Goal: Information Seeking & Learning: Find specific fact

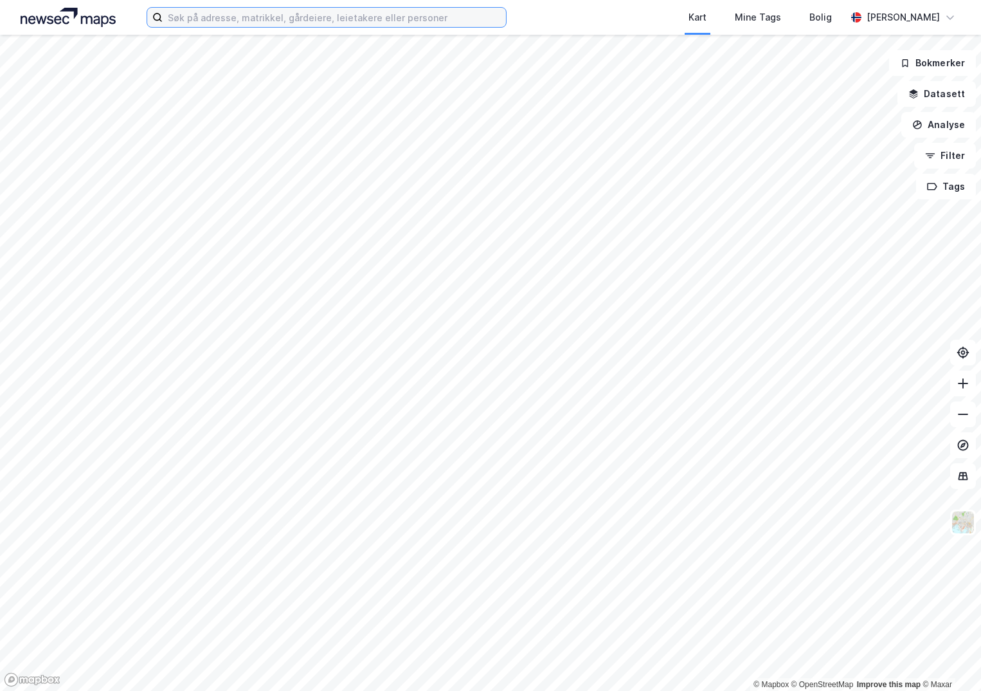
click at [217, 17] on input at bounding box center [334, 17] width 343 height 19
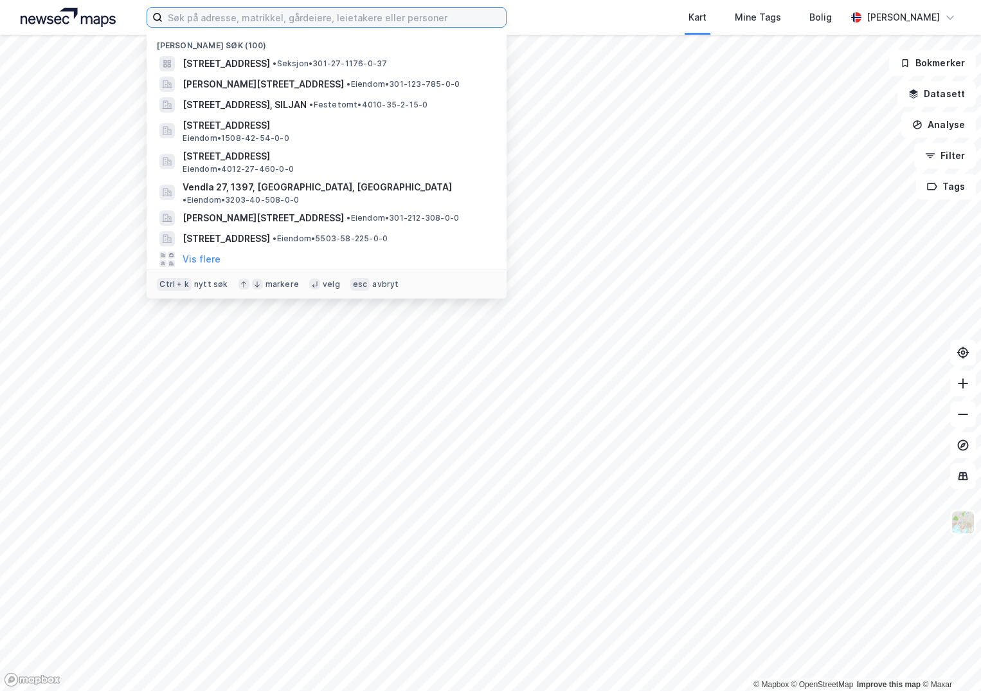
paste input "949000680"
type input "949000680"
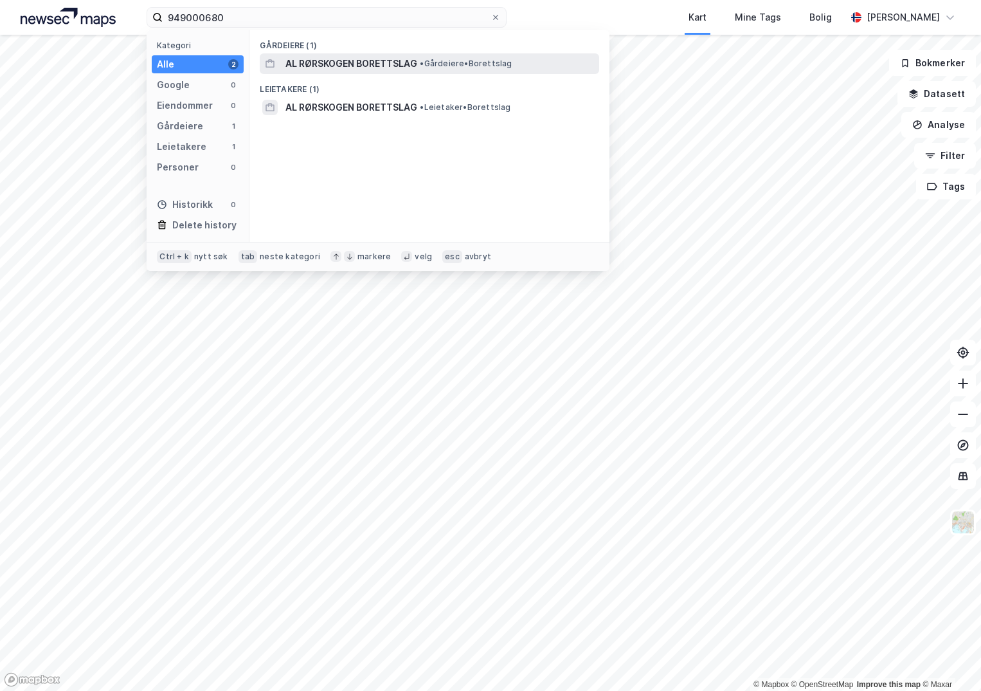
click at [336, 67] on span "AL RØRSKOGEN BORETTSLAG" at bounding box center [352, 63] width 132 height 15
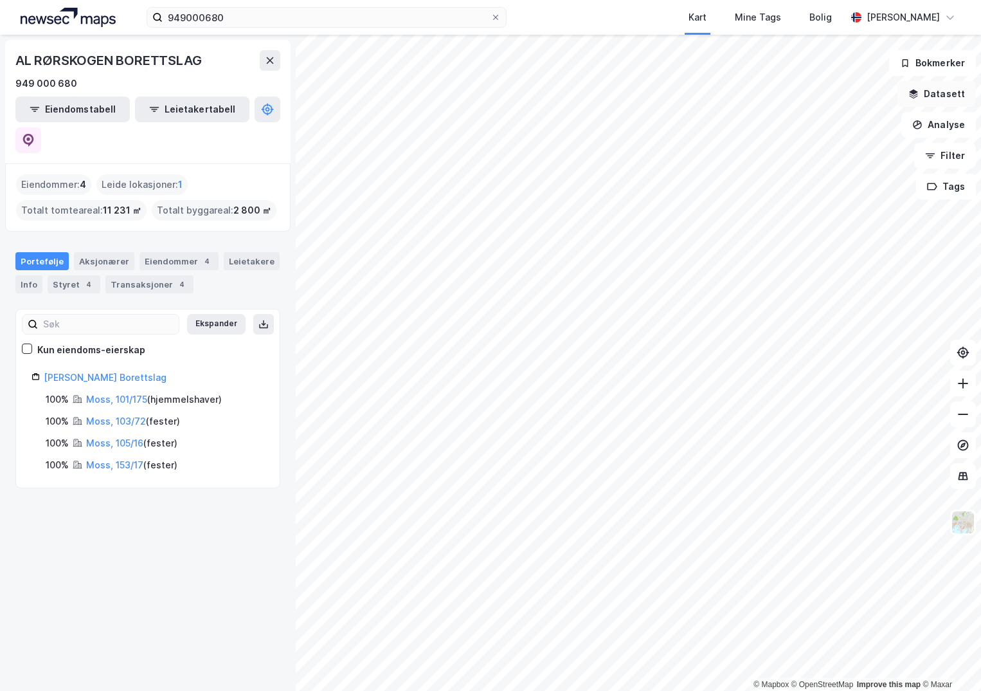
click at [944, 91] on button "Datasett" at bounding box center [937, 94] width 78 height 26
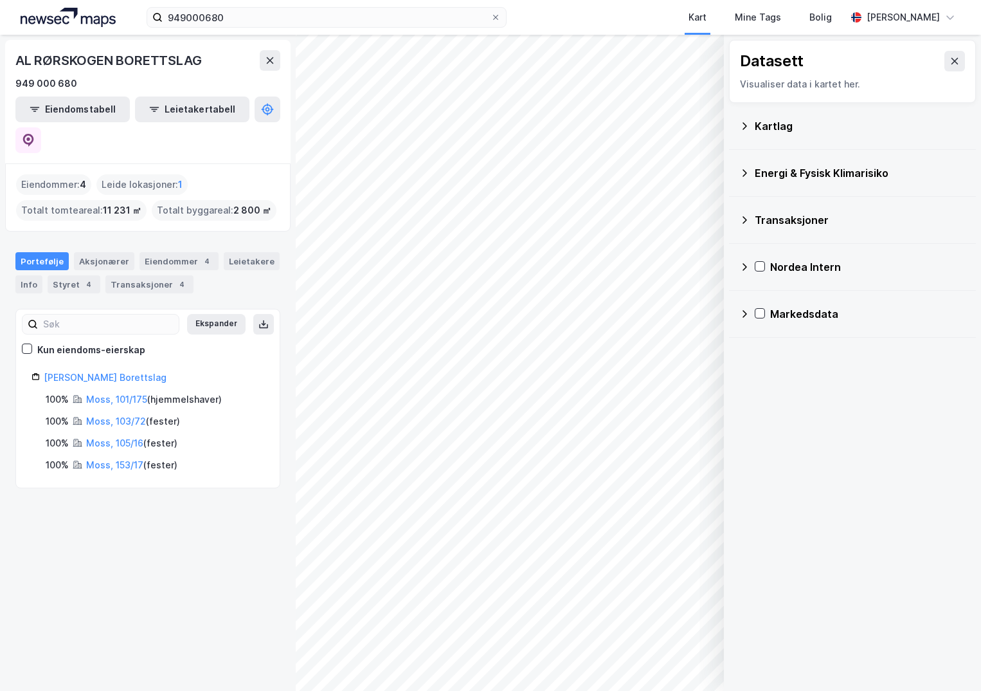
click at [761, 126] on div "Kartlag" at bounding box center [860, 125] width 211 height 15
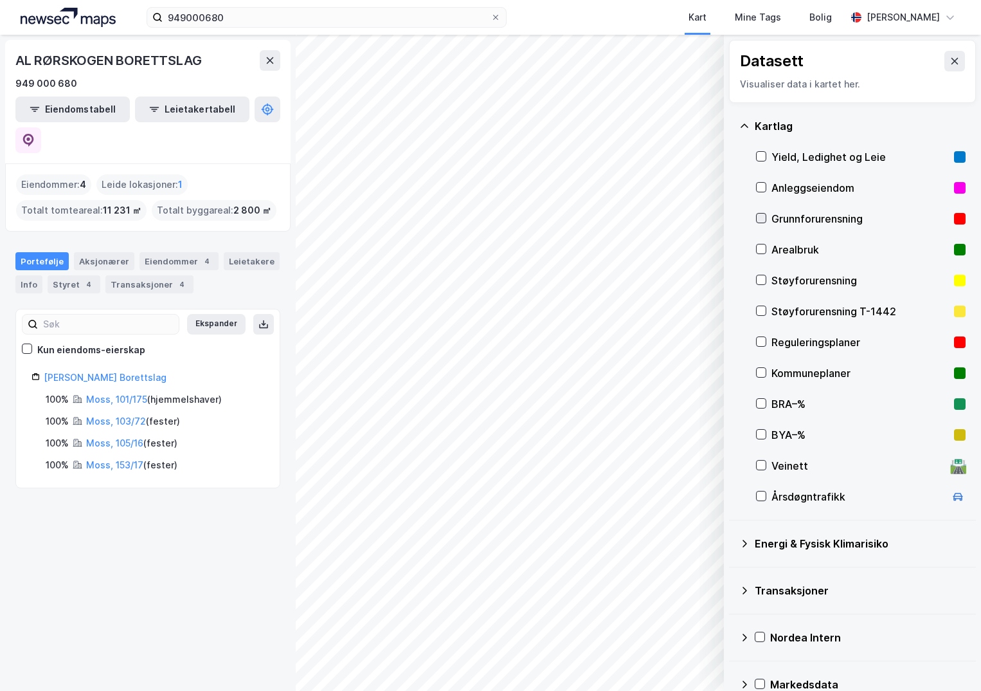
click at [764, 216] on icon at bounding box center [761, 218] width 9 height 9
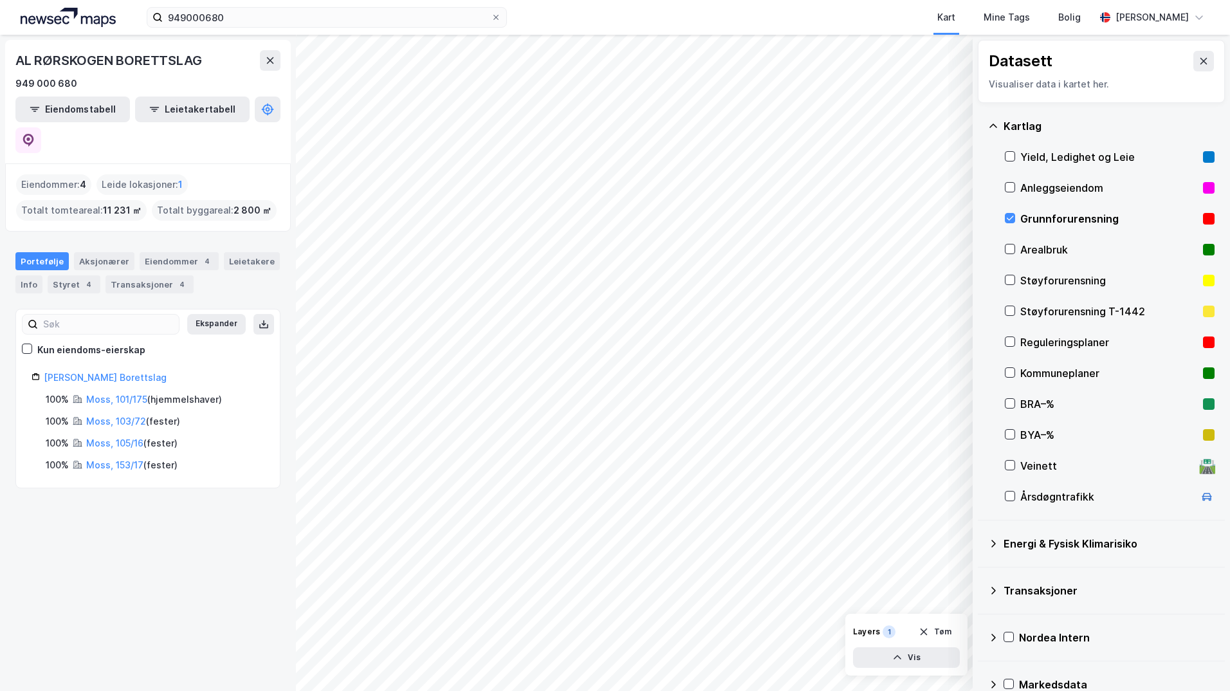
click at [981, 542] on icon at bounding box center [993, 543] width 10 height 10
click at [981, 572] on icon at bounding box center [1025, 573] width 9 height 9
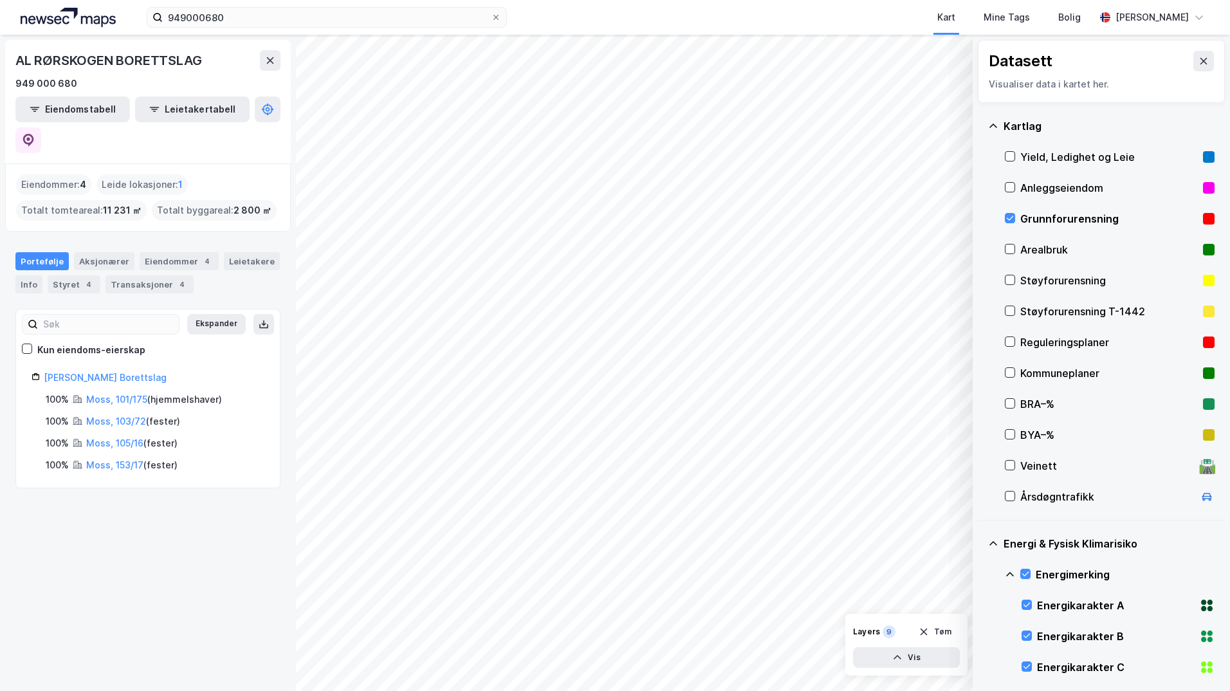
click at [981, 571] on icon at bounding box center [1010, 574] width 10 height 10
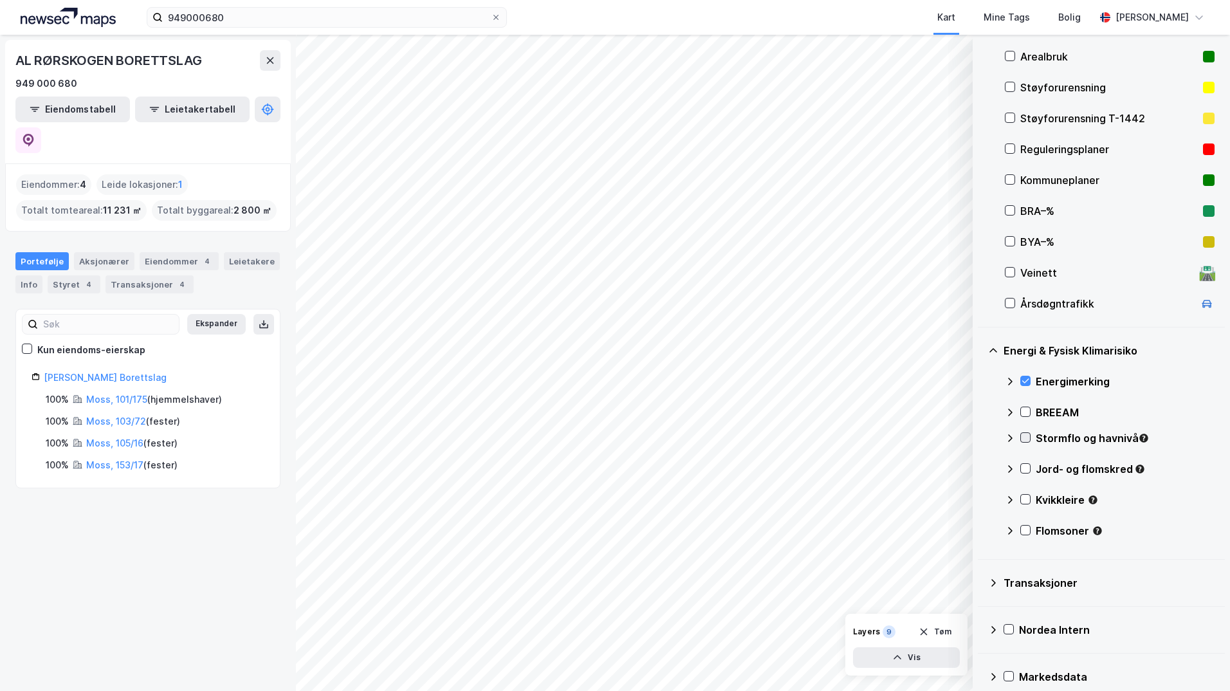
click at [981, 433] on icon at bounding box center [1025, 437] width 9 height 9
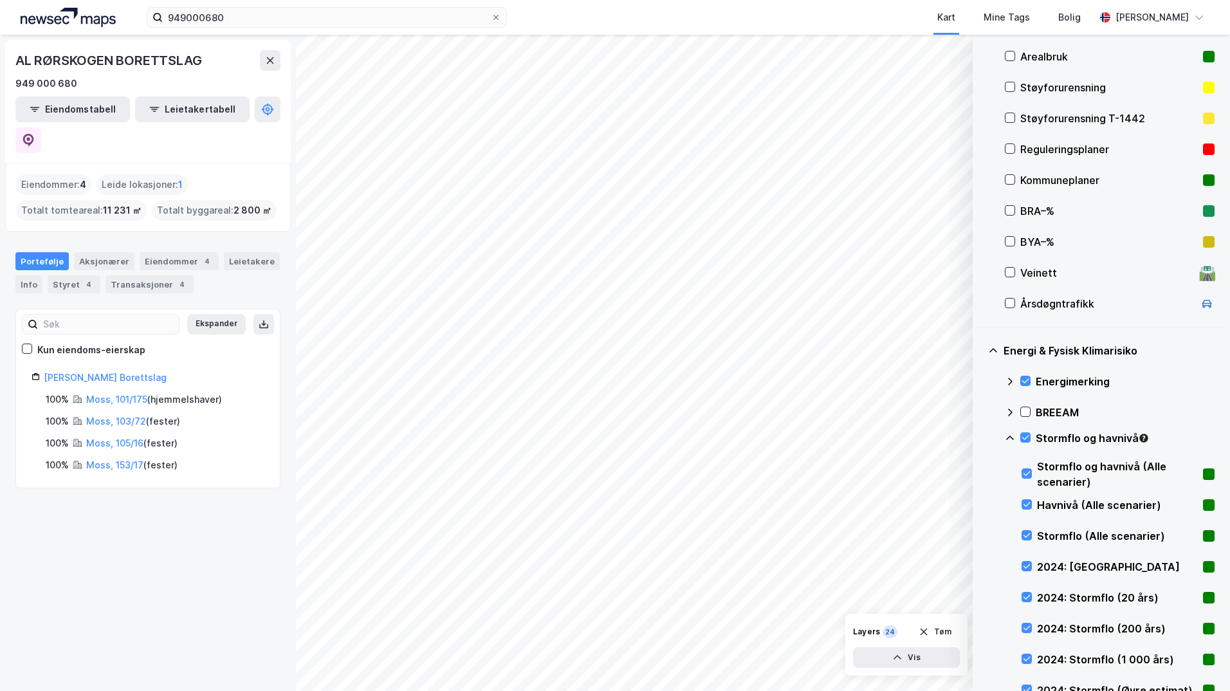
click at [981, 437] on icon at bounding box center [1010, 437] width 8 height 5
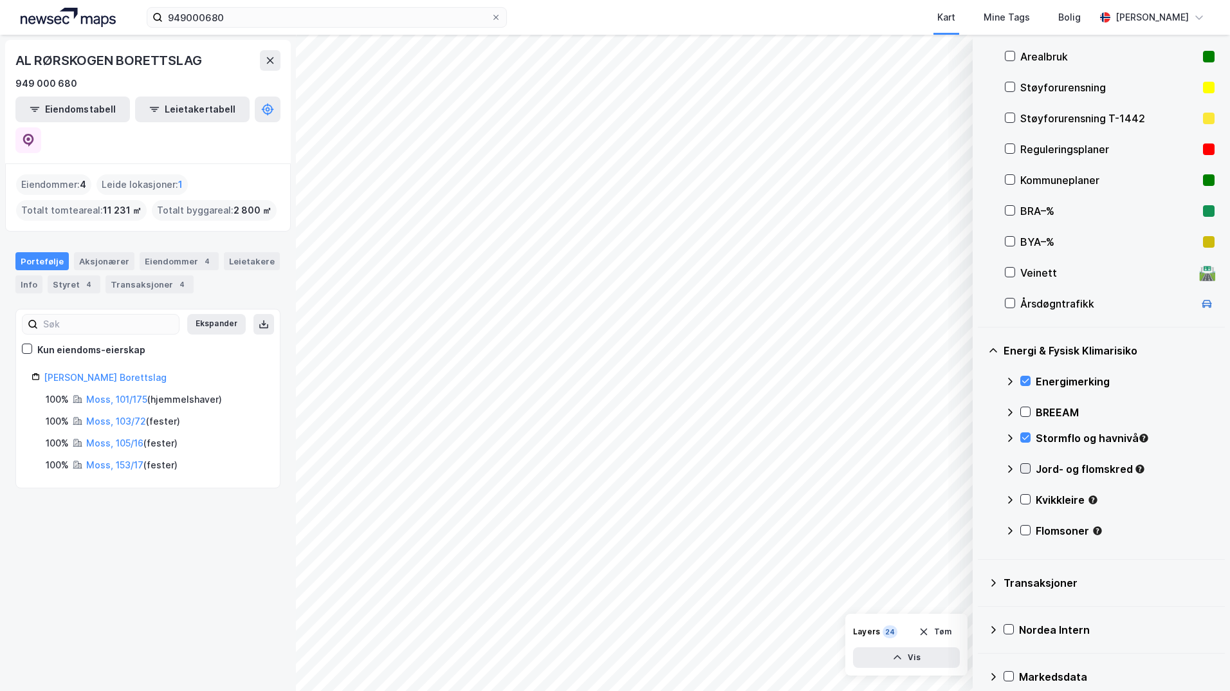
click at [981, 468] on icon at bounding box center [1025, 468] width 9 height 9
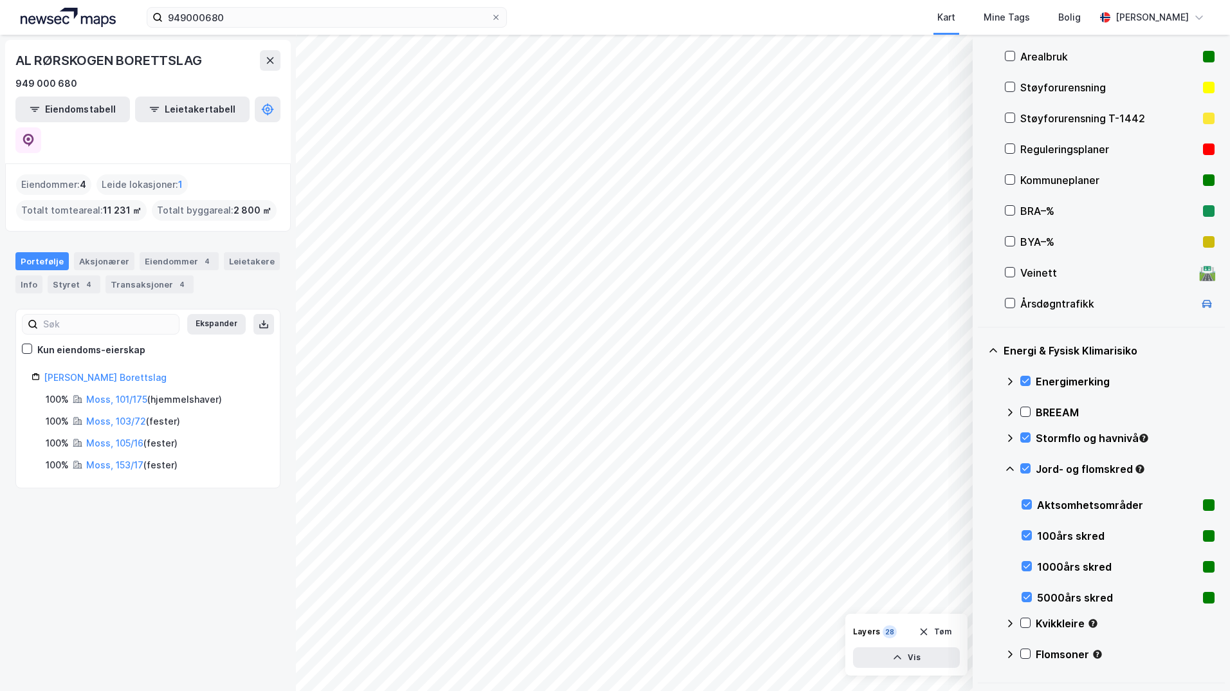
click at [981, 466] on icon at bounding box center [1010, 469] width 10 height 10
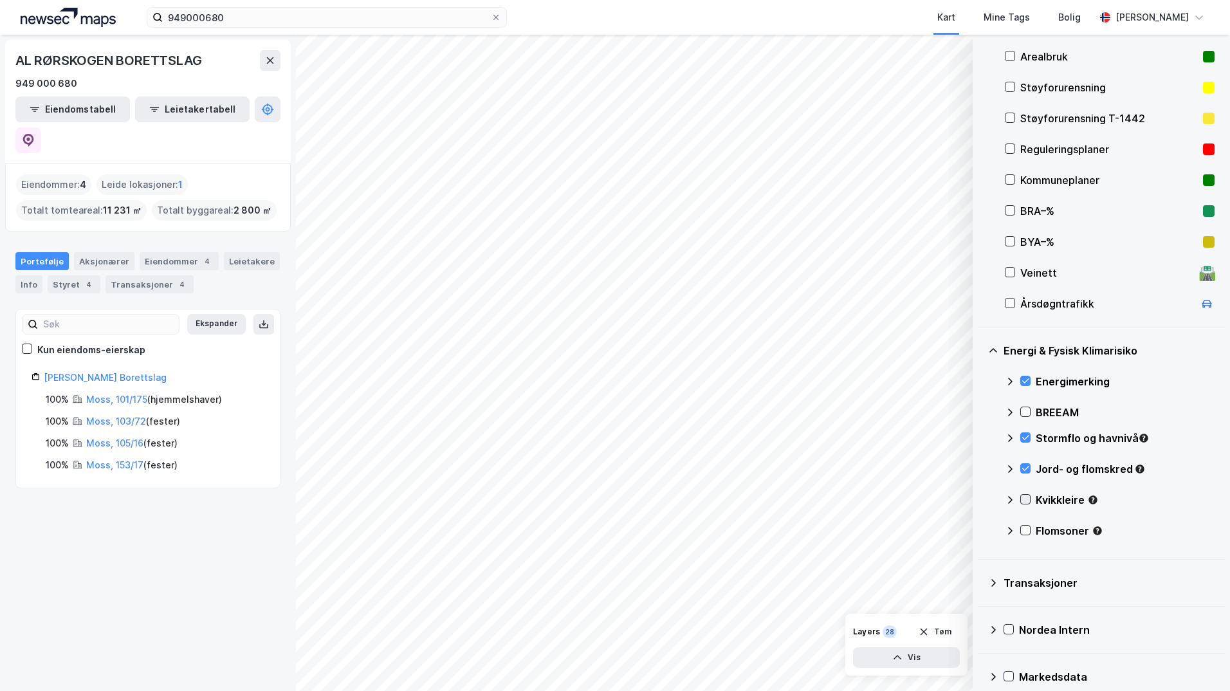
click at [981, 498] on icon at bounding box center [1025, 499] width 9 height 9
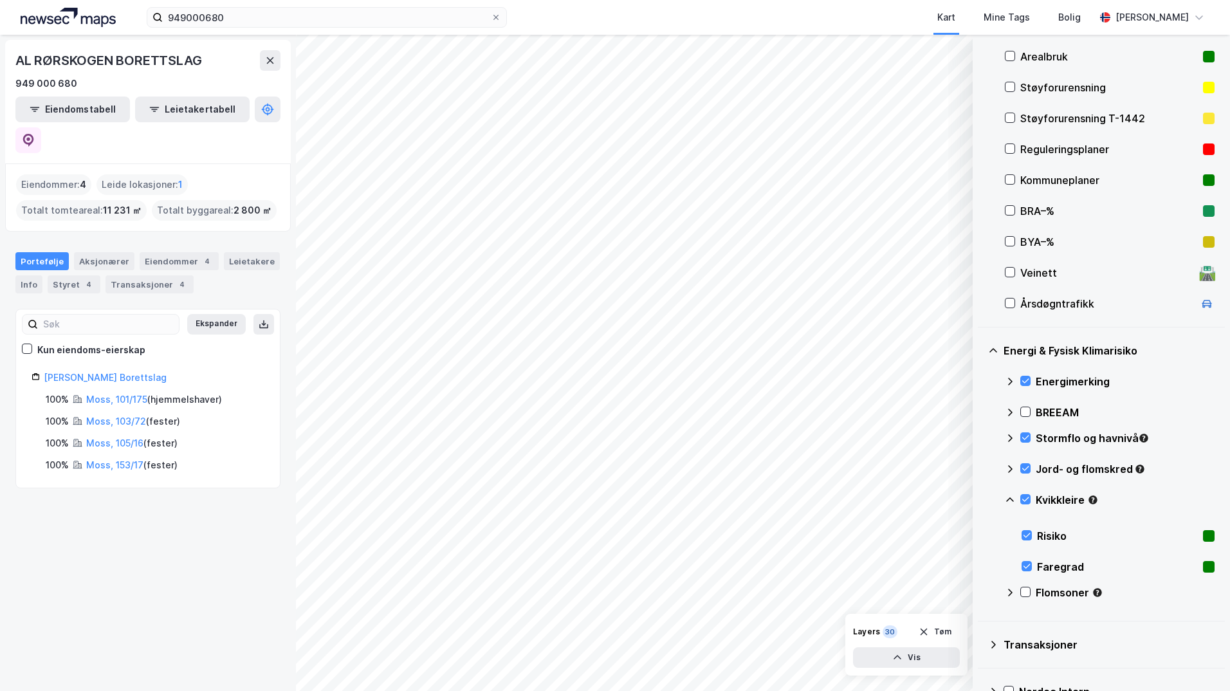
click at [981, 495] on icon at bounding box center [1010, 500] width 10 height 10
click at [981, 530] on icon at bounding box center [1025, 529] width 9 height 9
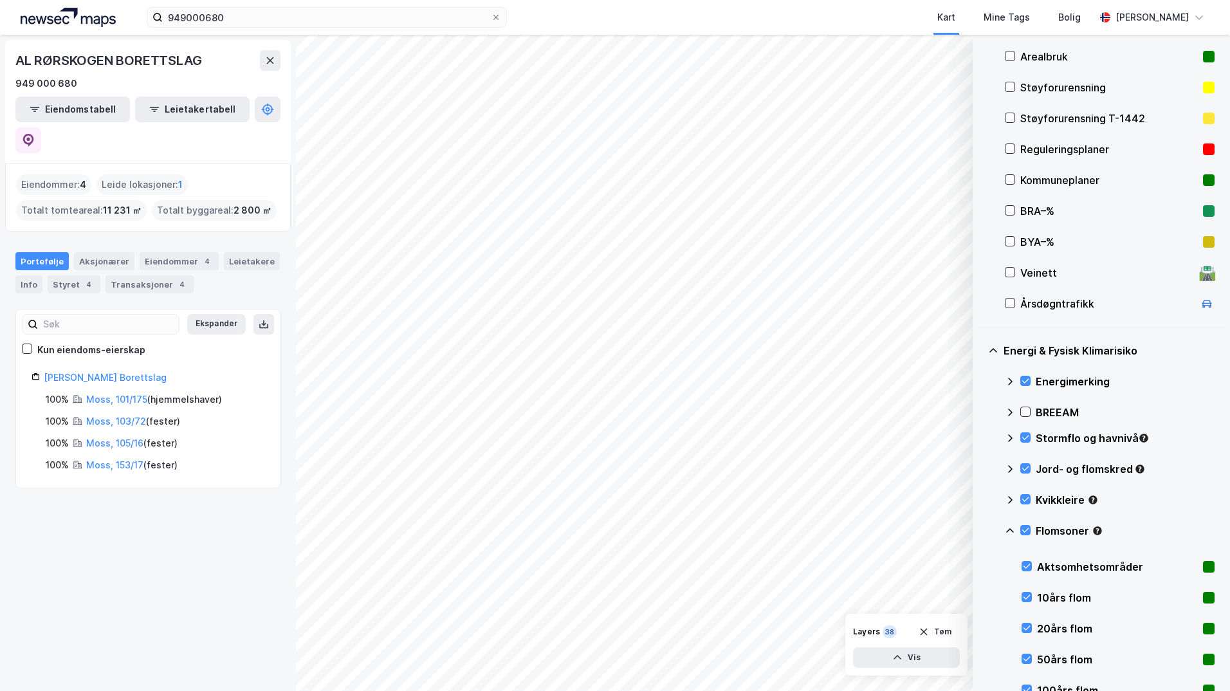
click at [981, 532] on icon at bounding box center [1010, 530] width 10 height 10
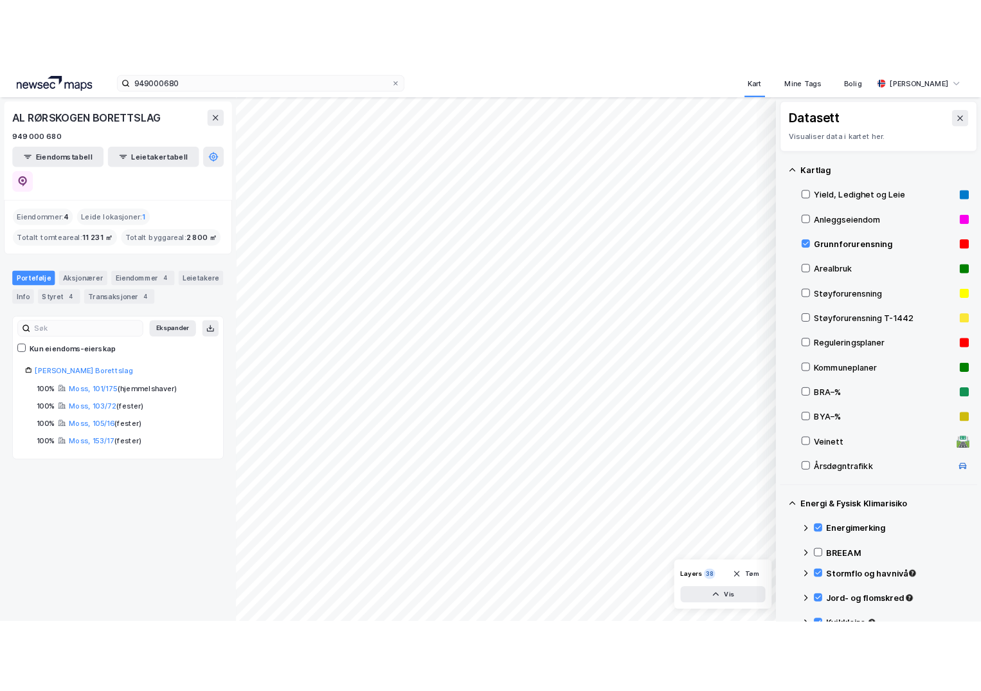
scroll to position [64, 0]
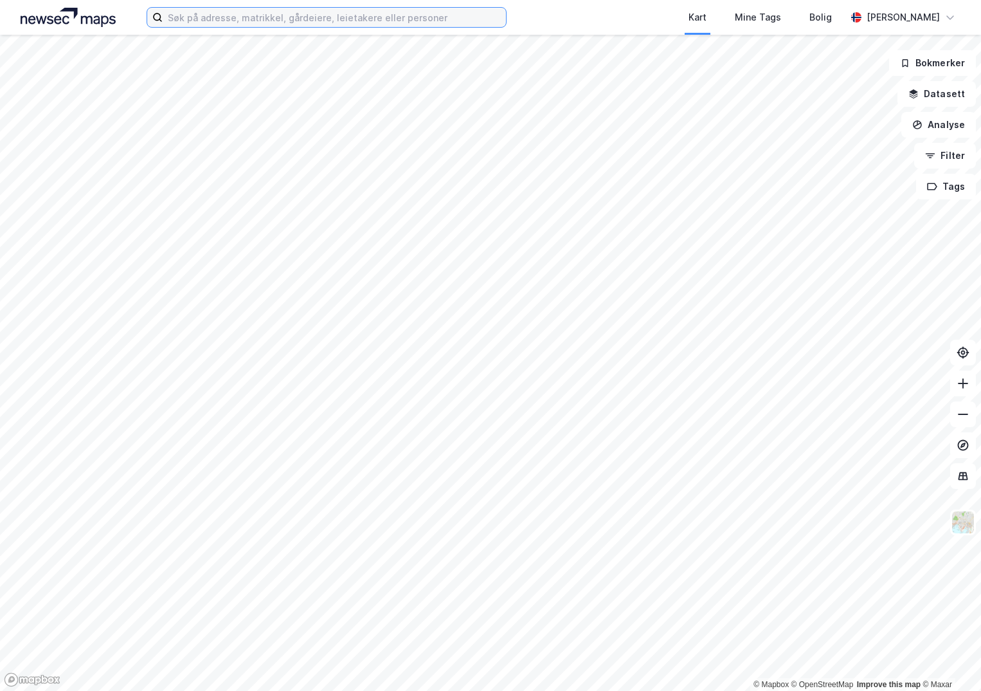
click at [203, 12] on input at bounding box center [334, 17] width 343 height 19
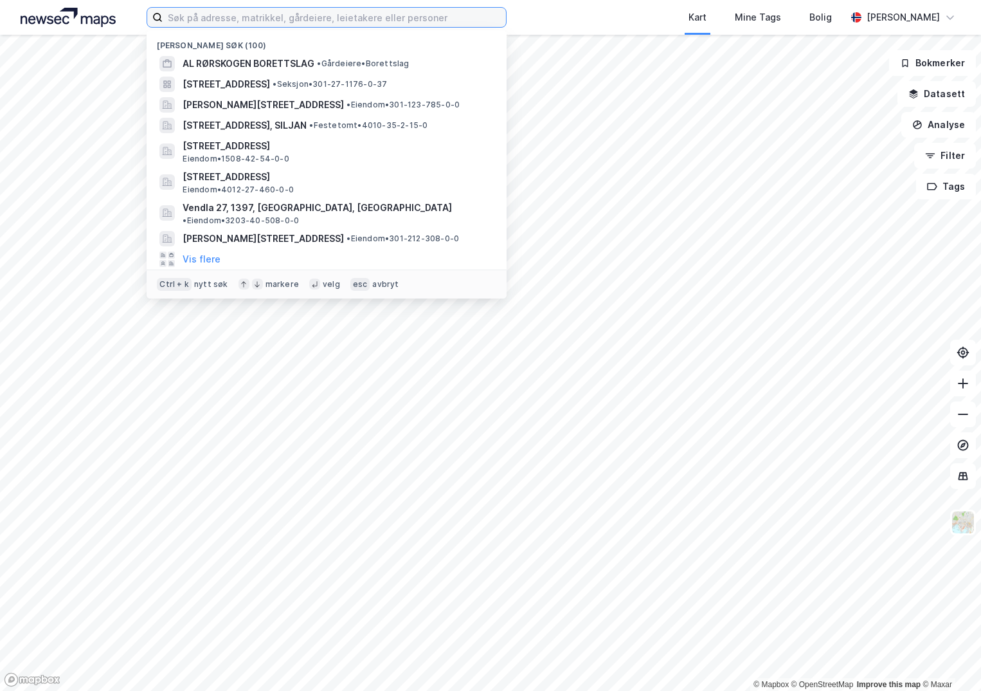
paste input "975549445"
type input "975549445"
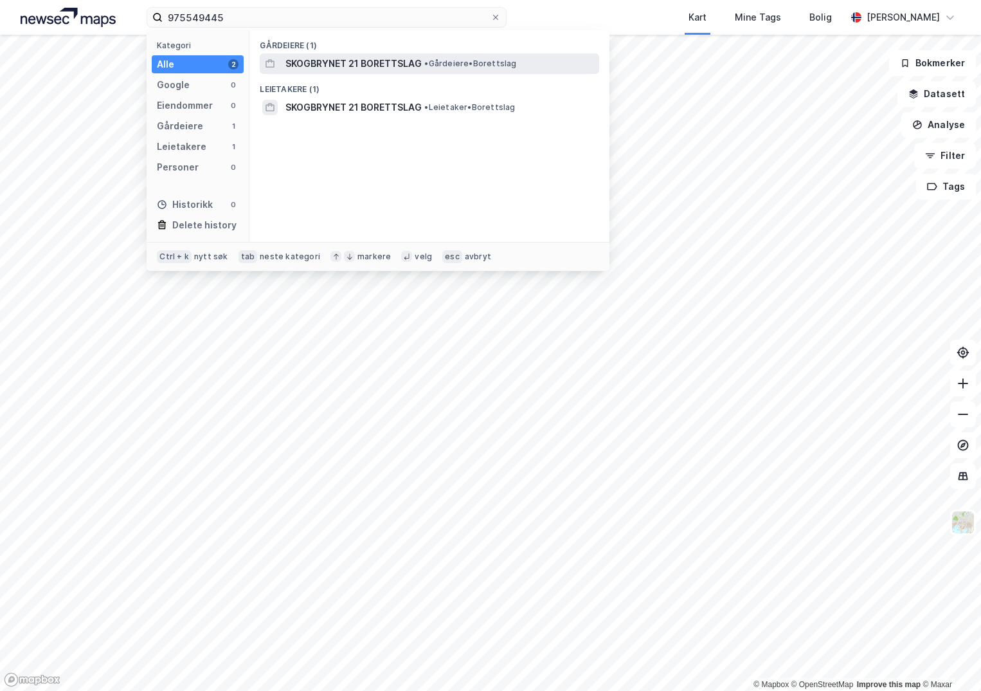
click at [354, 61] on span "SKOGBRYNET 21 BORETTSLAG" at bounding box center [354, 63] width 136 height 15
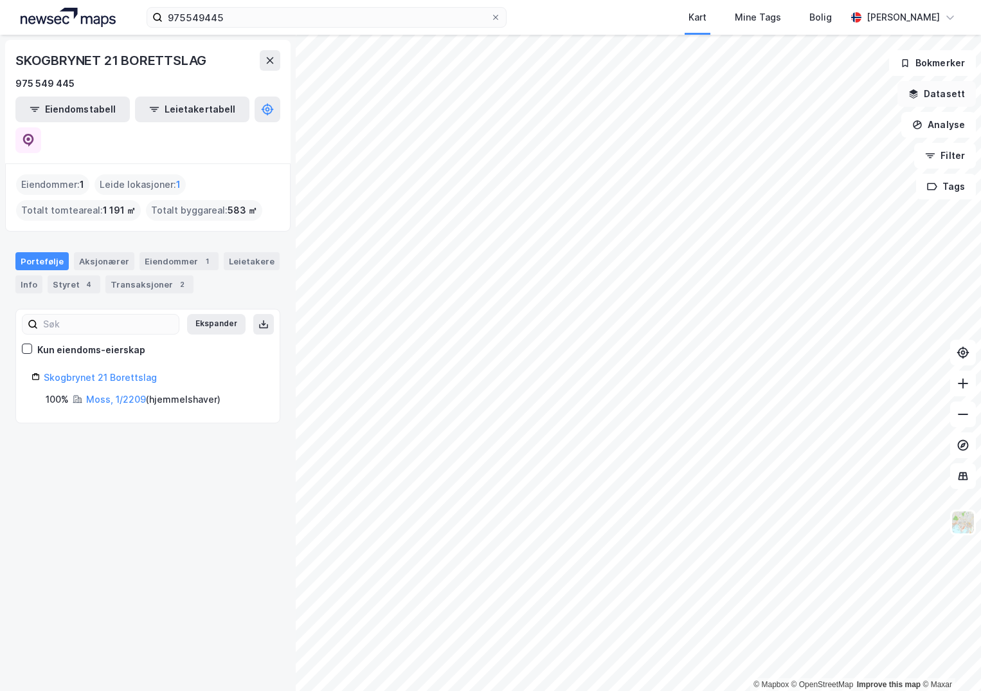
click at [938, 96] on button "Datasett" at bounding box center [937, 94] width 78 height 26
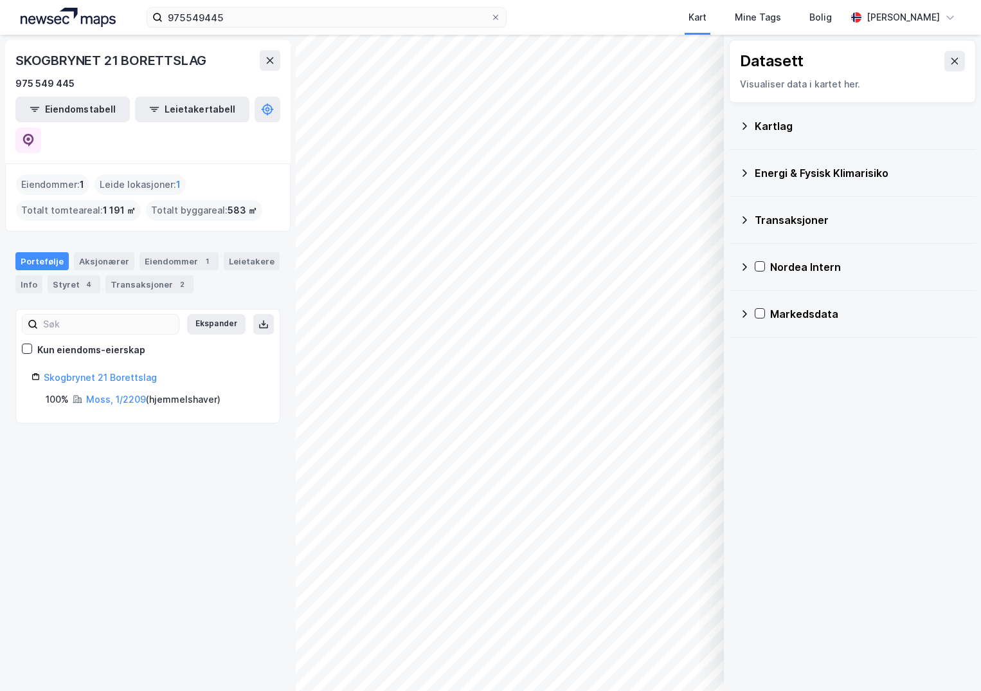
click at [746, 124] on icon at bounding box center [745, 126] width 10 height 10
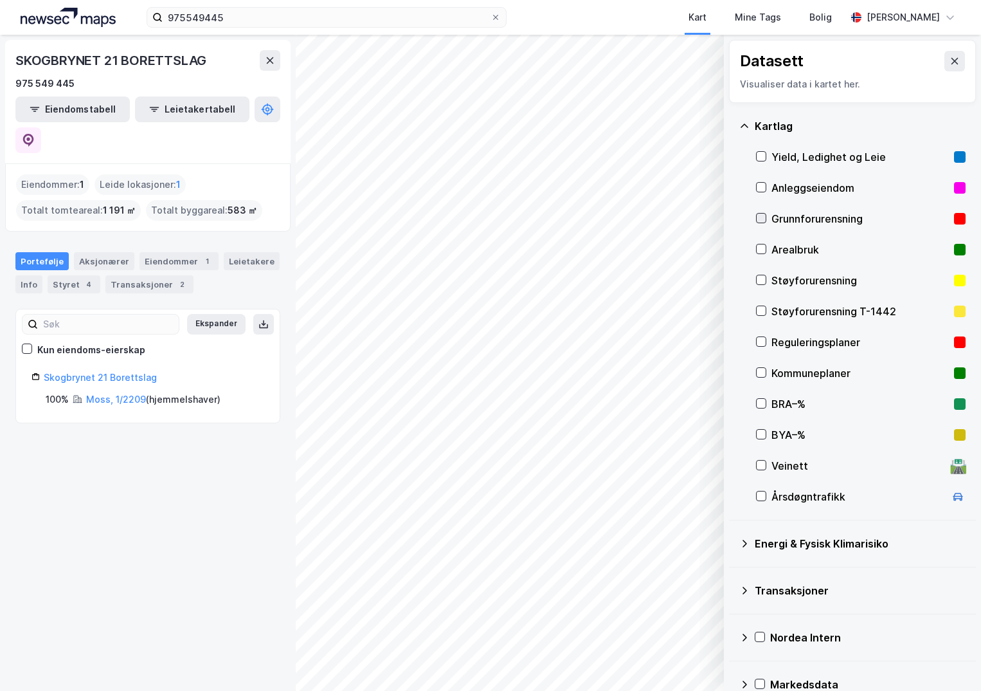
click at [763, 214] on icon at bounding box center [761, 218] width 9 height 9
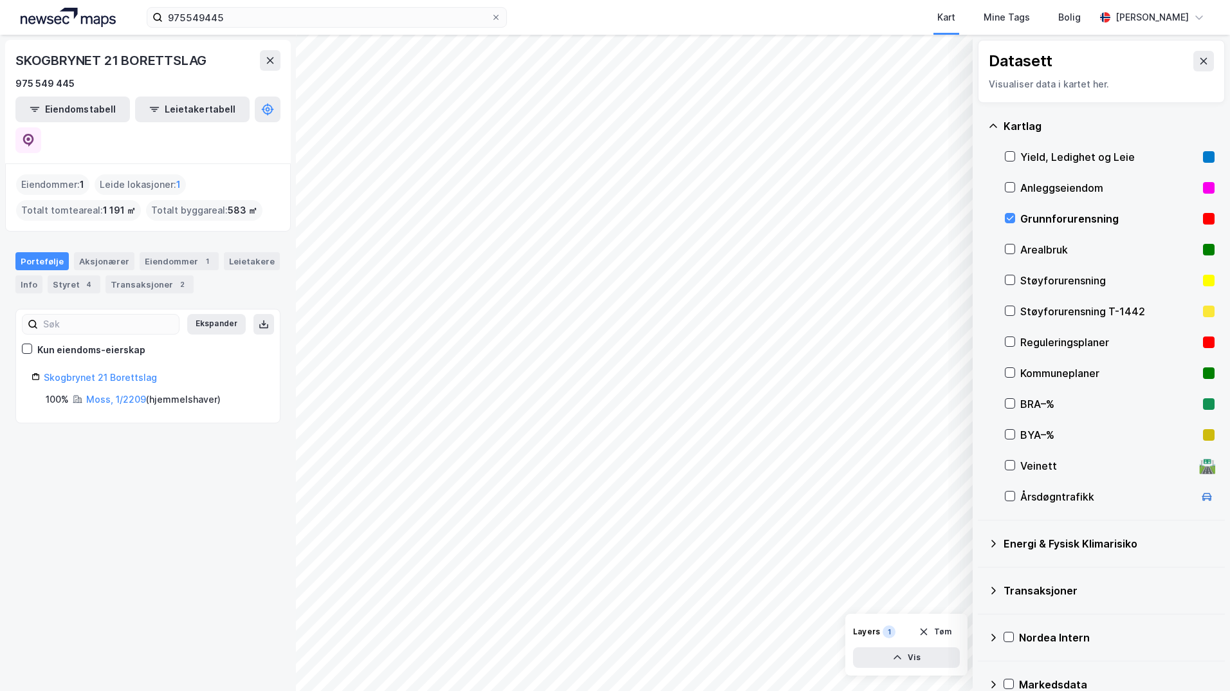
click at [981, 543] on icon at bounding box center [993, 543] width 10 height 10
click at [981, 572] on icon at bounding box center [1025, 574] width 7 height 5
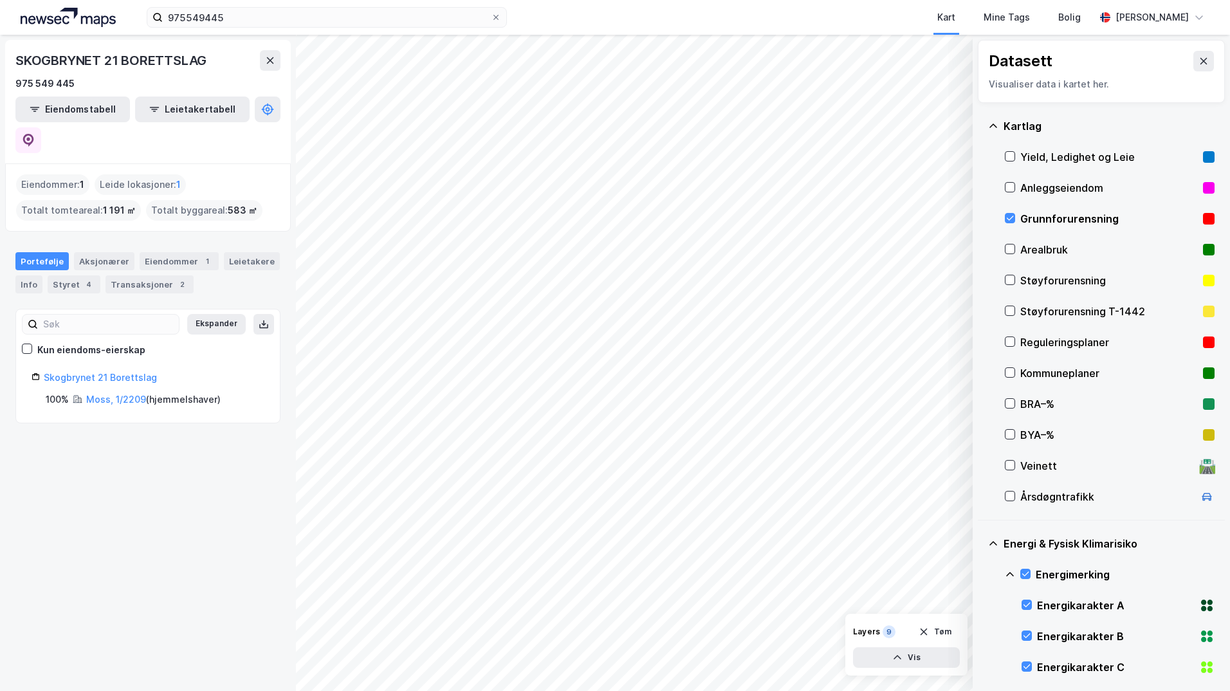
click at [981, 572] on icon at bounding box center [1010, 574] width 10 height 10
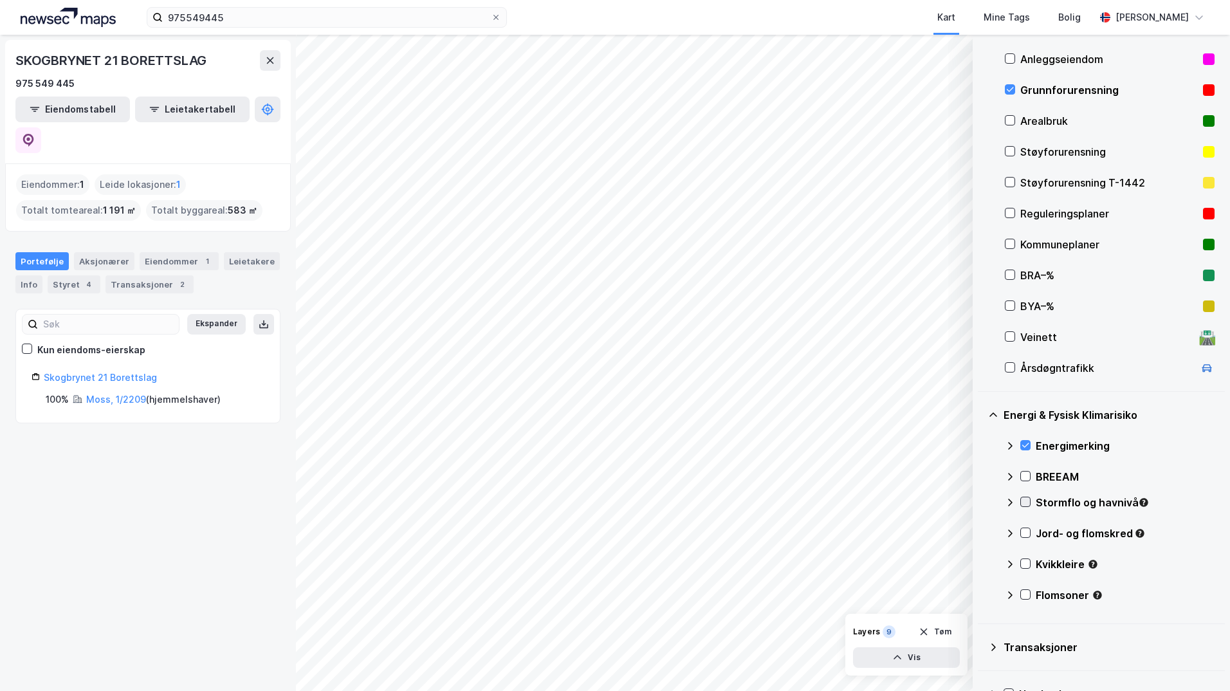
click at [981, 504] on icon at bounding box center [1025, 502] width 7 height 5
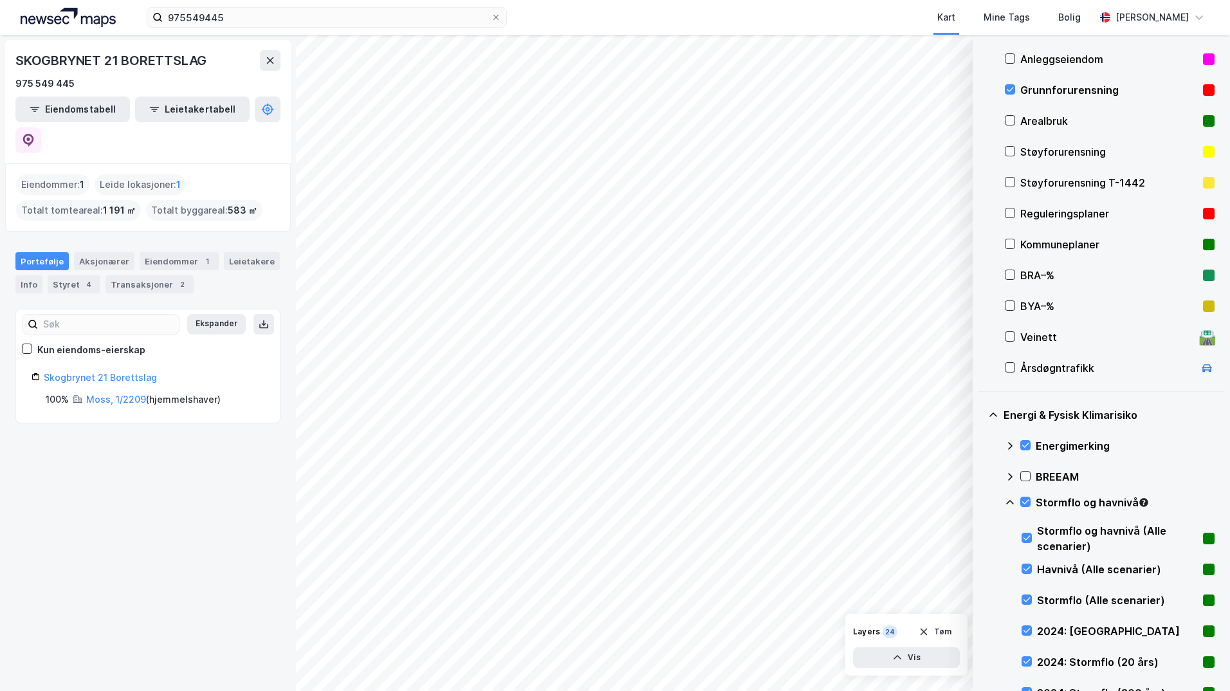
click at [981, 502] on icon at bounding box center [1010, 502] width 10 height 10
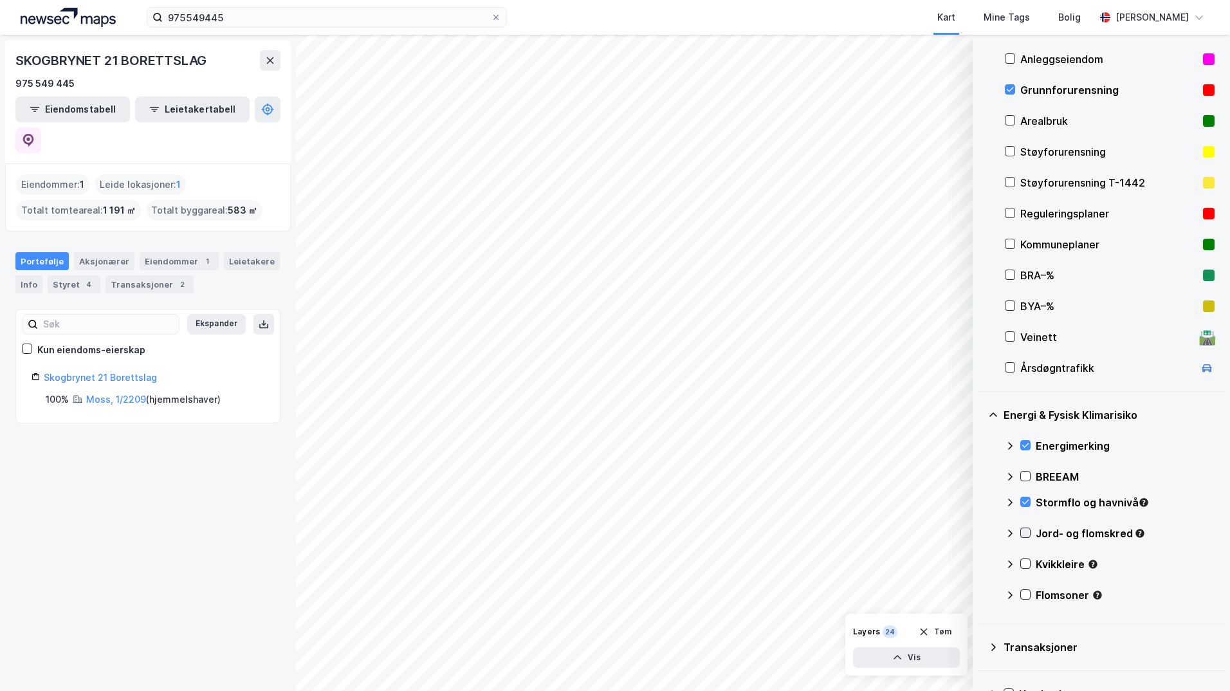
click at [981, 531] on icon at bounding box center [1025, 532] width 9 height 9
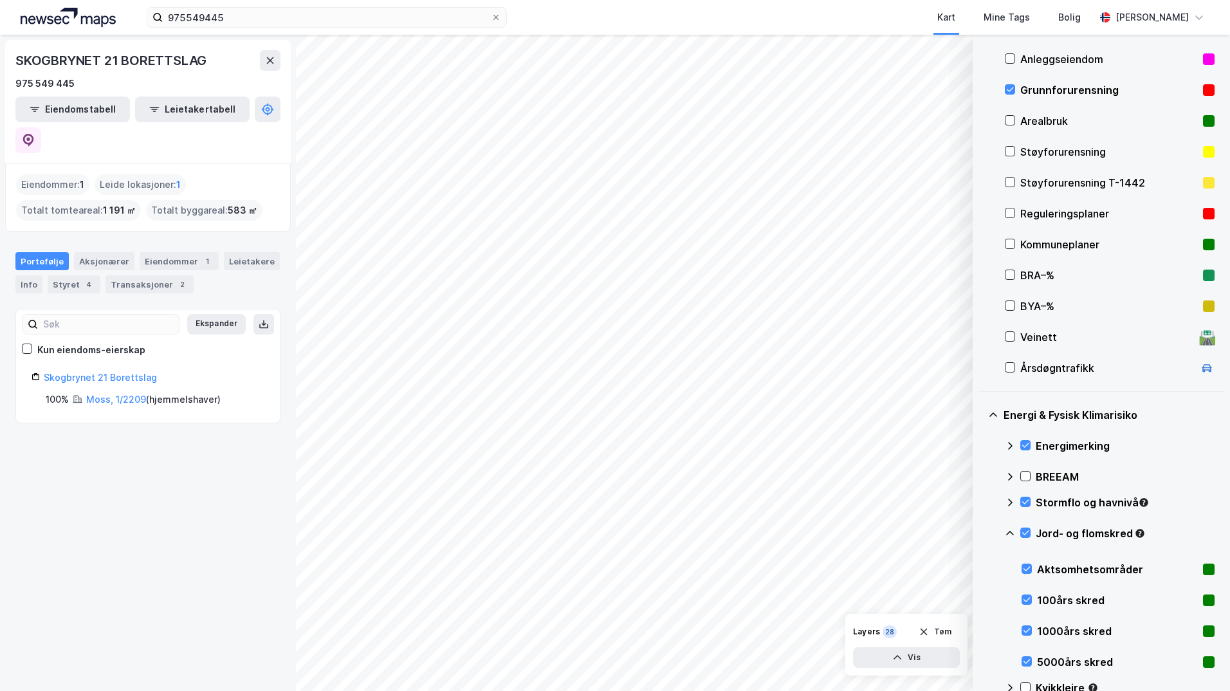
click at [981, 534] on icon at bounding box center [1010, 533] width 10 height 10
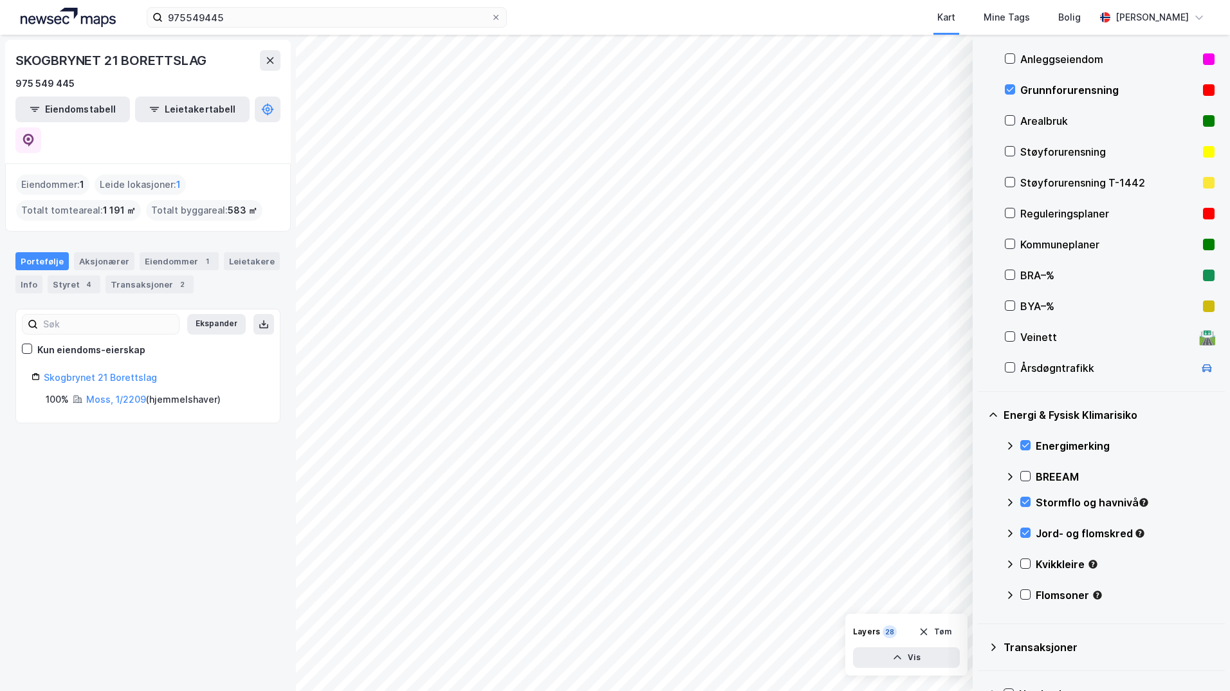
drag, startPoint x: 1026, startPoint y: 564, endPoint x: 1019, endPoint y: 564, distance: 7.7
click at [981, 564] on icon at bounding box center [1025, 563] width 7 height 5
click at [981, 562] on icon at bounding box center [1010, 563] width 8 height 5
click at [981, 591] on icon at bounding box center [1025, 594] width 9 height 9
click at [981, 596] on icon at bounding box center [1010, 595] width 10 height 10
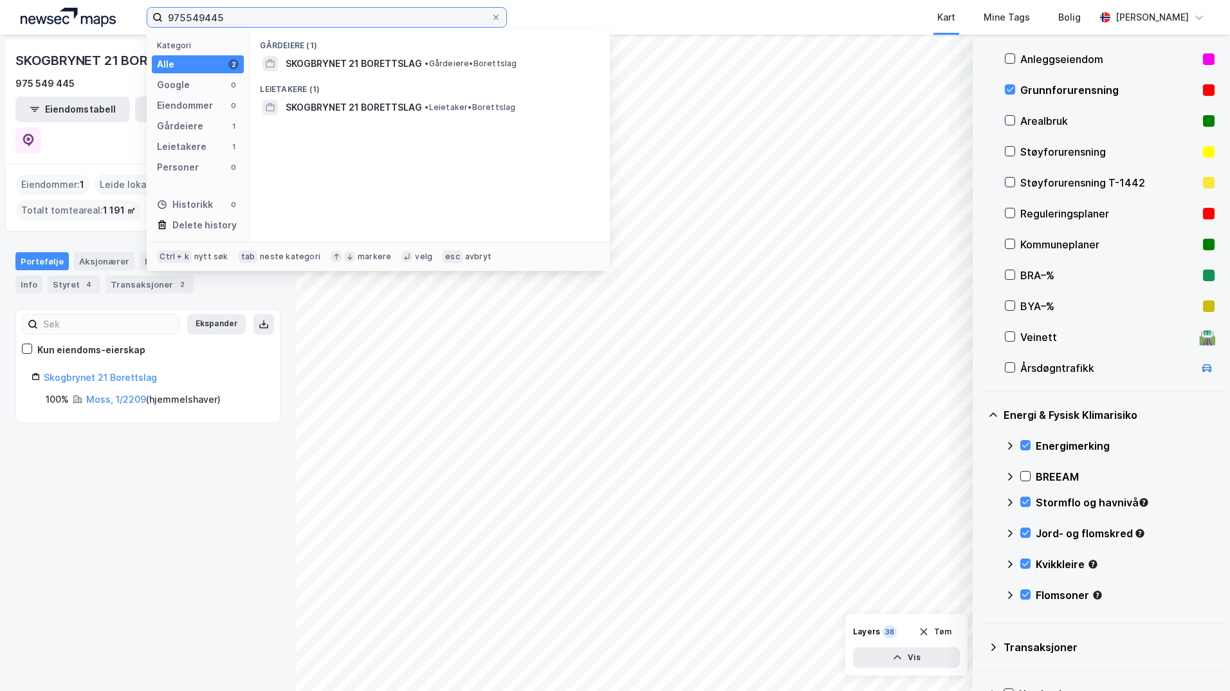
drag, startPoint x: 227, startPoint y: 19, endPoint x: 167, endPoint y: 17, distance: 60.5
click at [167, 17] on input "975549445" at bounding box center [327, 17] width 328 height 19
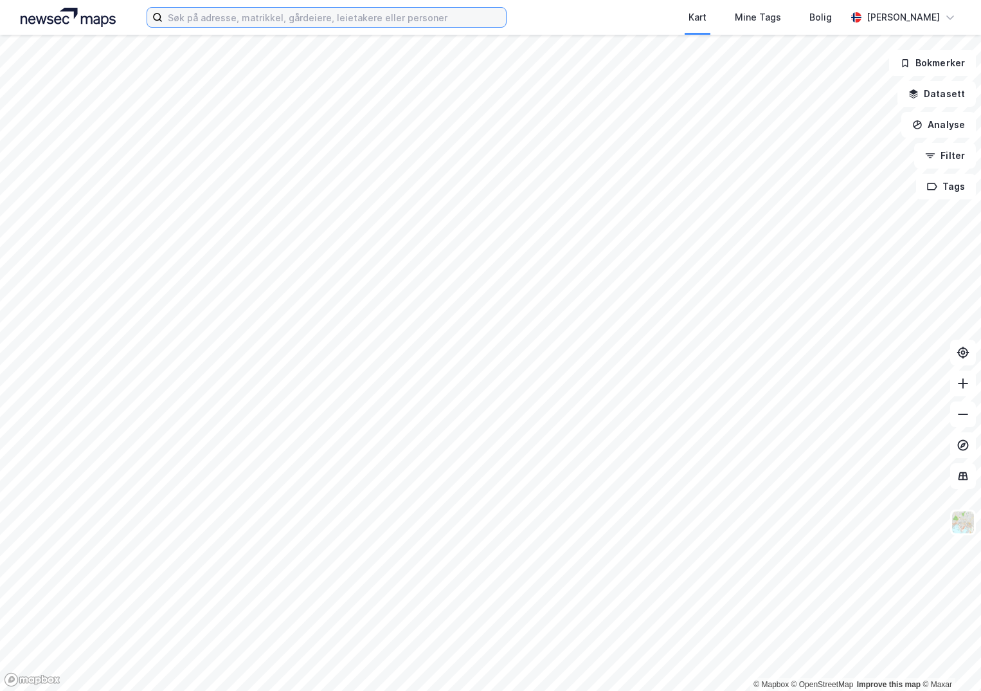
click at [195, 15] on input at bounding box center [334, 17] width 343 height 19
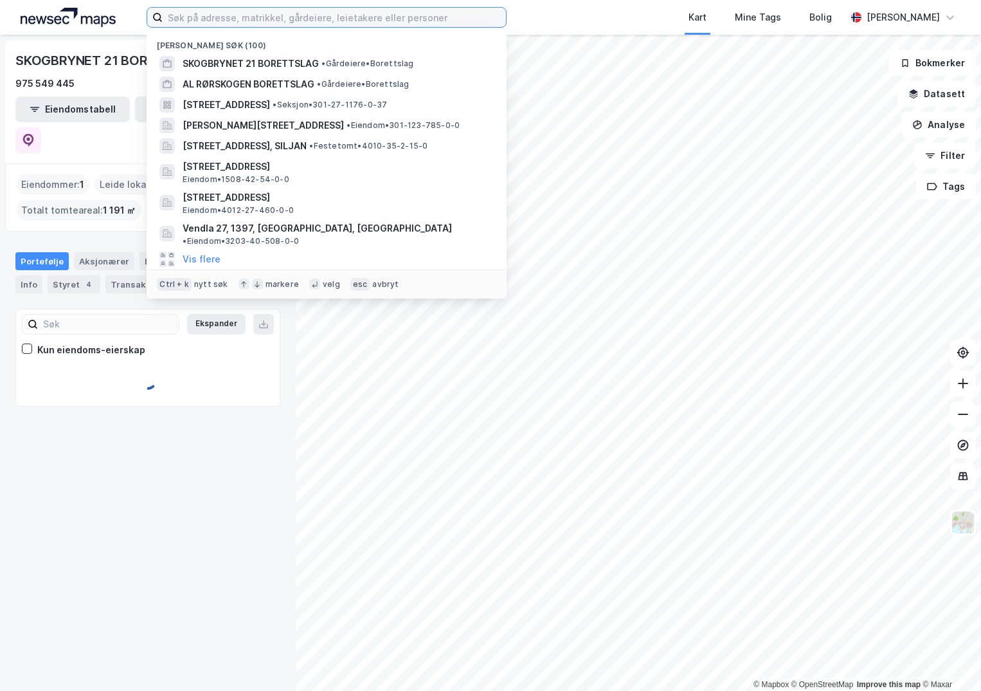
paste input "954735397"
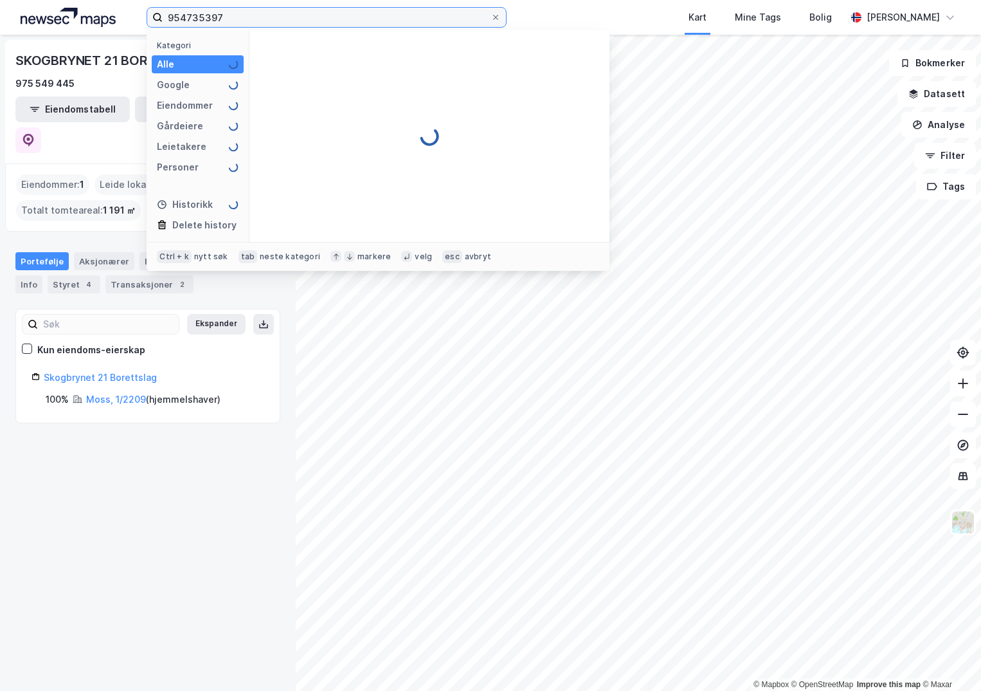
type input "954735397"
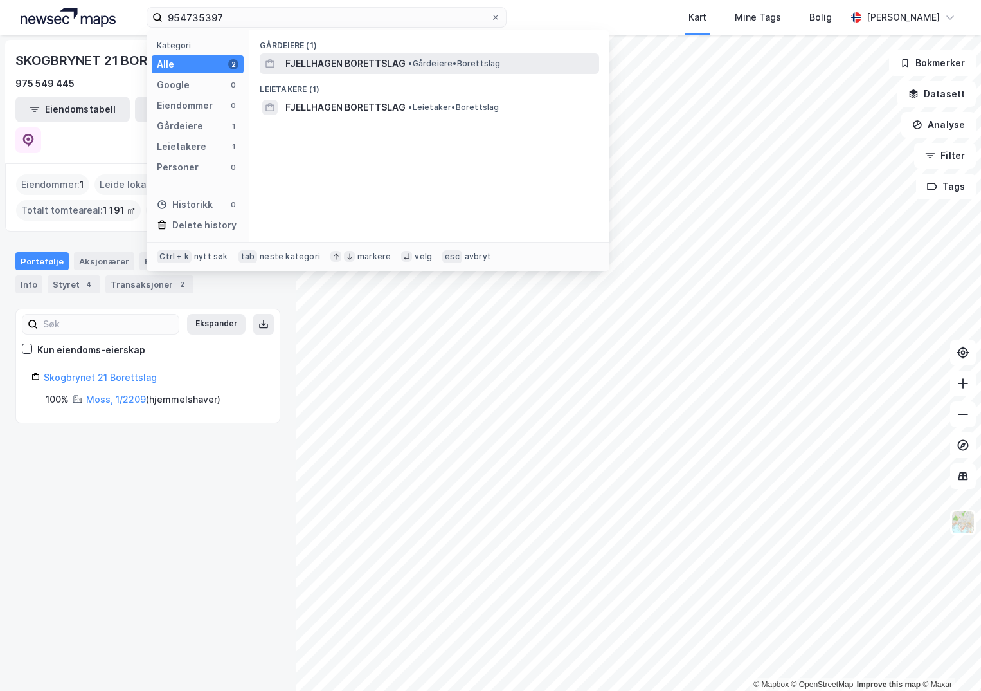
click at [318, 64] on span "FJELLHAGEN BORETTSLAG" at bounding box center [346, 63] width 120 height 15
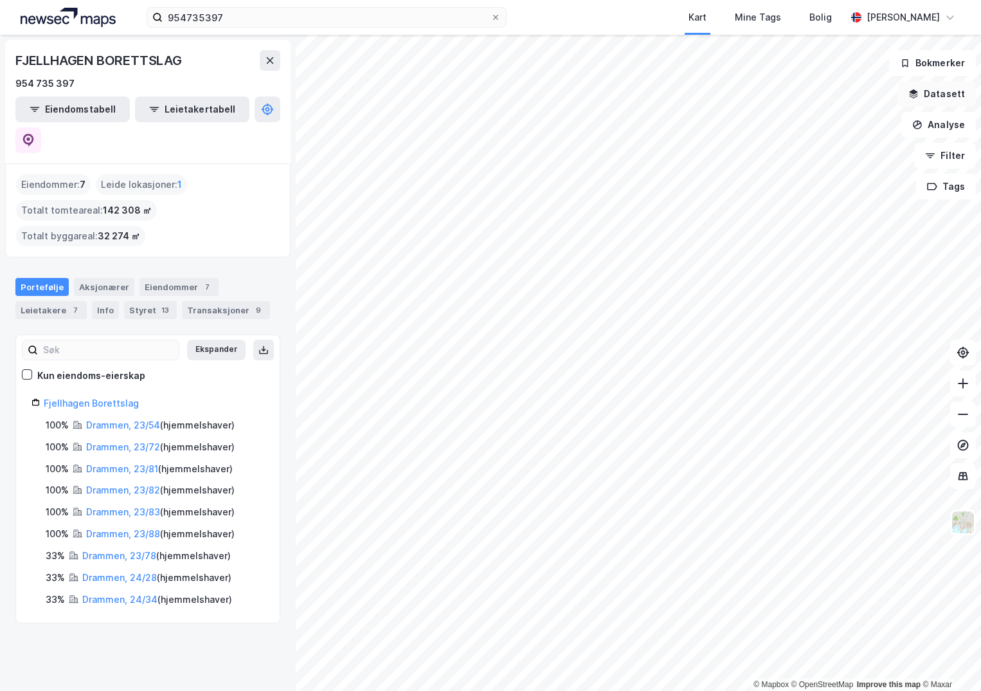
click at [935, 90] on button "Datasett" at bounding box center [937, 94] width 78 height 26
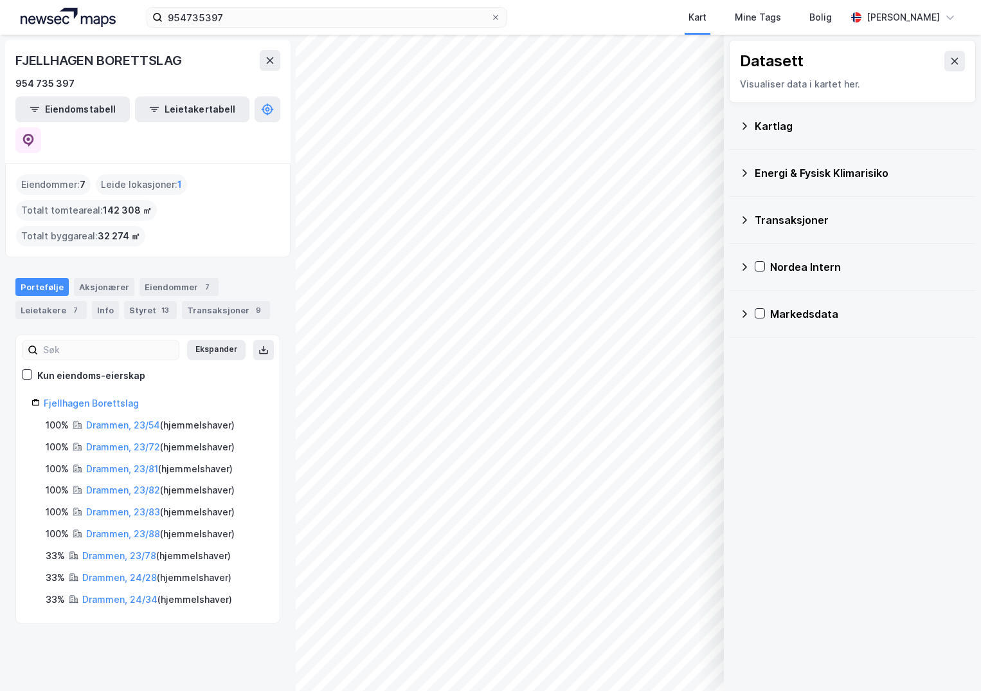
click at [747, 126] on icon at bounding box center [745, 125] width 5 height 7
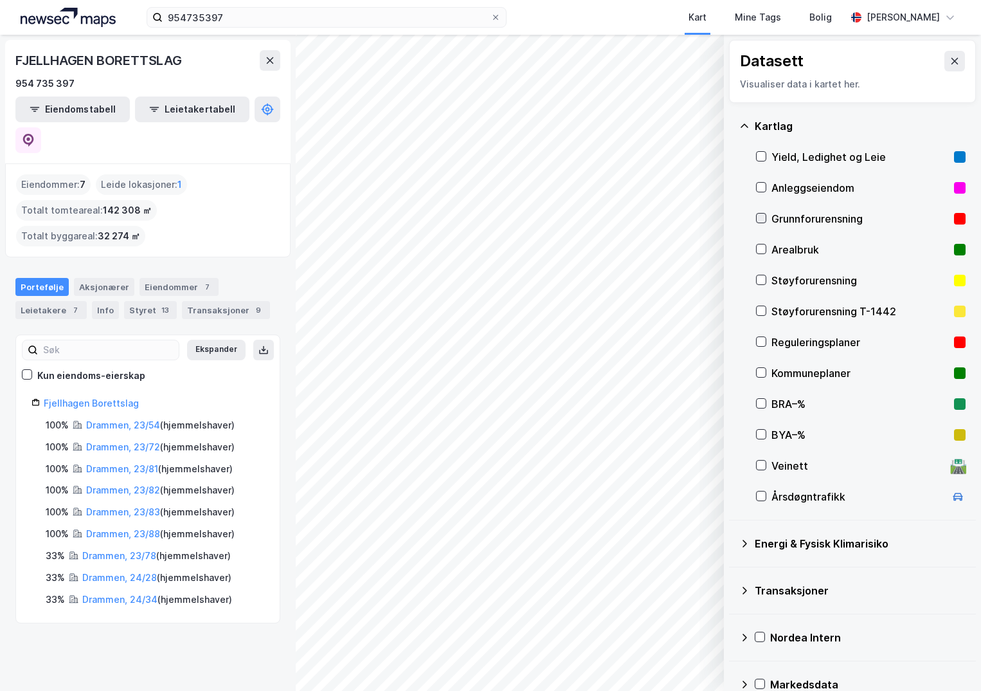
click at [761, 216] on icon at bounding box center [761, 218] width 9 height 9
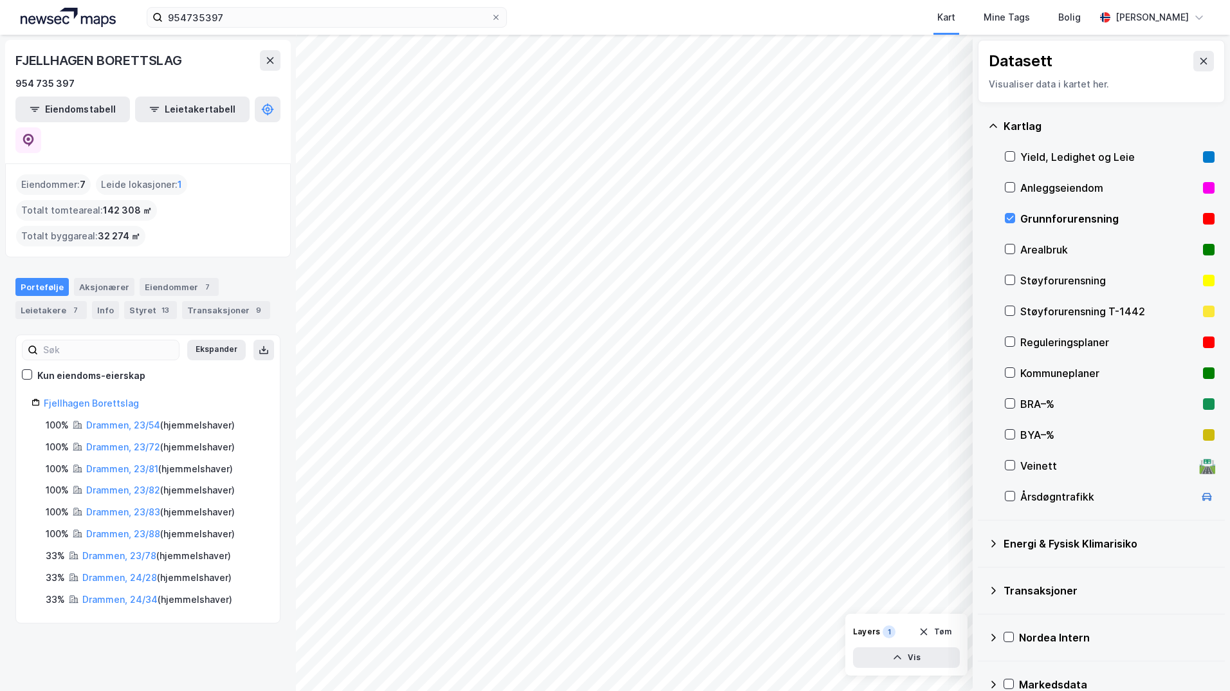
scroll to position [23, 0]
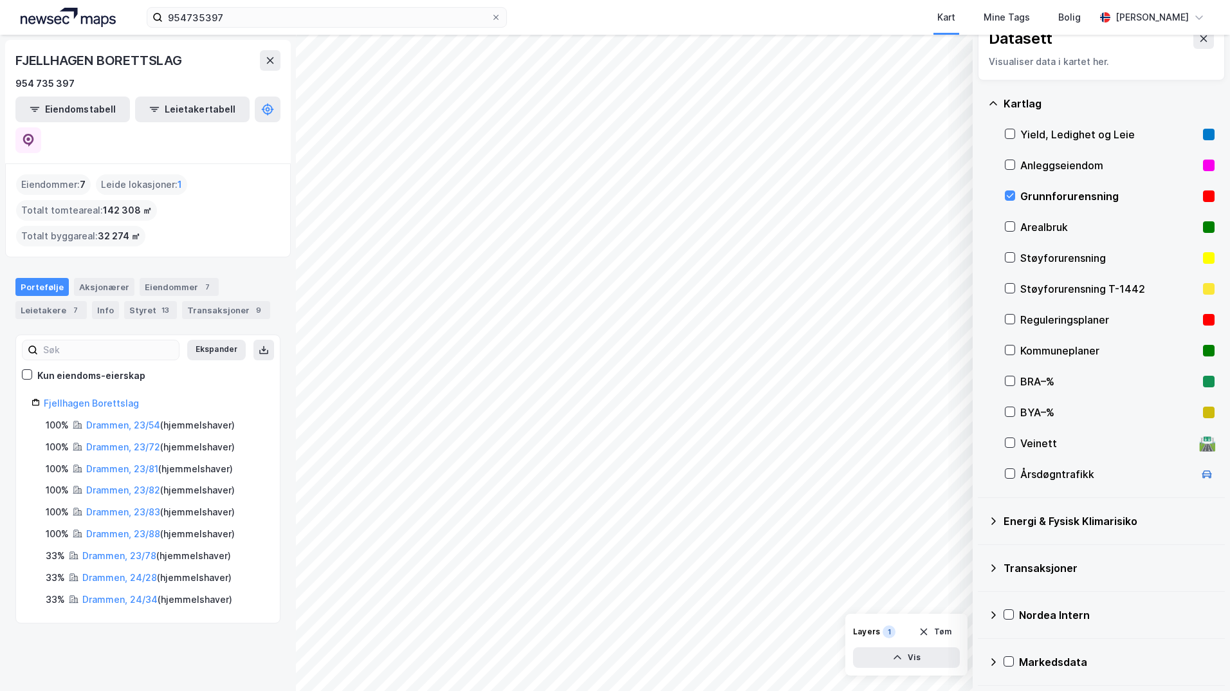
click at [981, 520] on icon at bounding box center [993, 521] width 10 height 10
click at [981, 549] on div at bounding box center [1025, 551] width 10 height 10
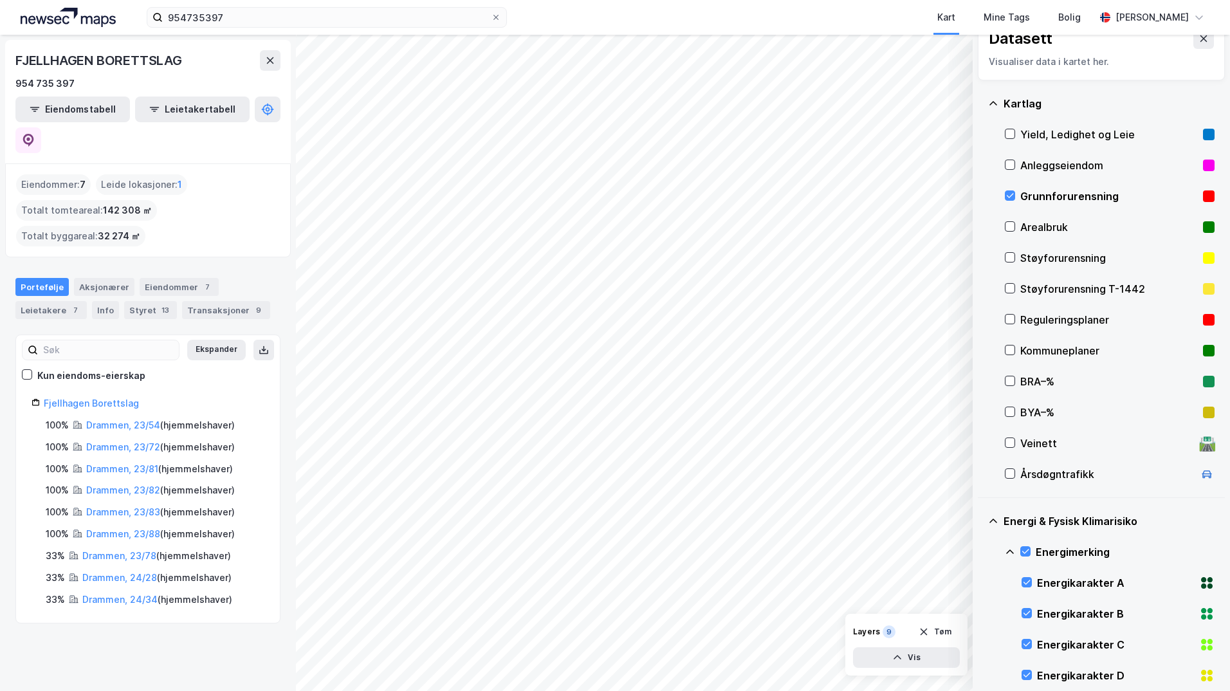
click at [981, 550] on icon at bounding box center [1010, 552] width 10 height 10
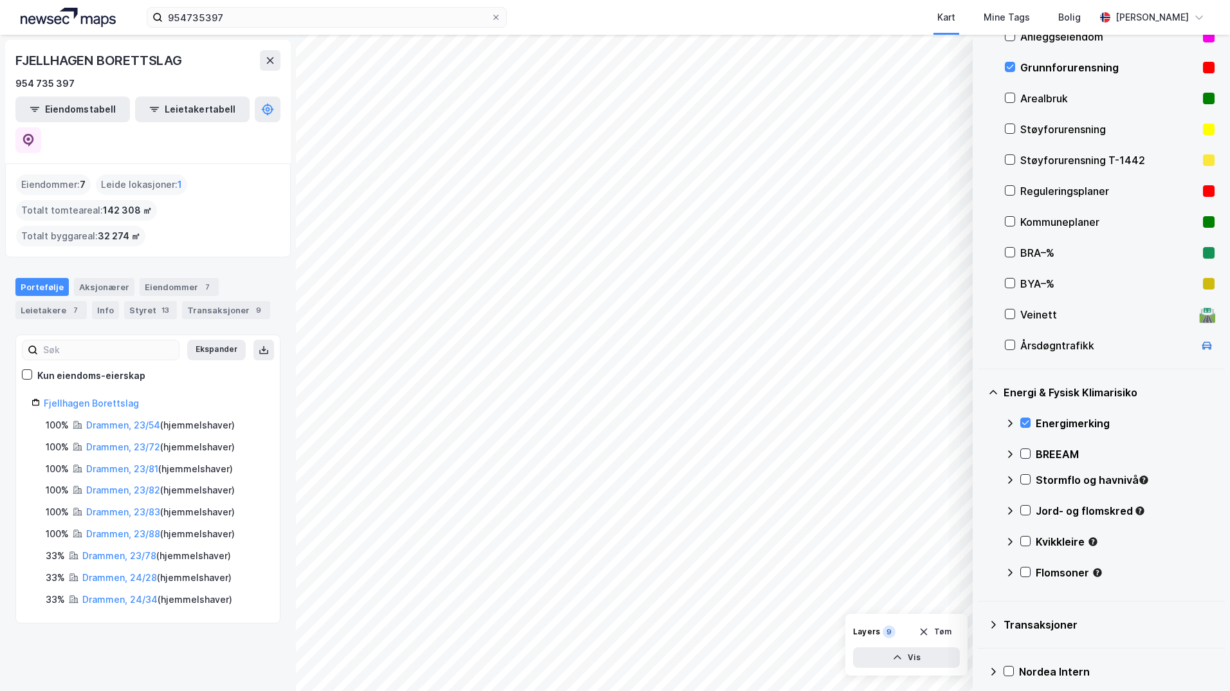
click at [981, 486] on div "Stormflo og havnivå" at bounding box center [1110, 484] width 210 height 31
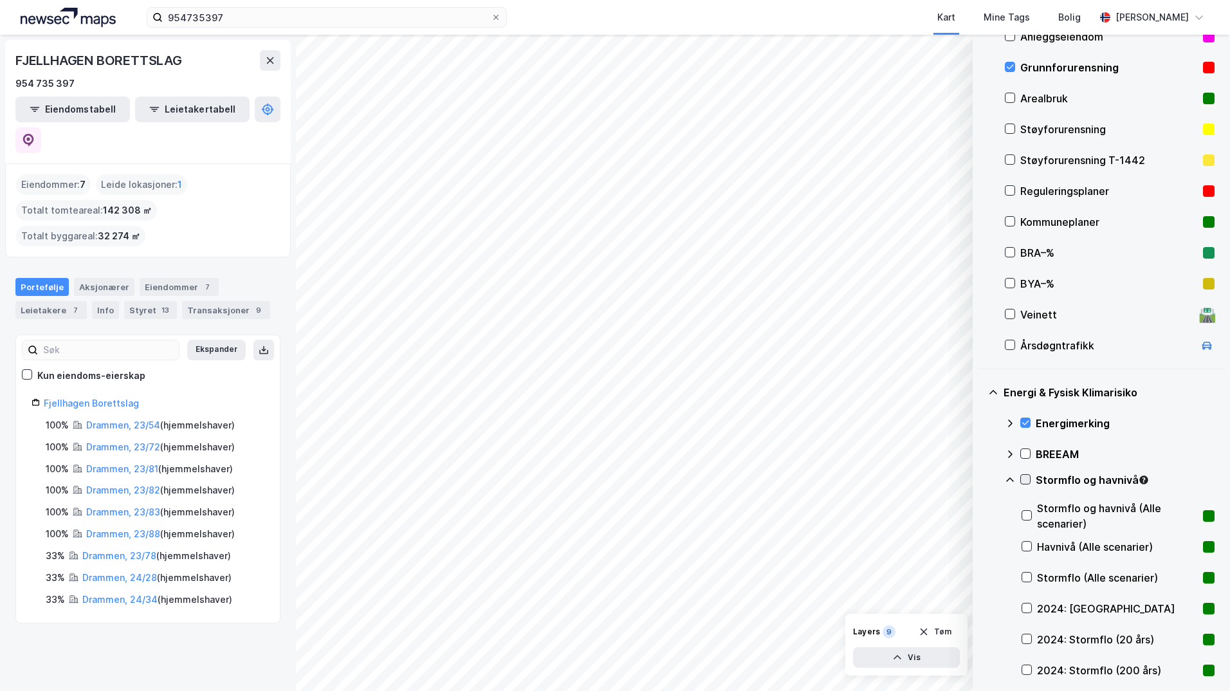
click at [981, 479] on icon at bounding box center [1025, 479] width 7 height 5
click at [981, 480] on icon at bounding box center [1010, 480] width 10 height 10
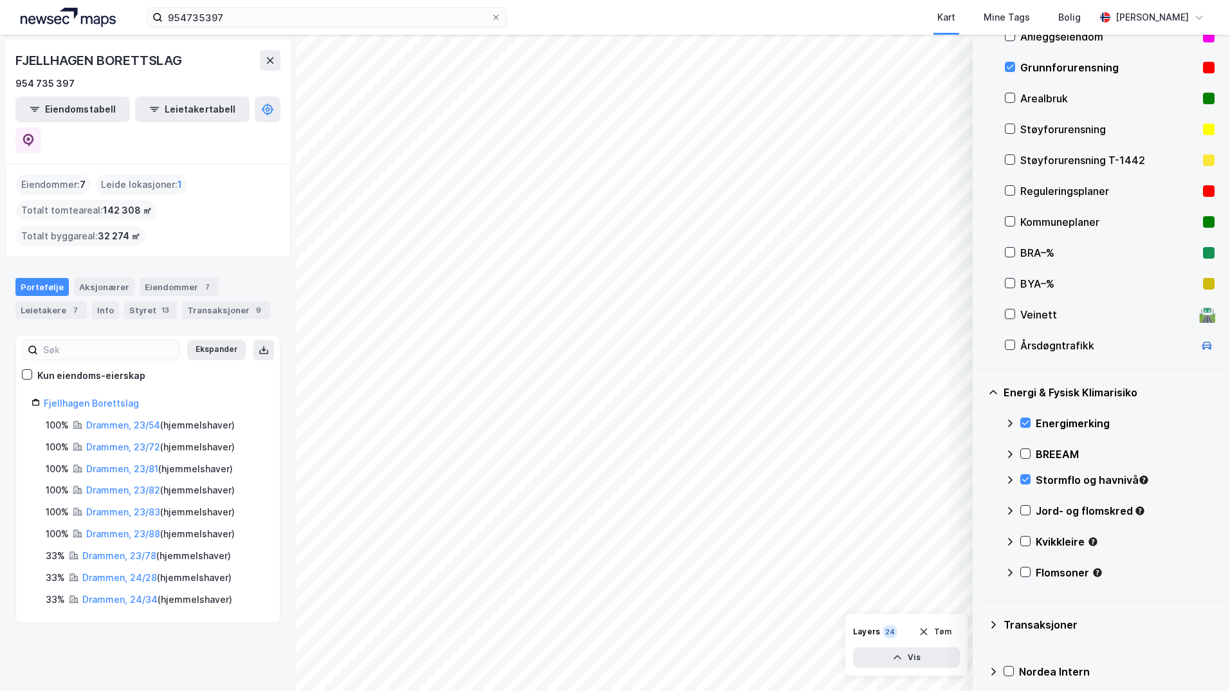
click at [981, 511] on icon at bounding box center [1025, 509] width 9 height 9
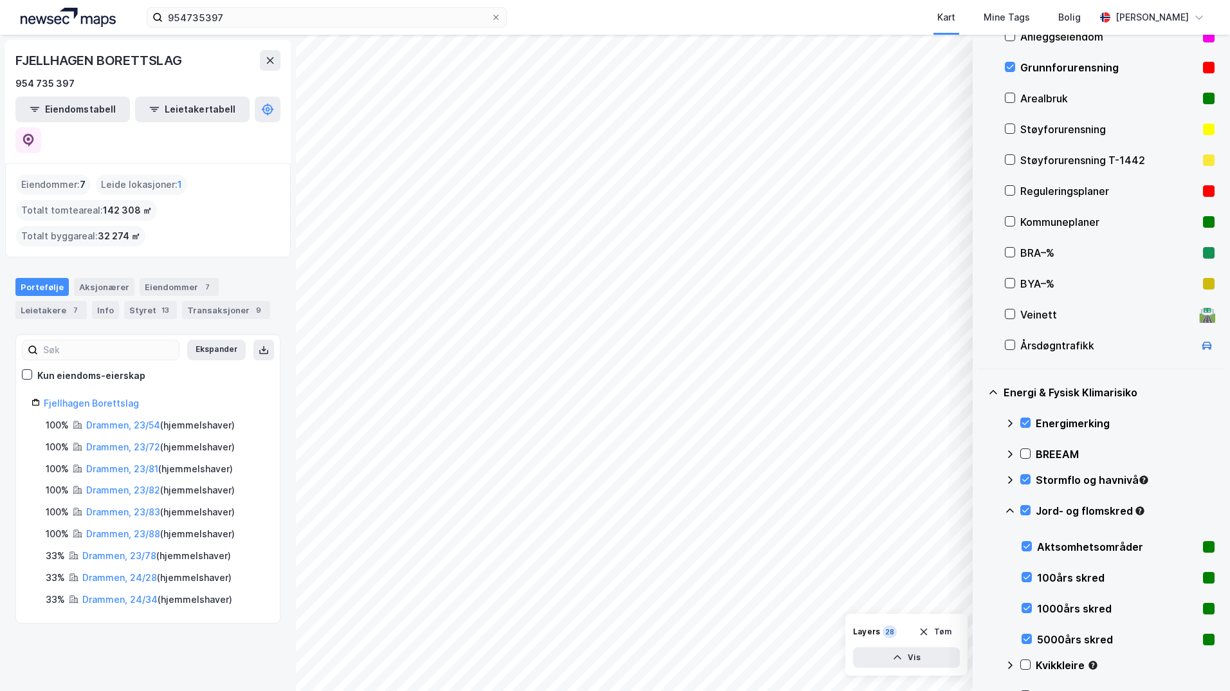
click at [981, 511] on icon at bounding box center [1010, 510] width 10 height 10
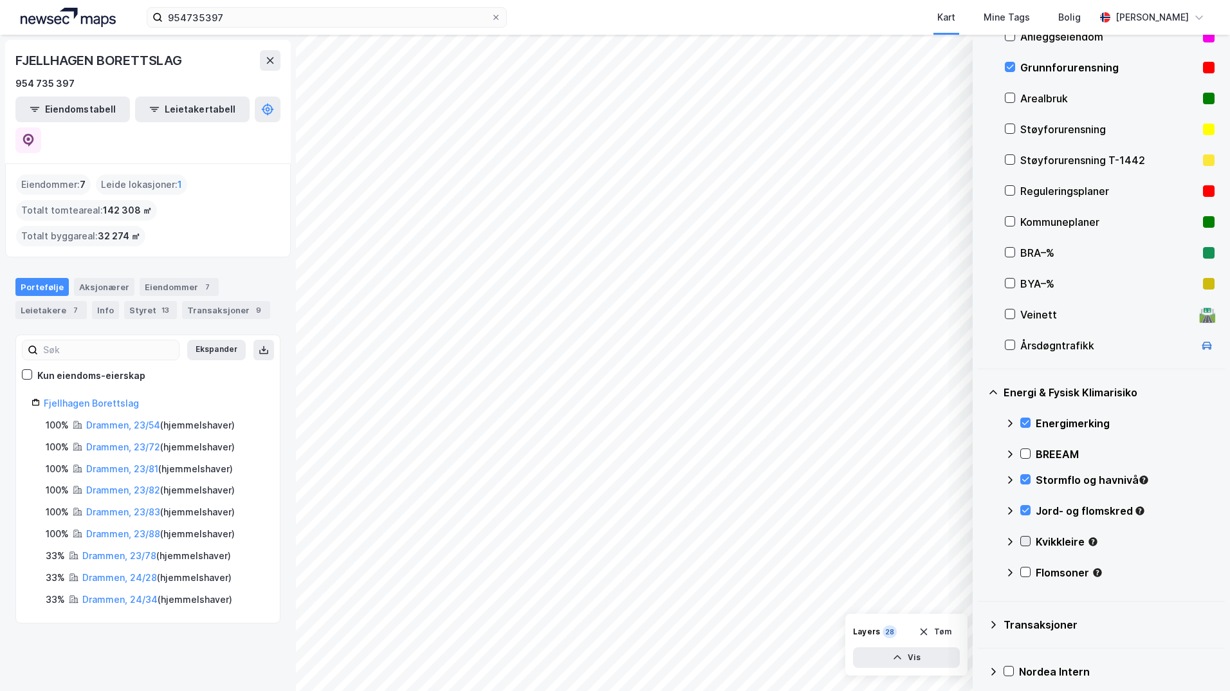
click at [981, 539] on icon at bounding box center [1025, 540] width 9 height 9
click at [981, 540] on icon at bounding box center [1010, 541] width 10 height 10
click at [981, 572] on icon at bounding box center [1025, 571] width 9 height 9
click at [981, 572] on icon at bounding box center [1010, 572] width 8 height 5
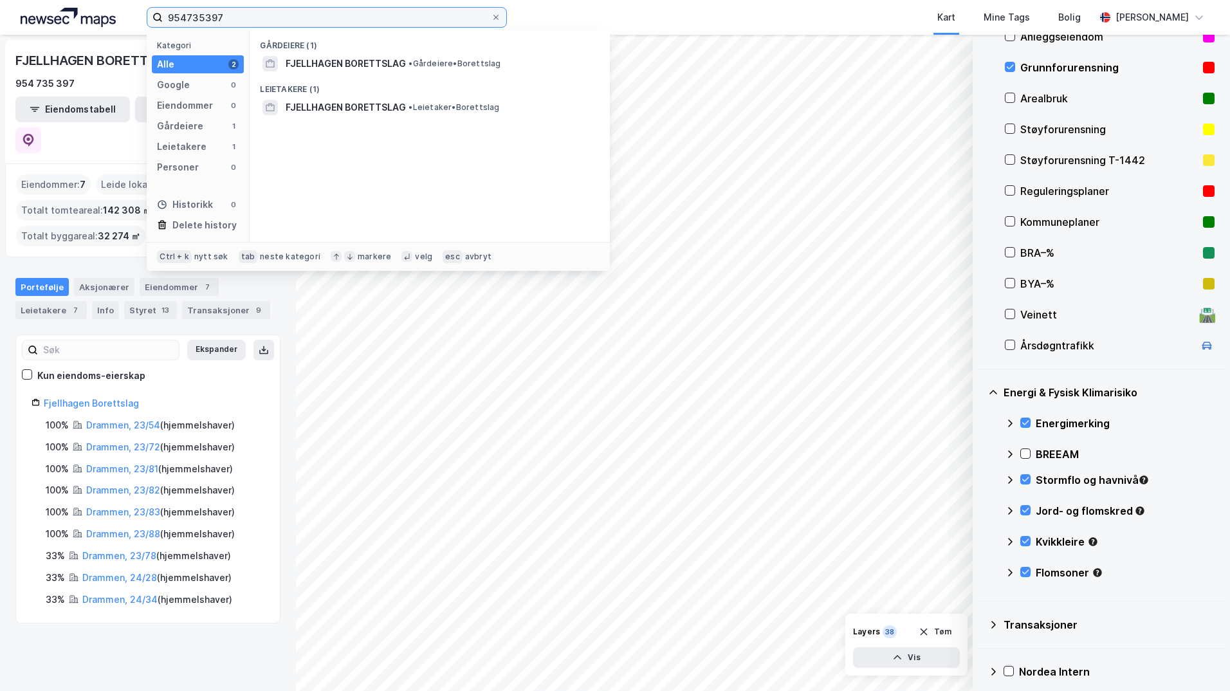
click at [254, 20] on input "954735397" at bounding box center [327, 17] width 328 height 19
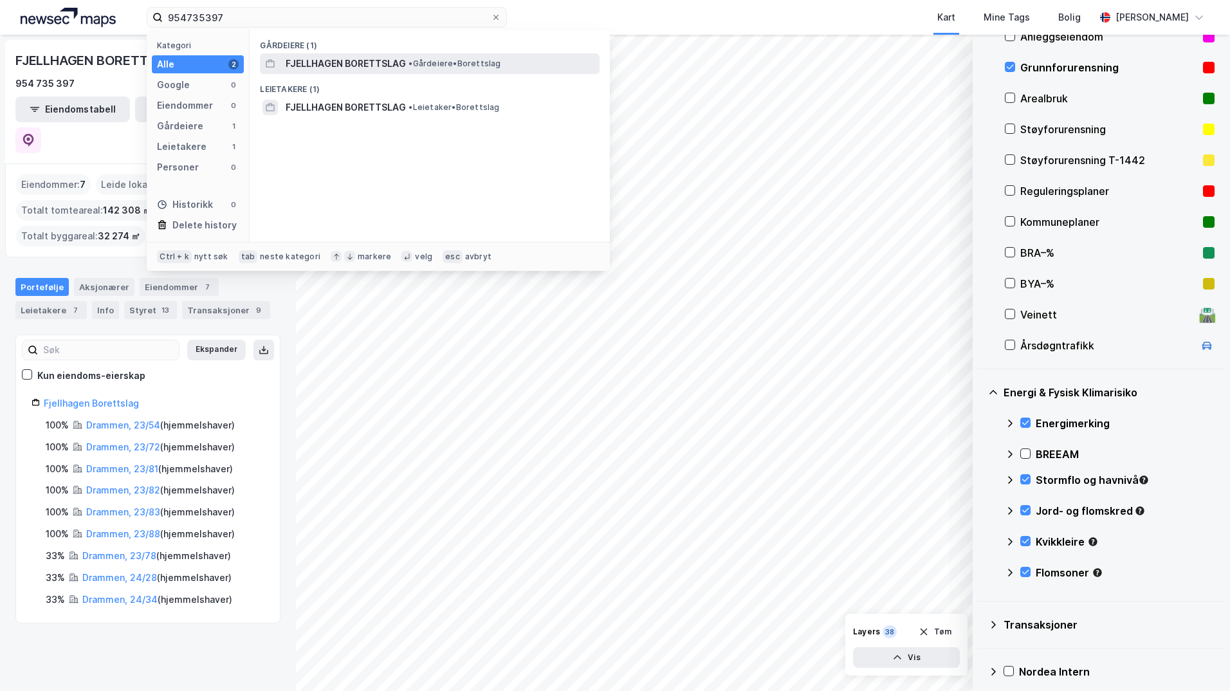
click at [343, 65] on span "FJELLHAGEN BORETTSLAG" at bounding box center [346, 63] width 120 height 15
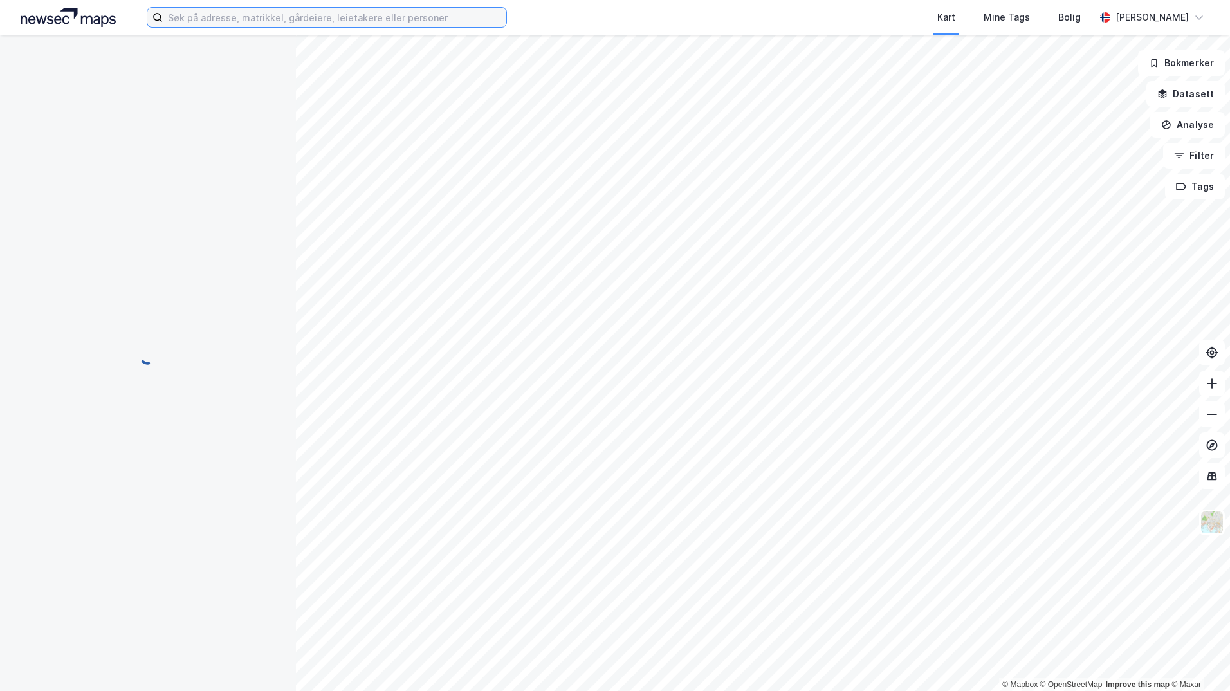
click at [237, 17] on input at bounding box center [334, 17] width 343 height 19
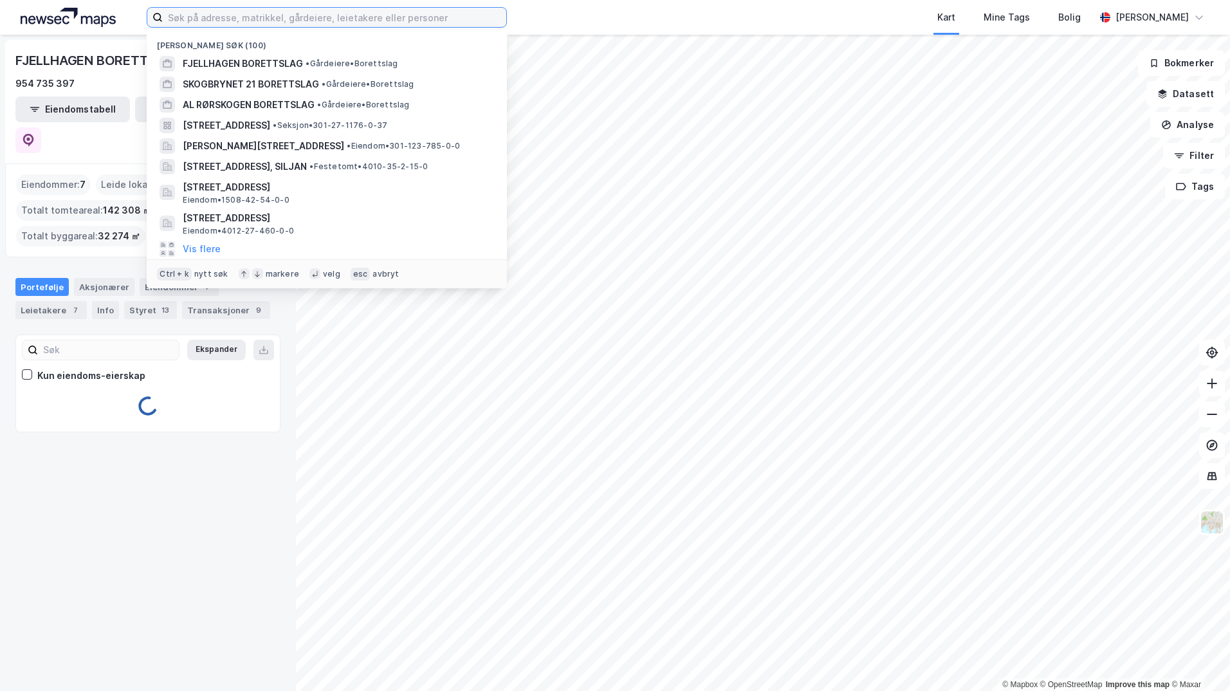
paste input "954735397"
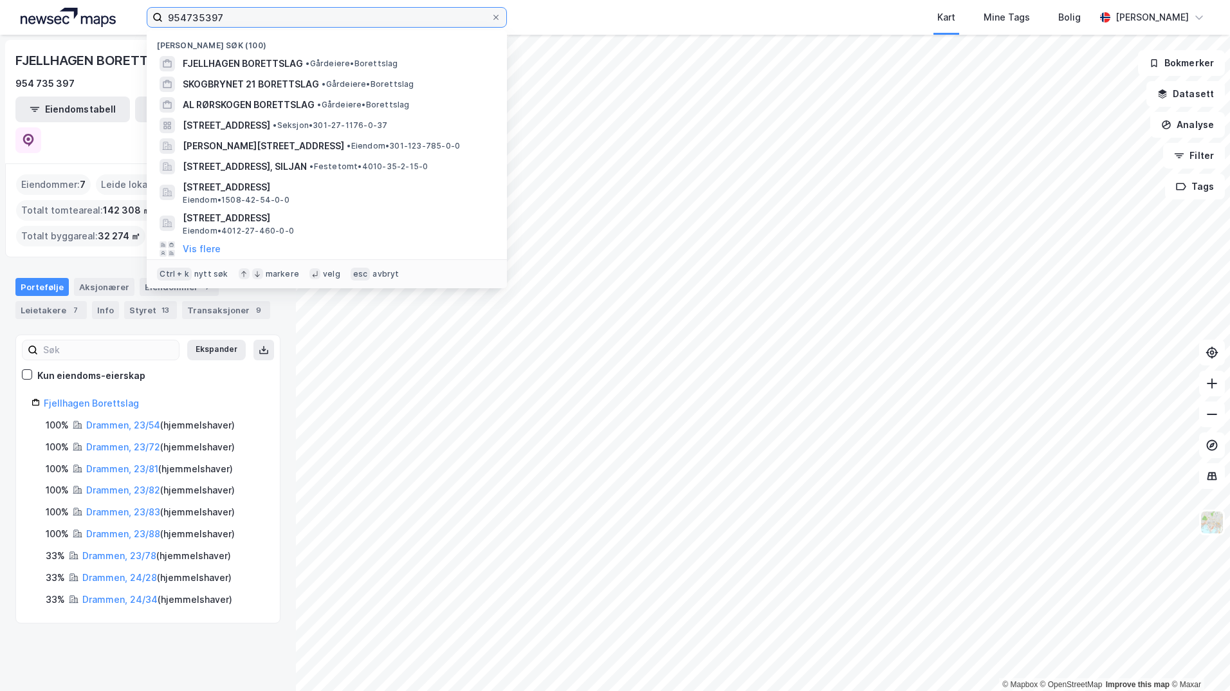
type input "954735397"
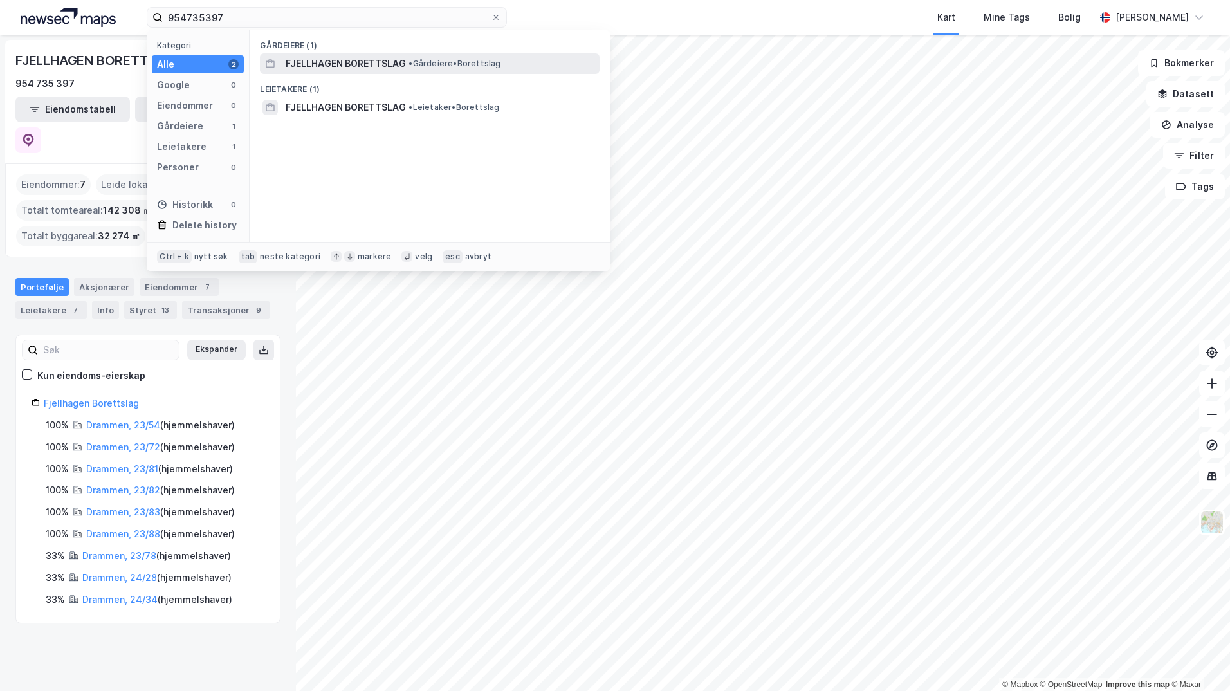
click at [310, 64] on span "FJELLHAGEN BORETTSLAG" at bounding box center [346, 63] width 120 height 15
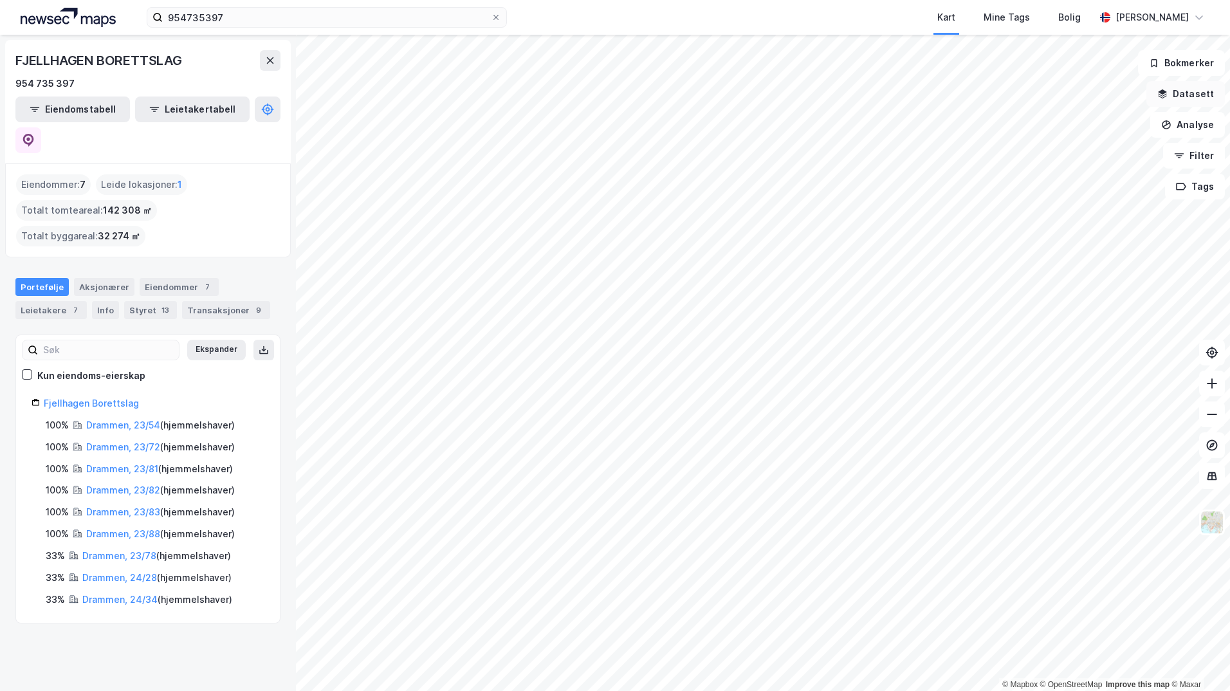
click at [1191, 97] on button "Datasett" at bounding box center [1185, 94] width 78 height 26
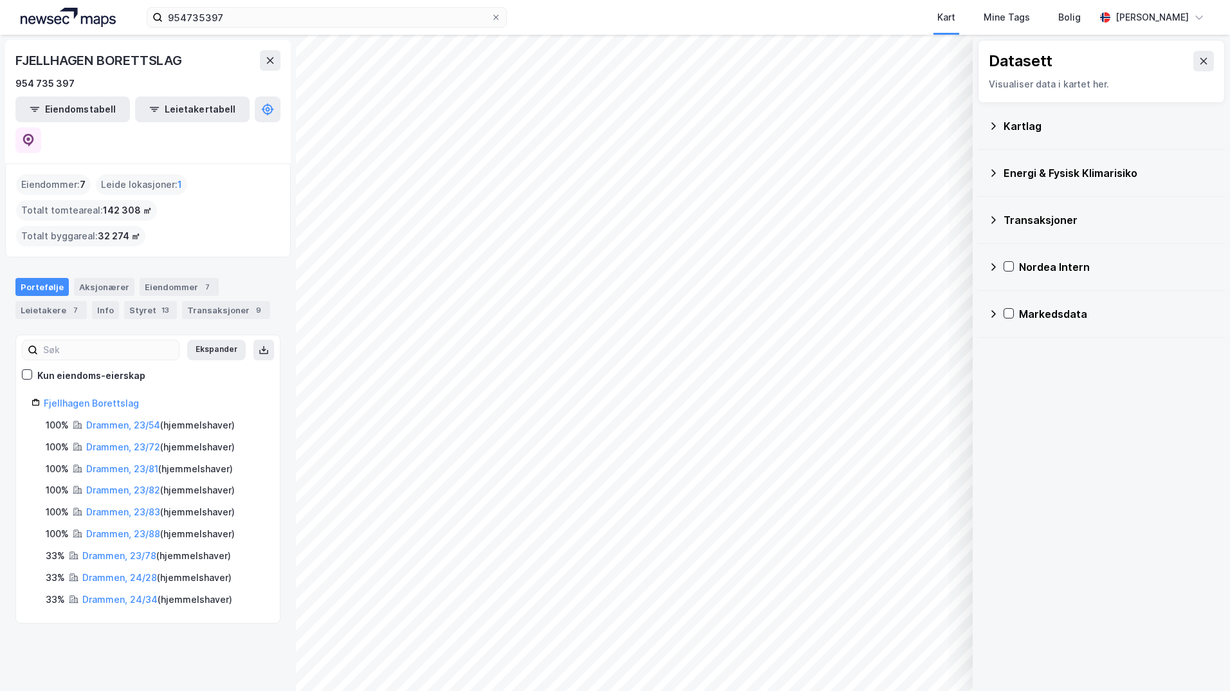
click at [1014, 128] on div "Kartlag" at bounding box center [1108, 125] width 211 height 15
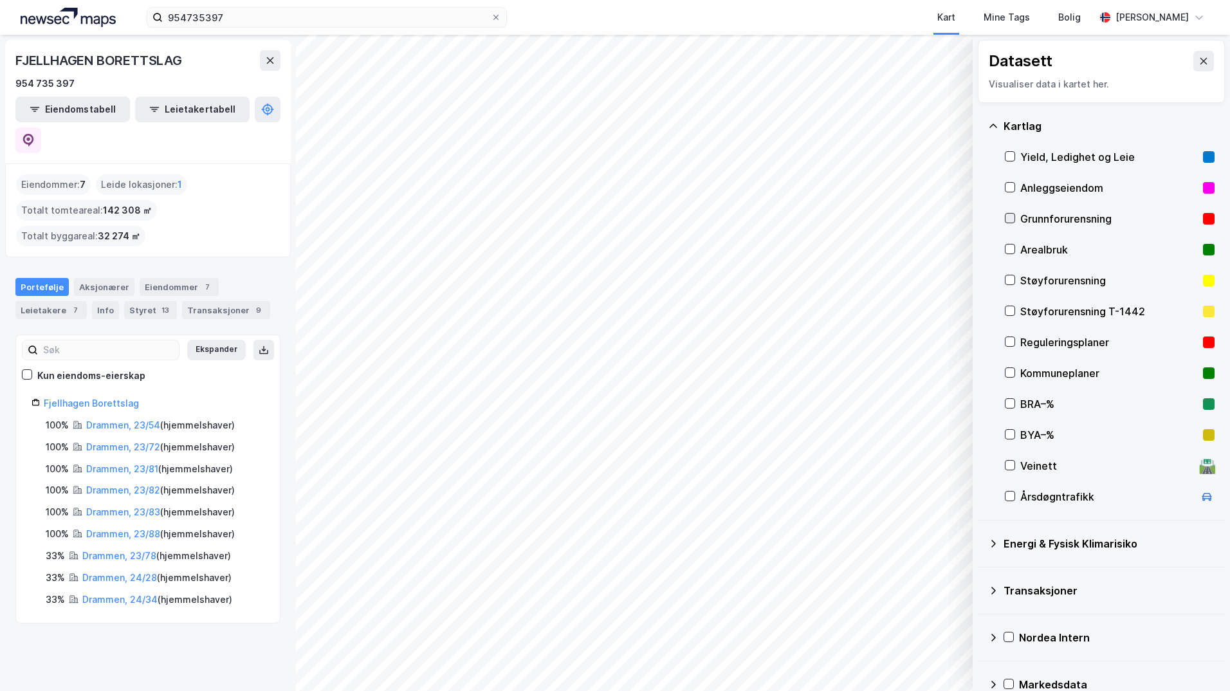
click at [1014, 214] on icon at bounding box center [1009, 218] width 9 height 9
click at [993, 541] on icon at bounding box center [993, 544] width 5 height 8
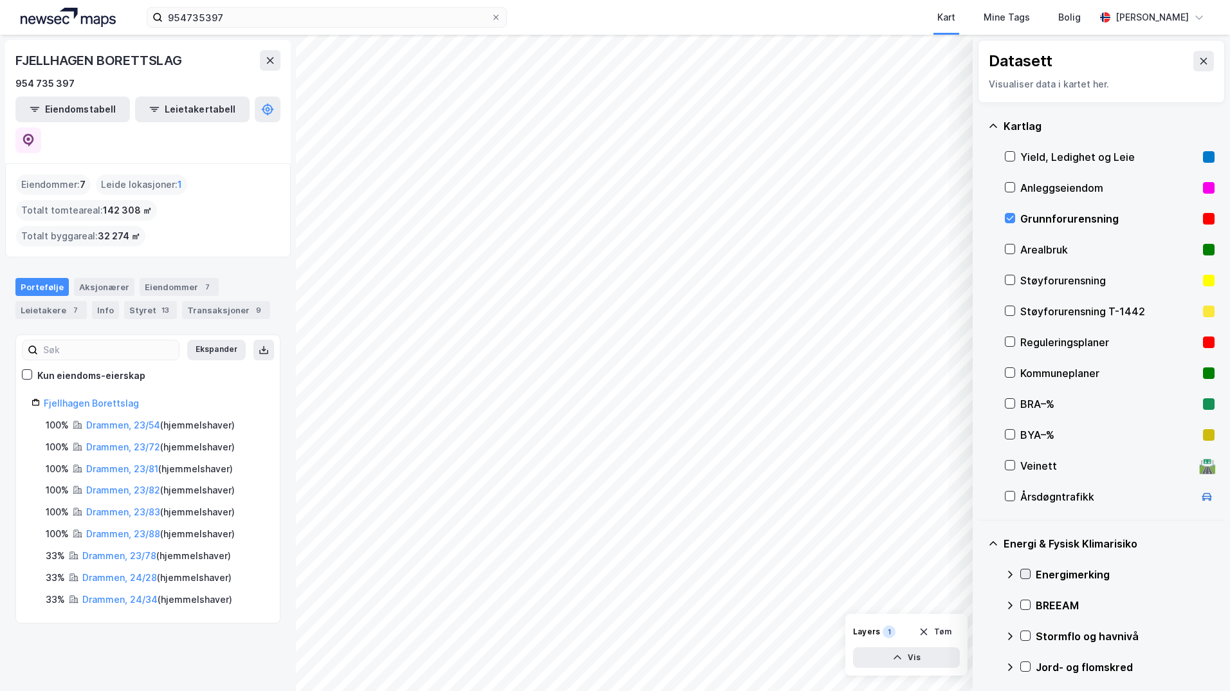
click at [1026, 574] on icon at bounding box center [1025, 574] width 7 height 5
click at [1012, 572] on icon at bounding box center [1010, 574] width 10 height 10
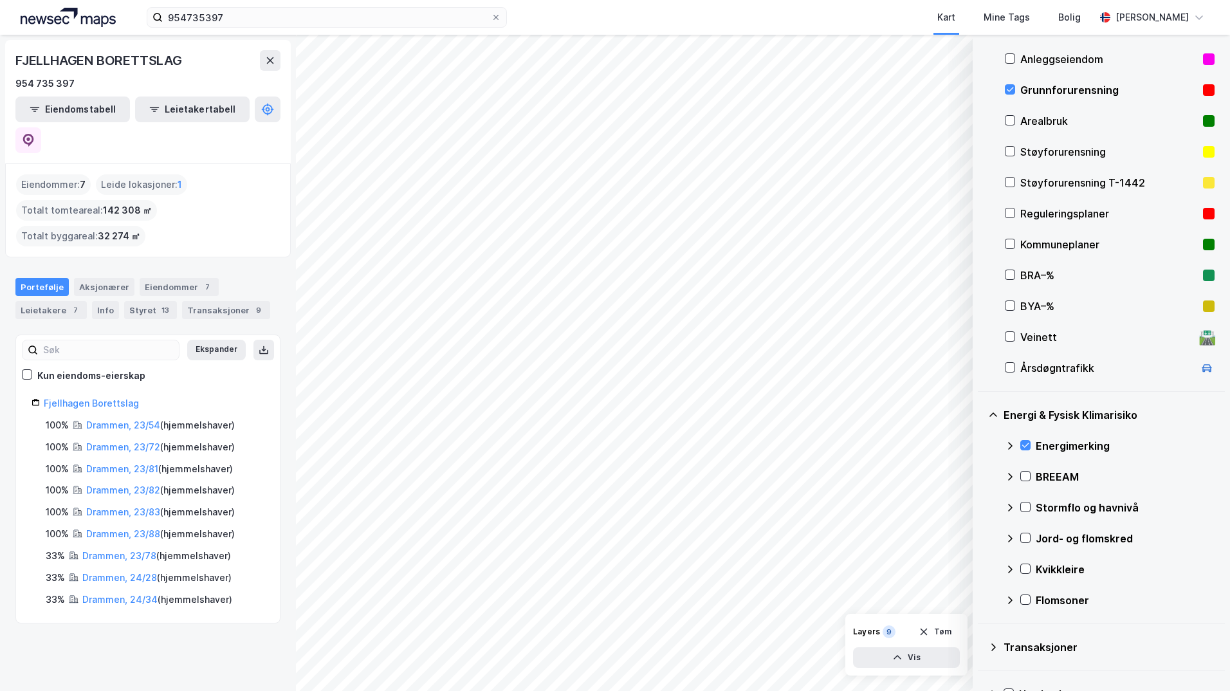
scroll to position [193, 0]
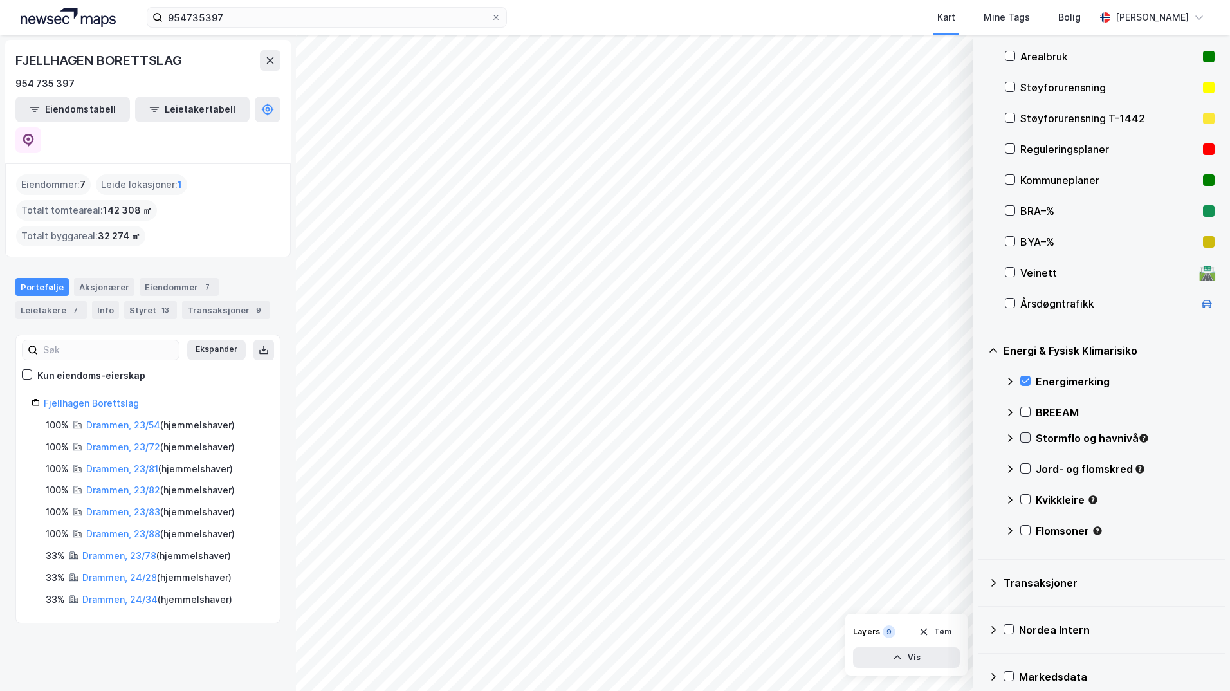
click at [1023, 437] on icon at bounding box center [1025, 437] width 9 height 9
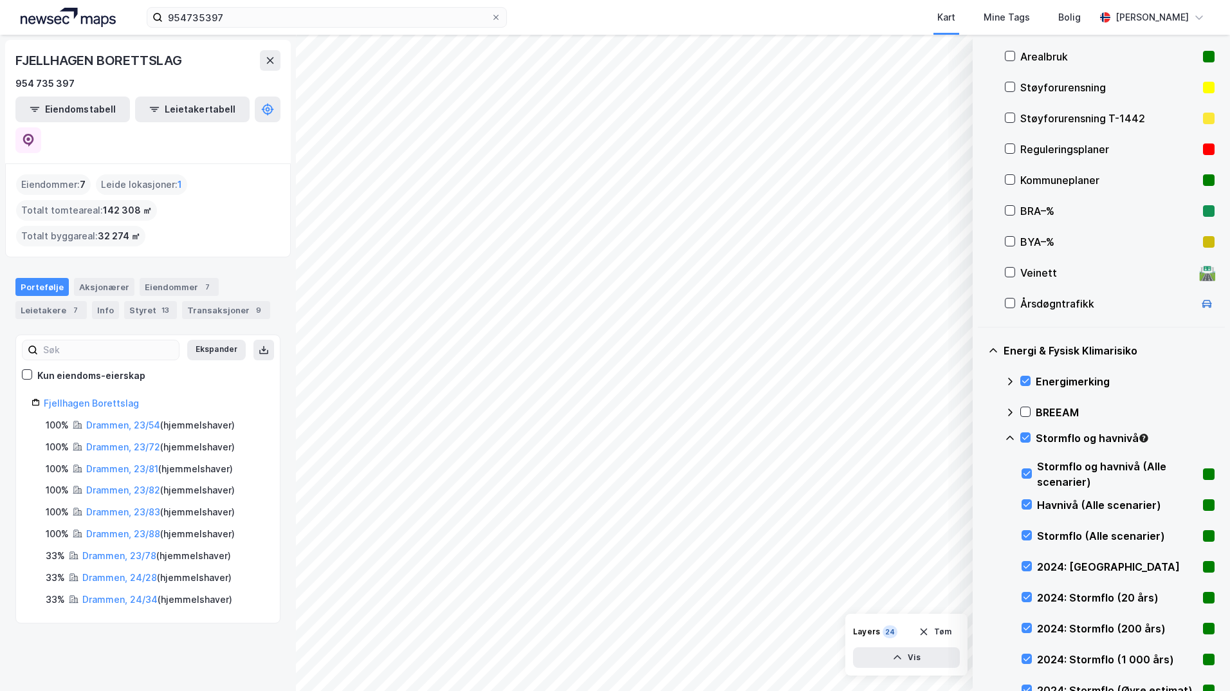
click at [1009, 437] on icon at bounding box center [1010, 438] width 10 height 10
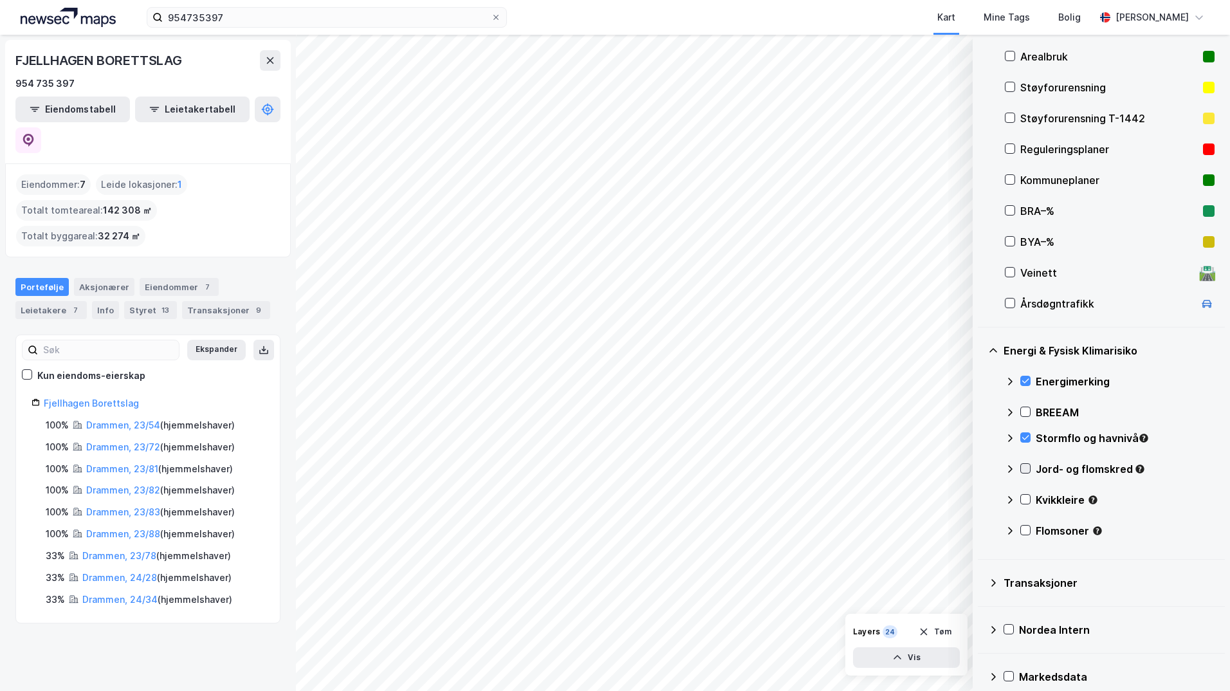
click at [1025, 467] on icon at bounding box center [1025, 468] width 9 height 9
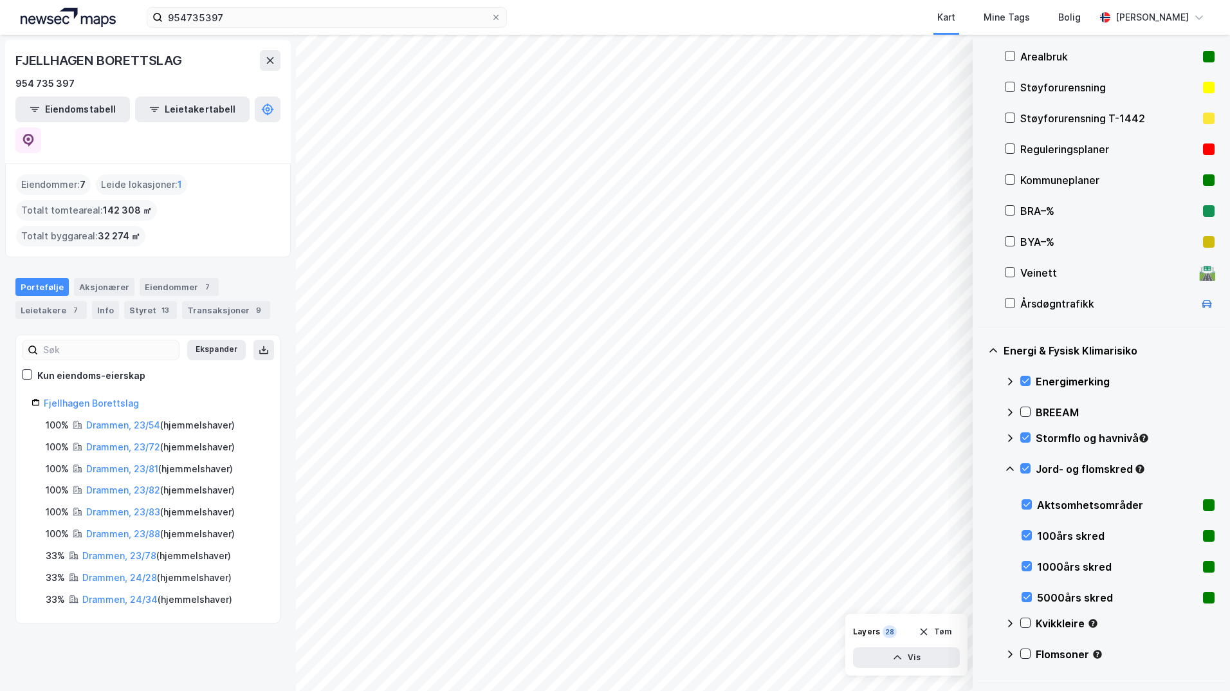
click at [1009, 469] on icon at bounding box center [1010, 469] width 10 height 10
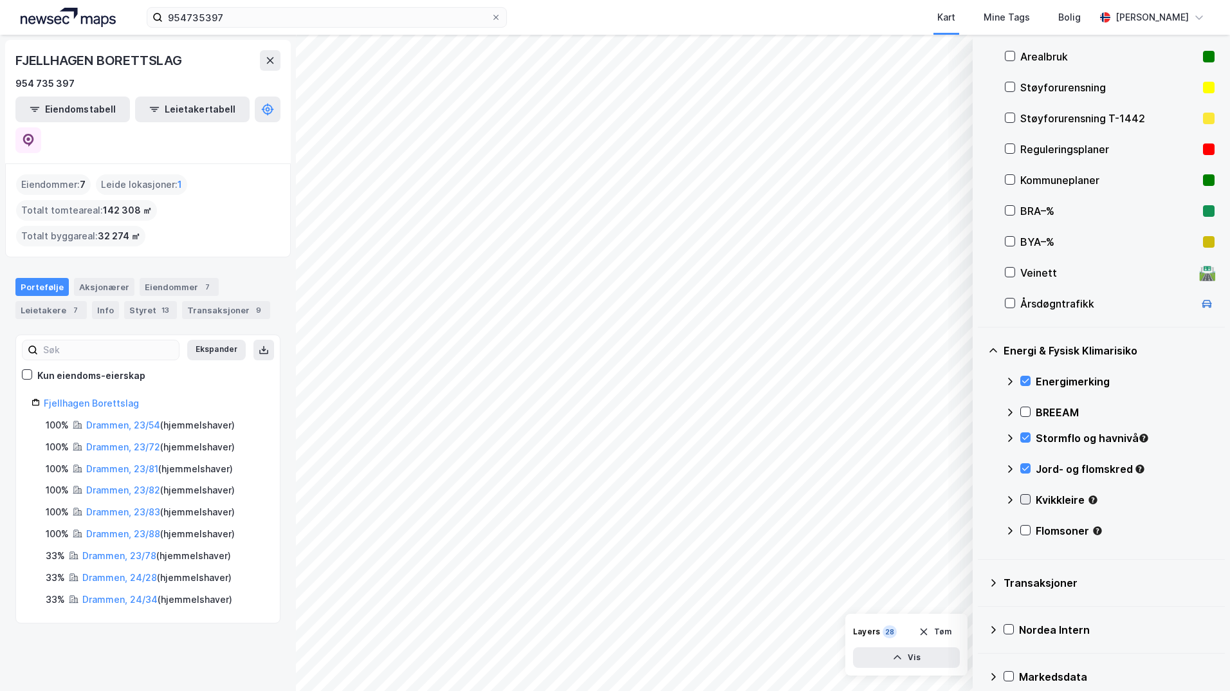
click at [1023, 500] on icon at bounding box center [1025, 499] width 7 height 5
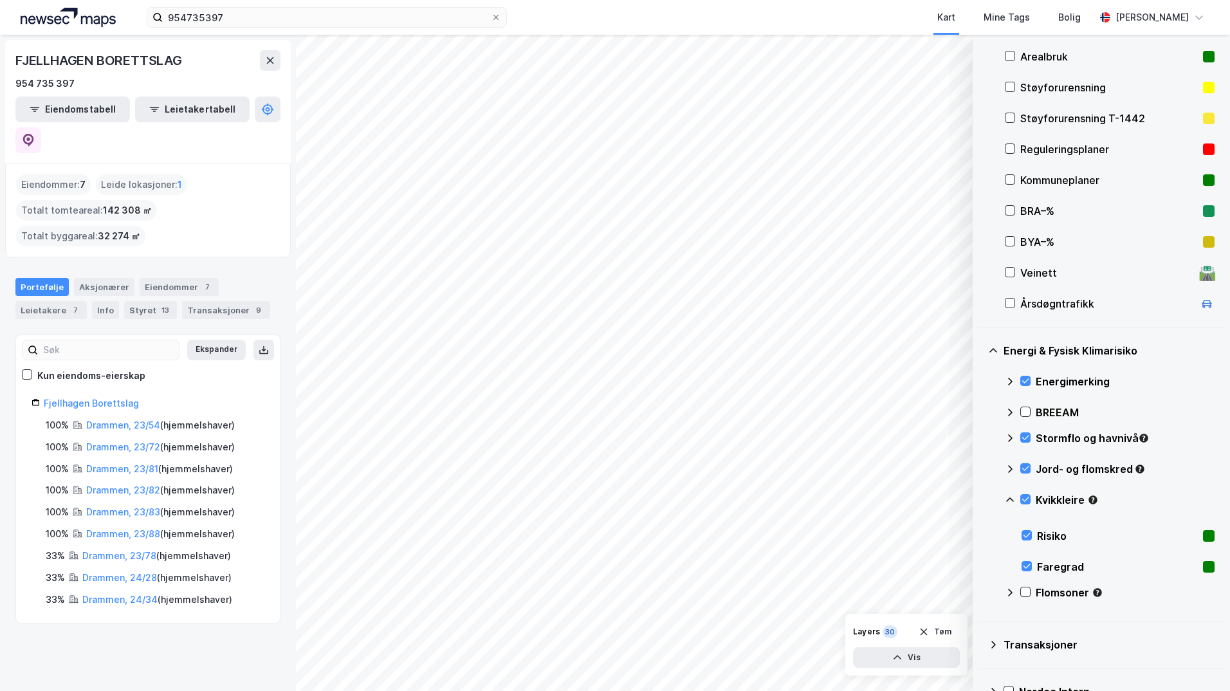
click at [1010, 497] on icon at bounding box center [1010, 500] width 10 height 10
click at [1026, 529] on icon at bounding box center [1025, 529] width 9 height 9
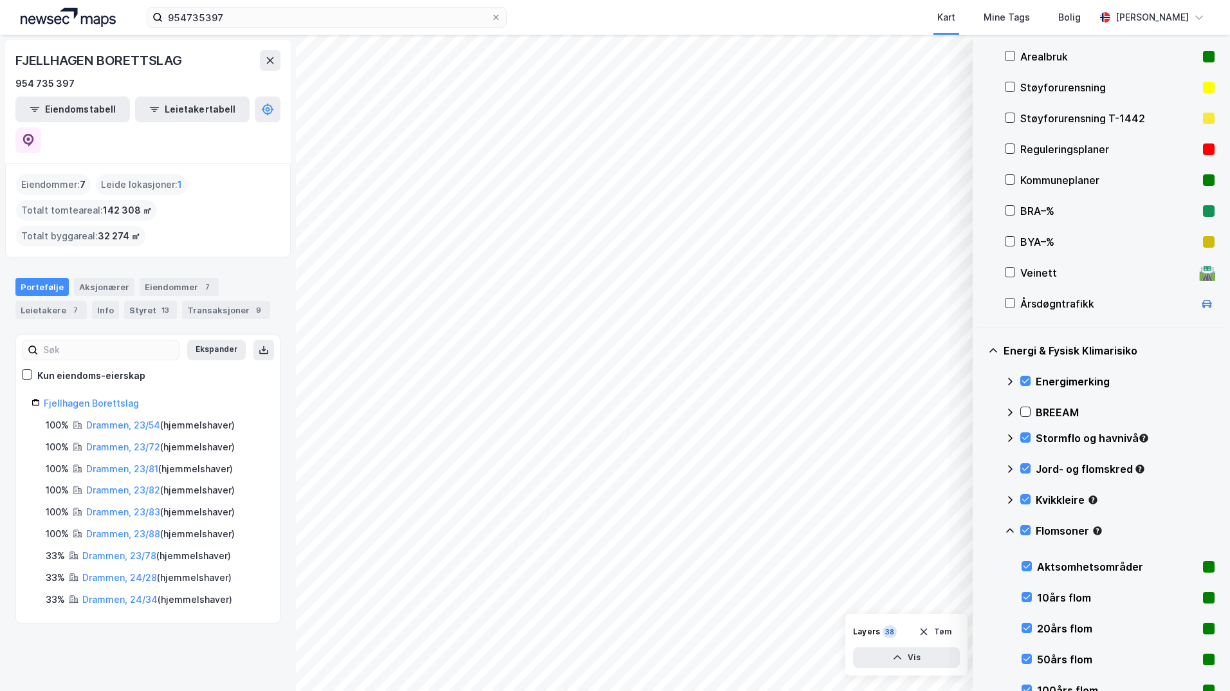
click at [1011, 531] on icon at bounding box center [1010, 530] width 10 height 10
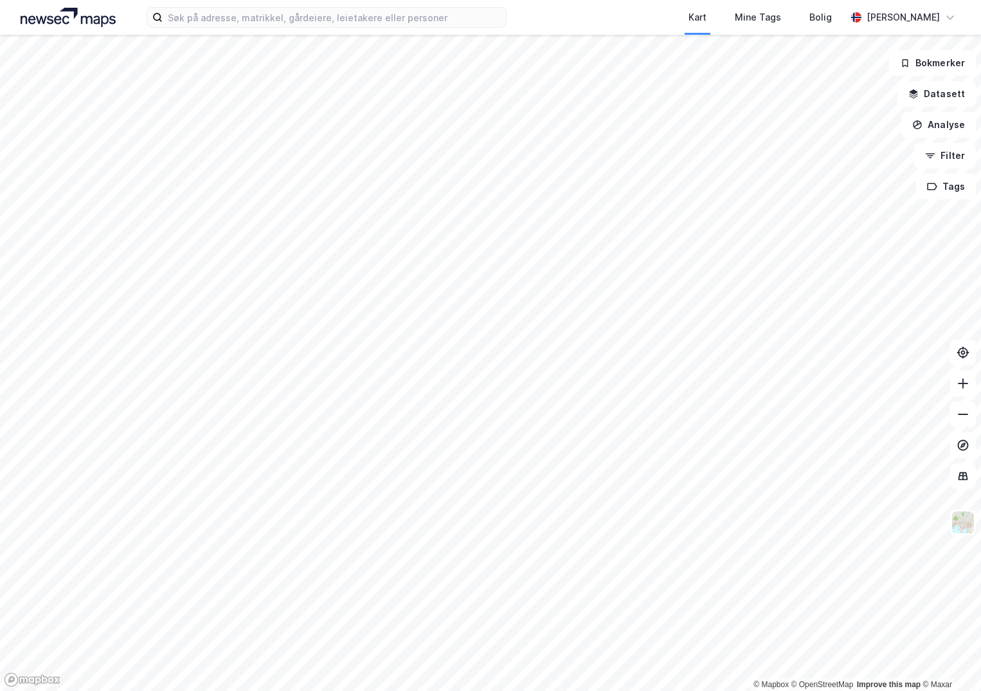
click at [320, 28] on div "Kart Mine Tags Bolig Ingeborg Wetting" at bounding box center [490, 17] width 981 height 35
click at [318, 17] on input at bounding box center [334, 17] width 343 height 19
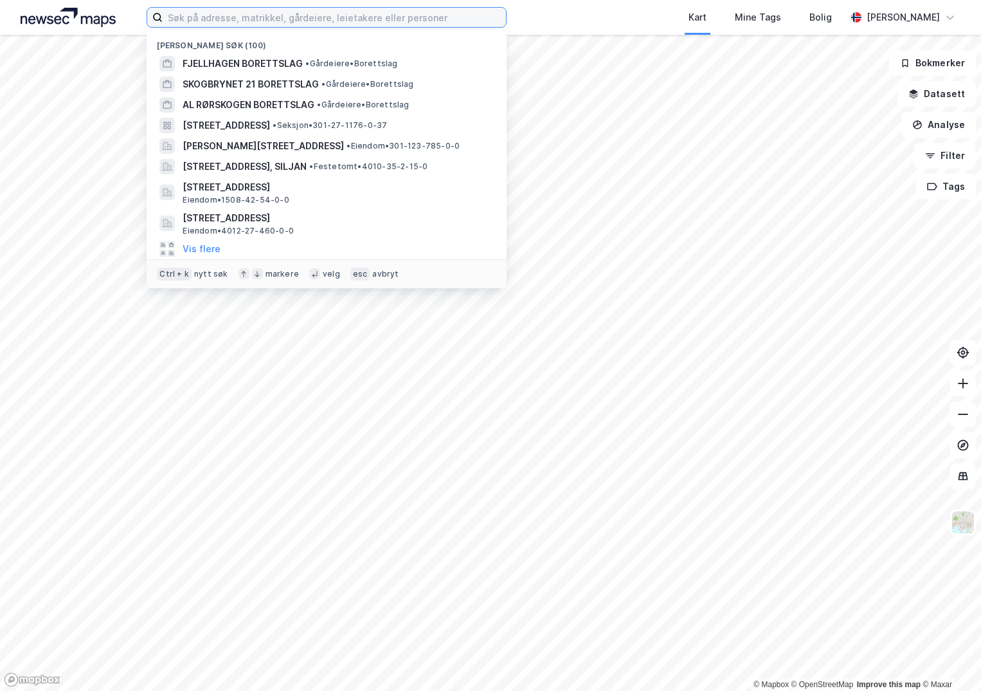
paste input "954735397"
type input "954735397"
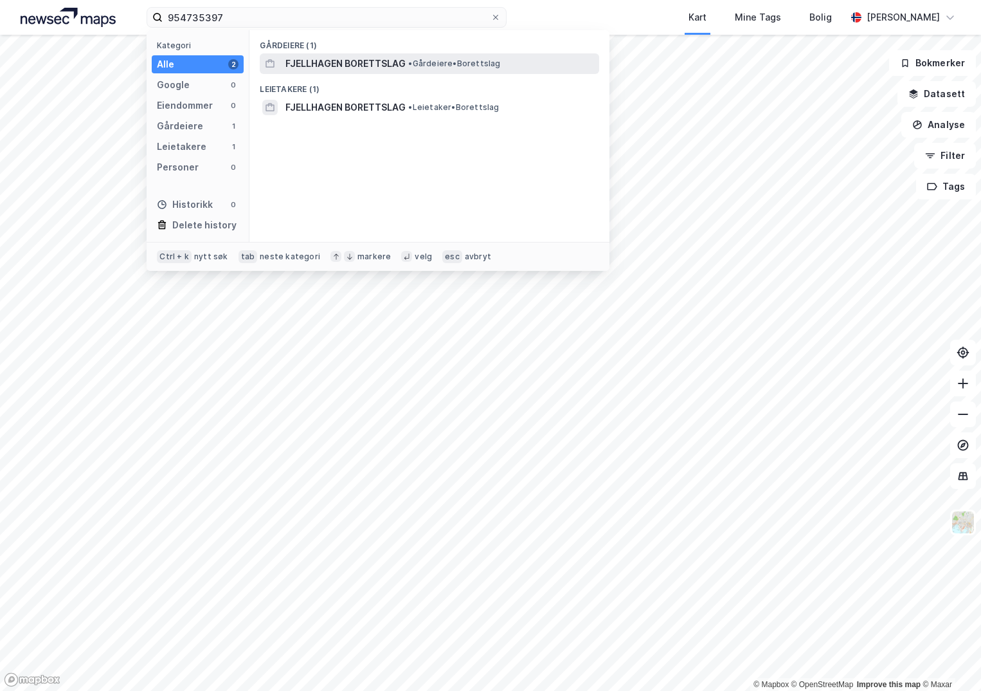
click at [344, 62] on span "FJELLHAGEN BORETTSLAG" at bounding box center [346, 63] width 120 height 15
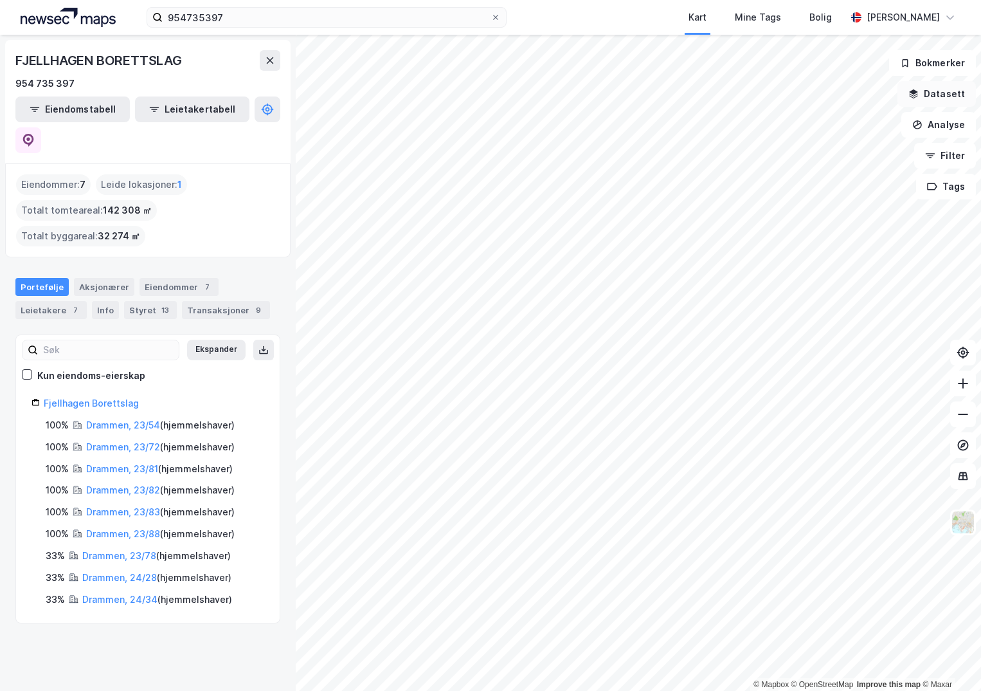
click at [943, 93] on button "Datasett" at bounding box center [937, 94] width 78 height 26
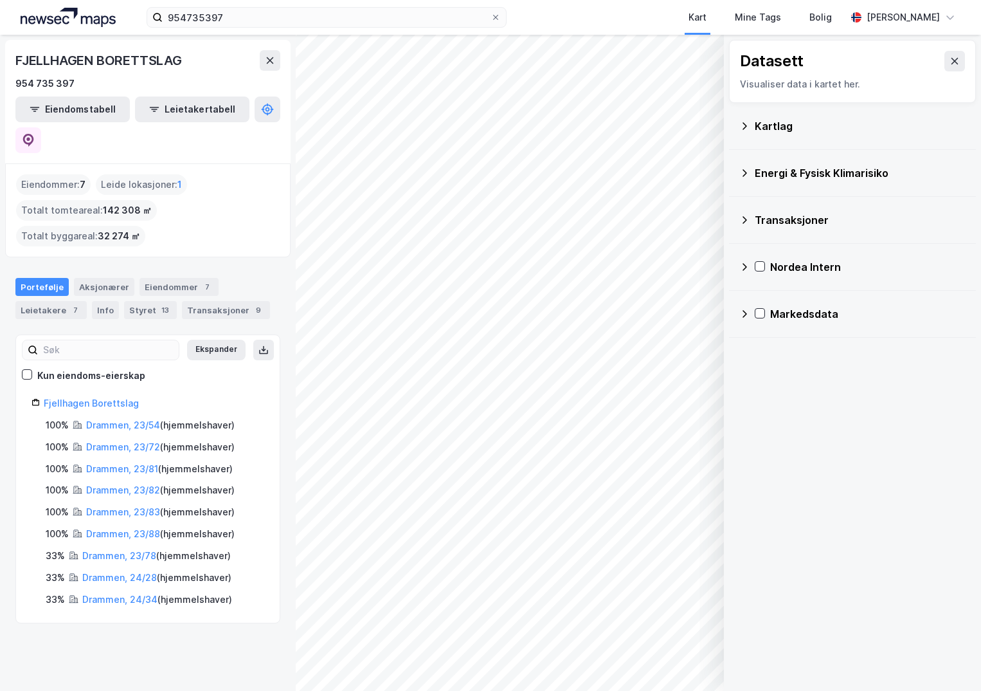
click at [760, 126] on div "Kartlag" at bounding box center [860, 125] width 211 height 15
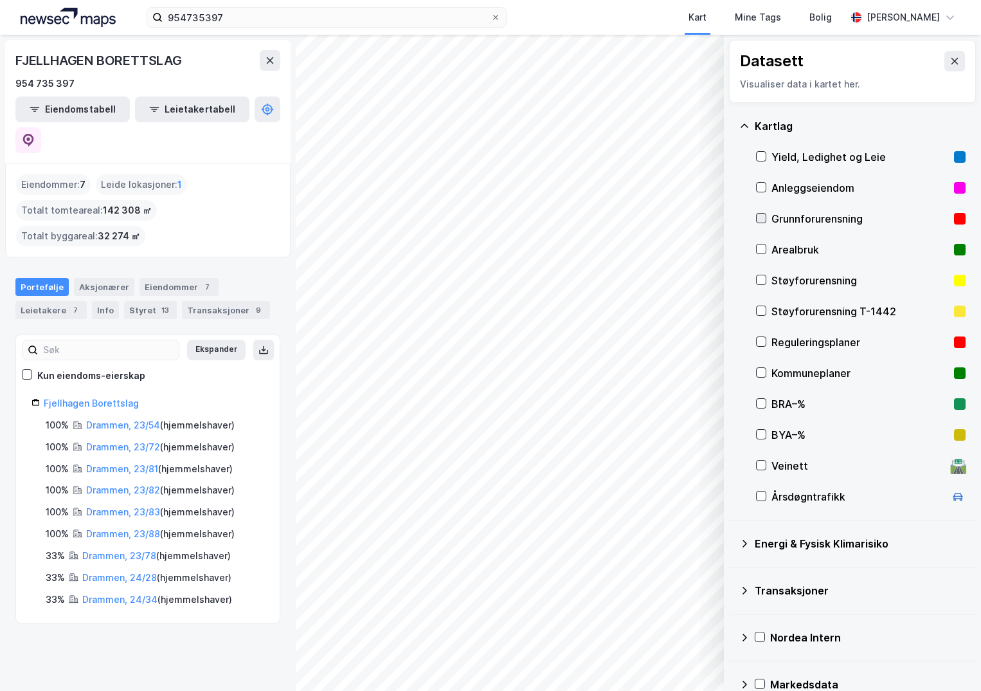
click at [763, 217] on icon at bounding box center [761, 218] width 9 height 9
click at [745, 545] on icon at bounding box center [745, 544] width 5 height 8
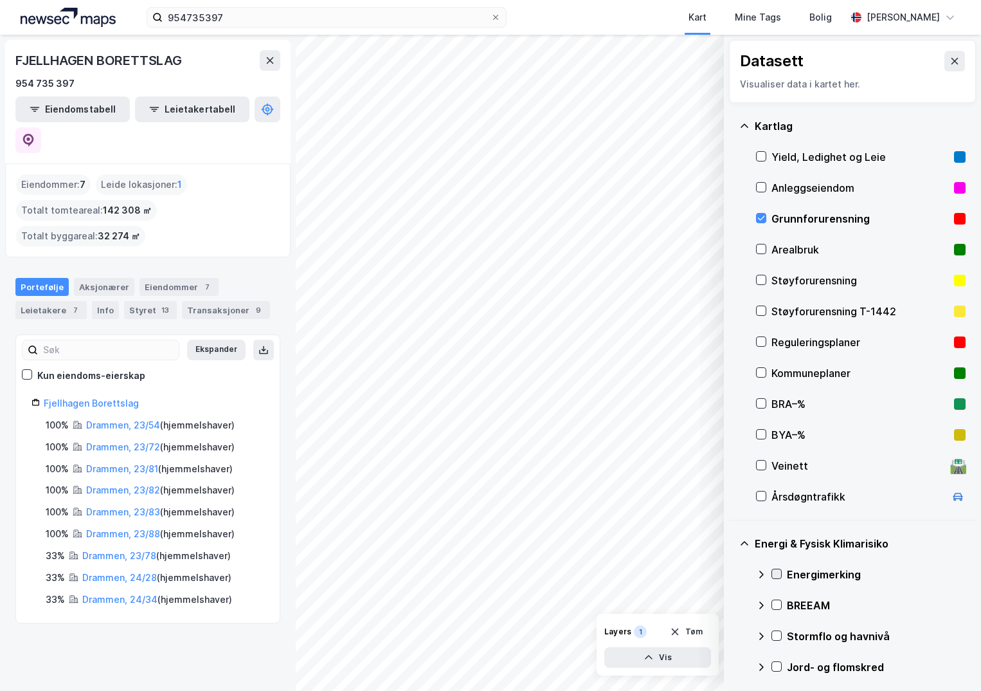
click at [777, 575] on icon at bounding box center [776, 573] width 9 height 9
click at [761, 574] on icon at bounding box center [761, 574] width 10 height 10
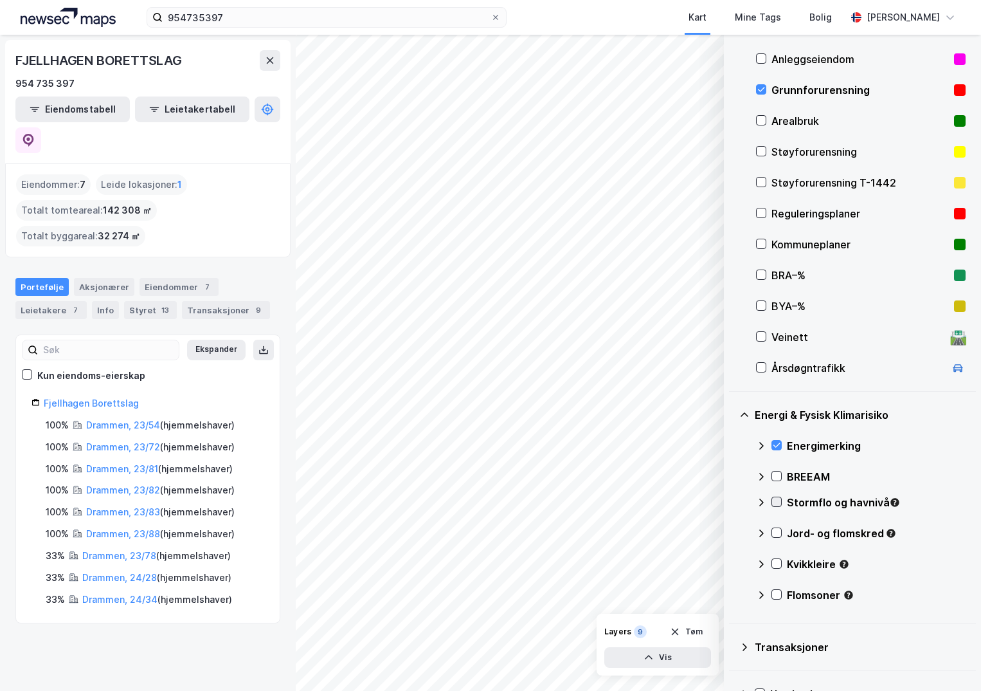
click at [778, 503] on icon at bounding box center [777, 502] width 7 height 5
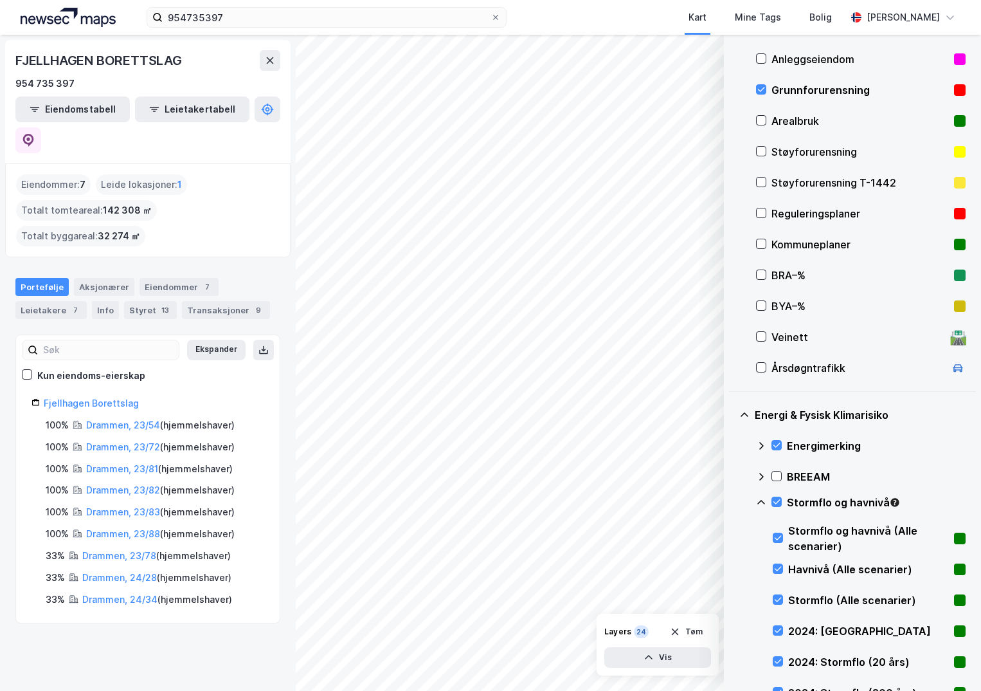
click at [760, 501] on icon at bounding box center [762, 502] width 8 height 5
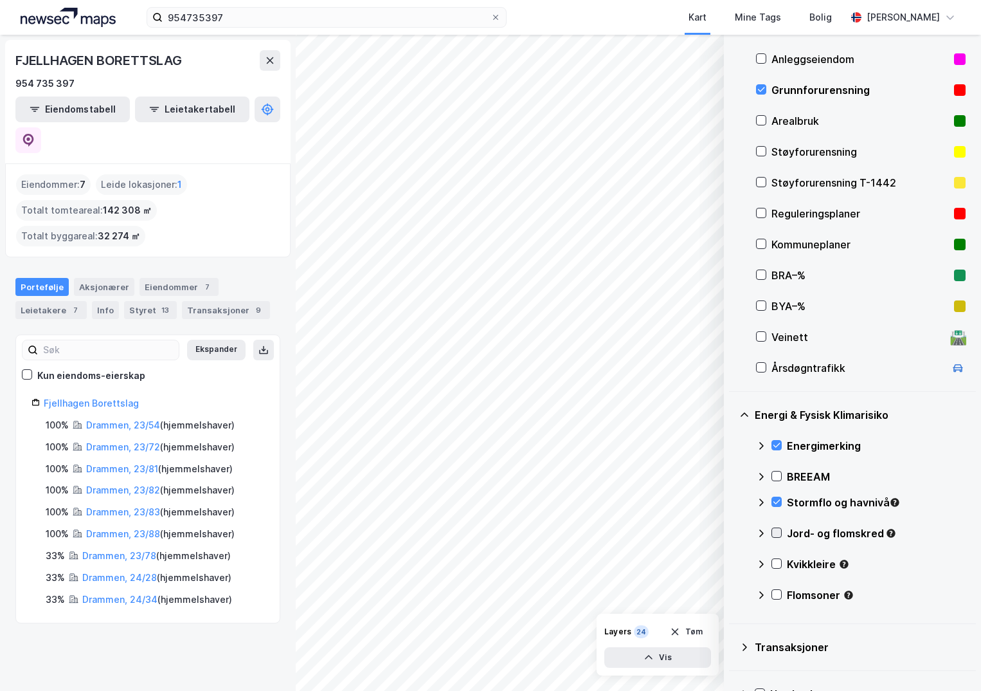
click at [779, 531] on icon at bounding box center [776, 532] width 9 height 9
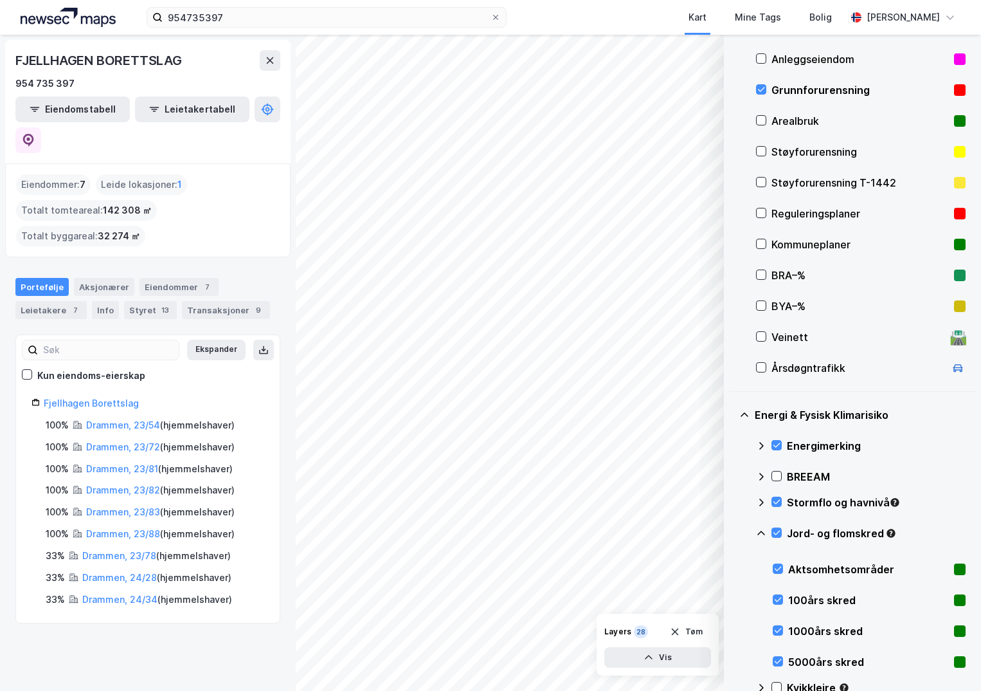
click at [760, 533] on icon at bounding box center [761, 533] width 10 height 10
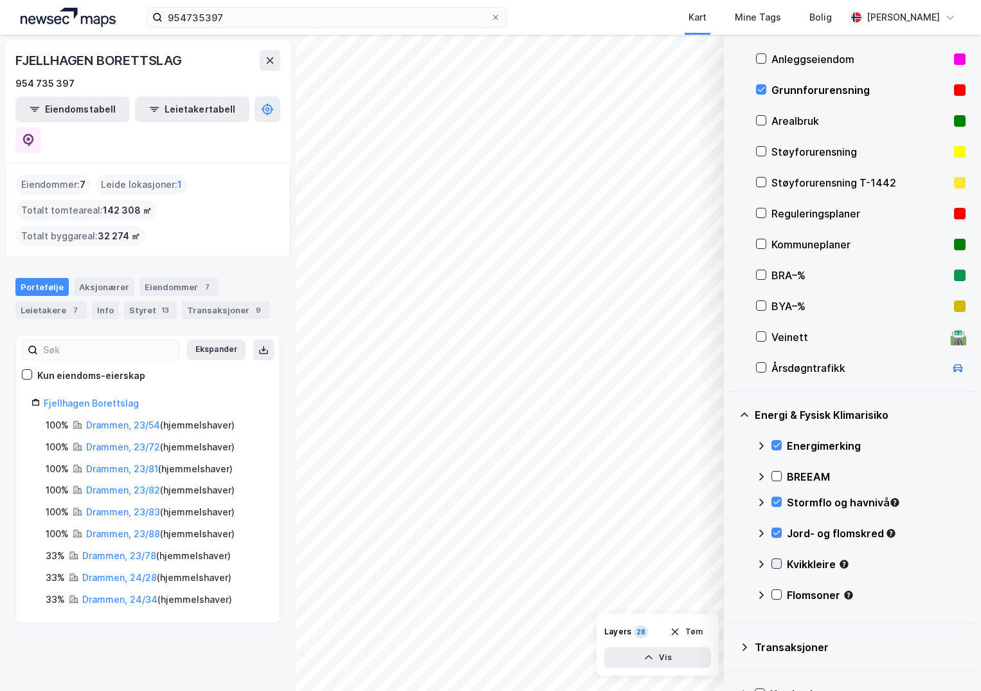
click at [779, 565] on icon at bounding box center [776, 563] width 9 height 9
click at [760, 561] on icon at bounding box center [761, 564] width 10 height 10
click at [778, 596] on icon at bounding box center [776, 594] width 9 height 9
click at [762, 595] on icon at bounding box center [761, 595] width 10 height 10
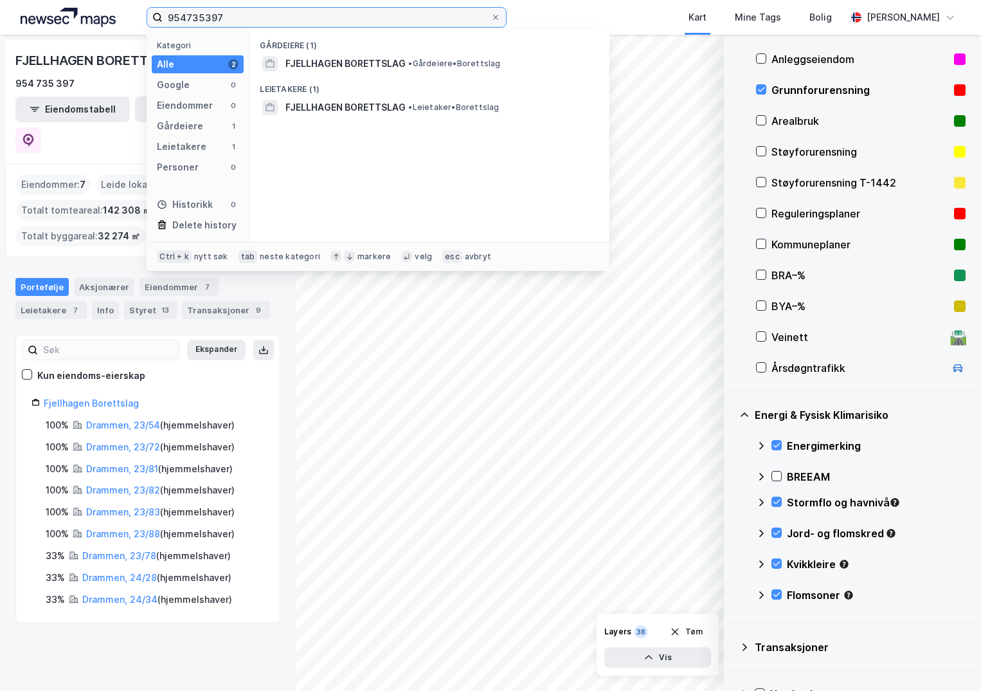
drag, startPoint x: 213, startPoint y: 17, endPoint x: 127, endPoint y: 17, distance: 86.2
click at [127, 17] on div "954735397 Kategori Alle 2 Google 0 Eiendommer 0 Gårdeiere 1 Leietakere 1 Person…" at bounding box center [490, 17] width 981 height 35
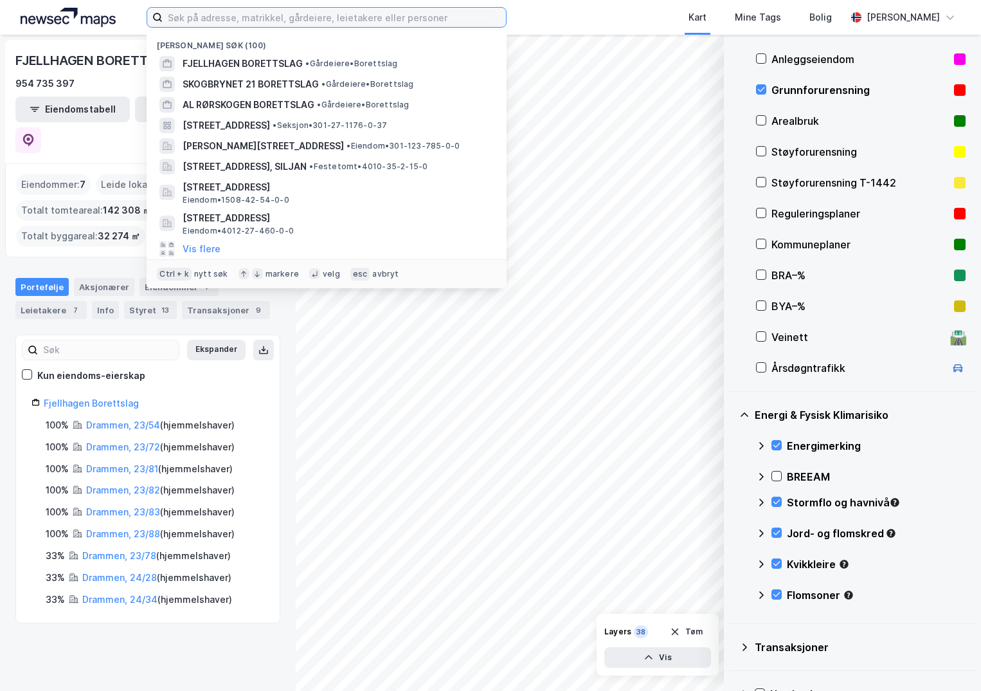
paste input "893034072"
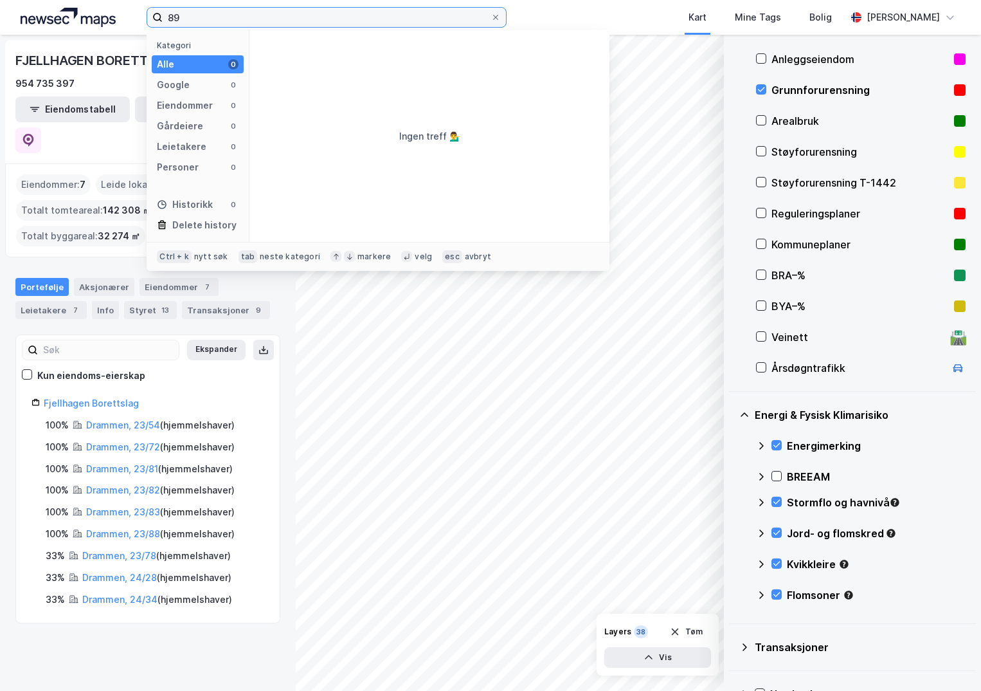
type input "8"
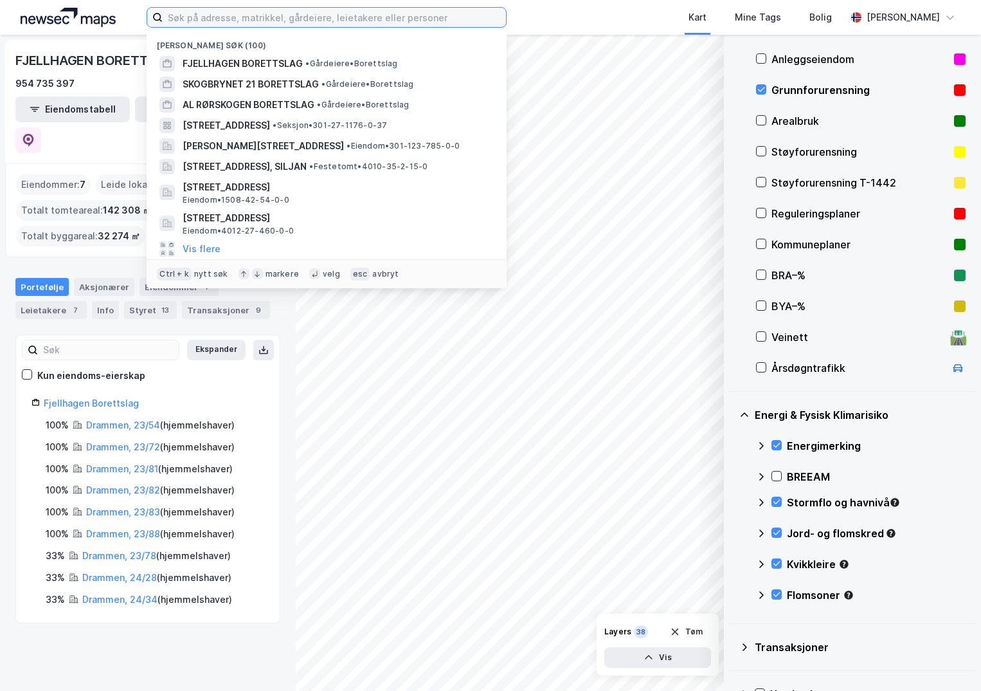
paste input "893034072"
type input "893034072"
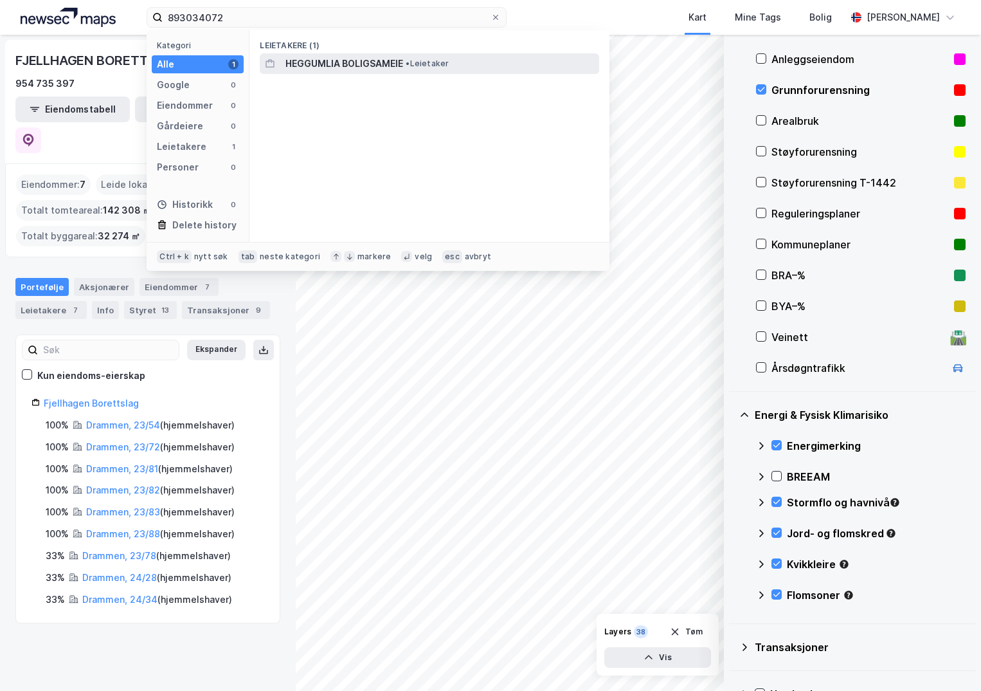
click at [325, 64] on span "HEGGUMLIA BOLIGSAMEIE" at bounding box center [345, 63] width 118 height 15
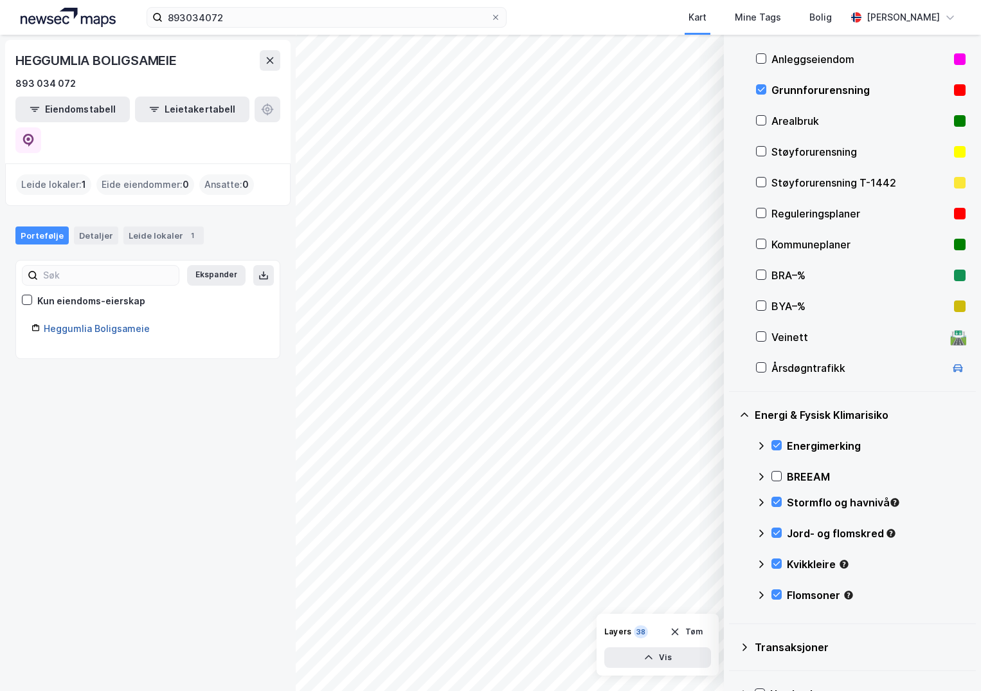
click at [100, 323] on link "Heggumlia Boligsameie" at bounding box center [97, 328] width 106 height 11
click at [78, 323] on link "Heggumlia Boligsameie" at bounding box center [97, 328] width 106 height 11
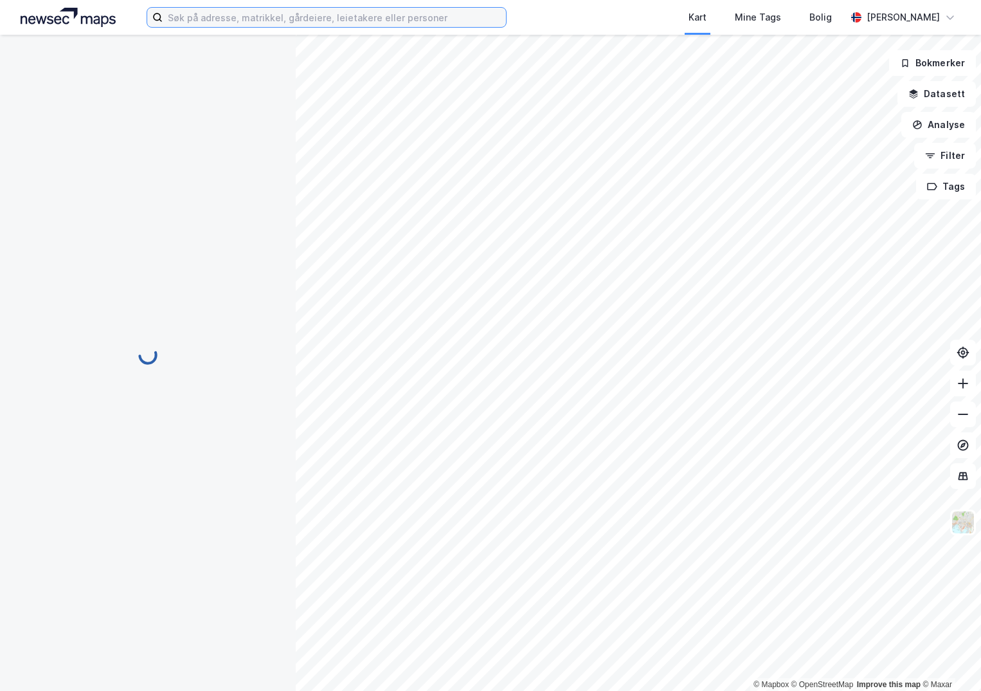
click at [201, 15] on input at bounding box center [334, 17] width 343 height 19
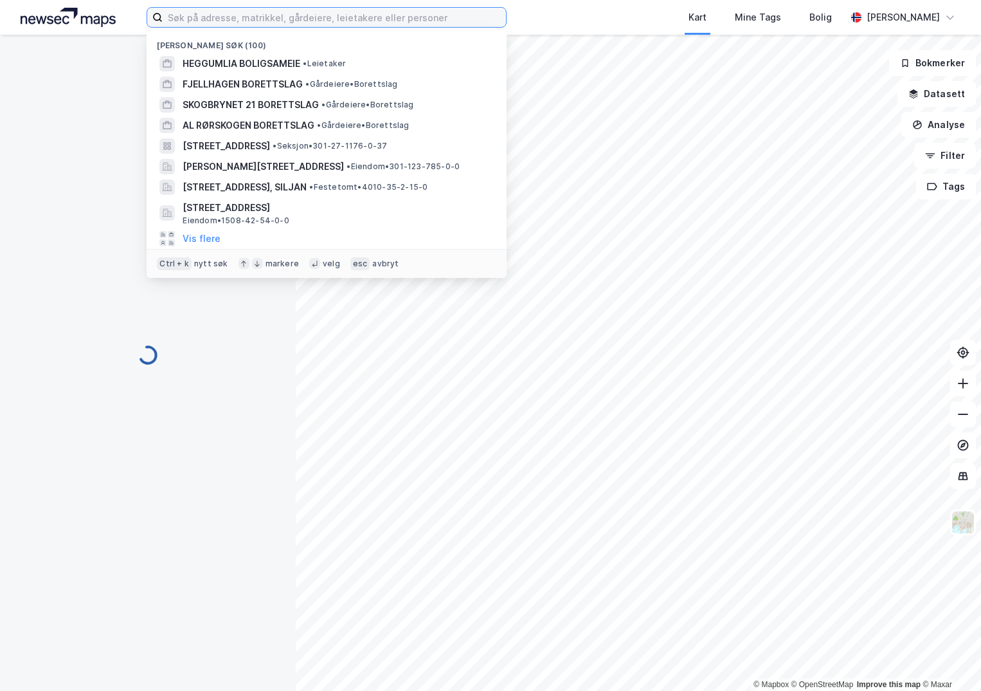
paste input "893034072"
type input "893034072"
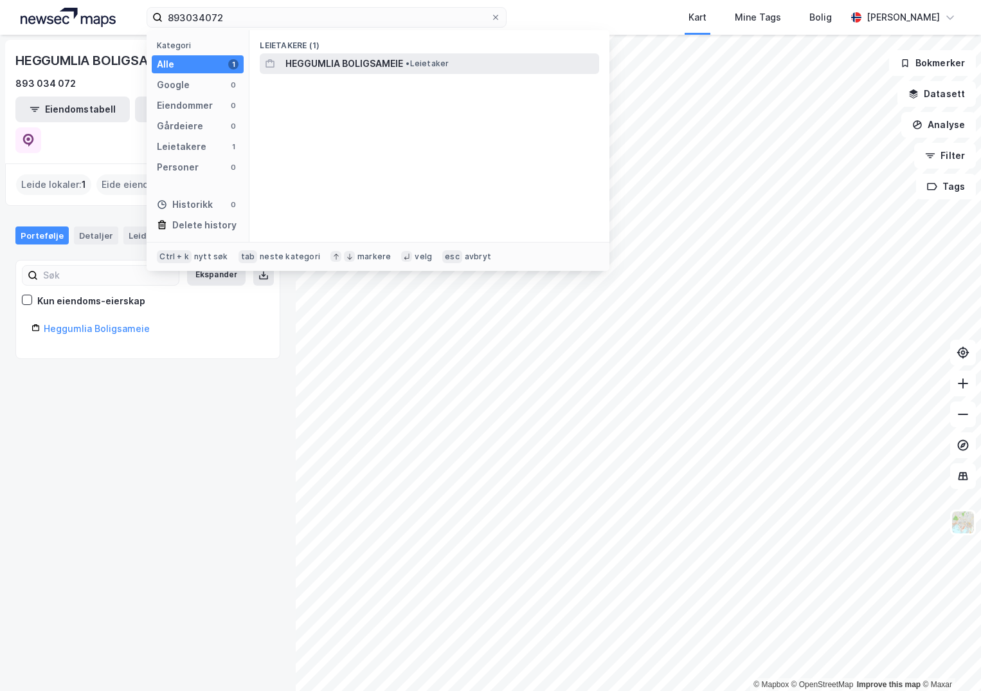
click at [366, 55] on div "HEGGUMLIA BOLIGSAMEIE • Leietaker" at bounding box center [430, 63] width 340 height 21
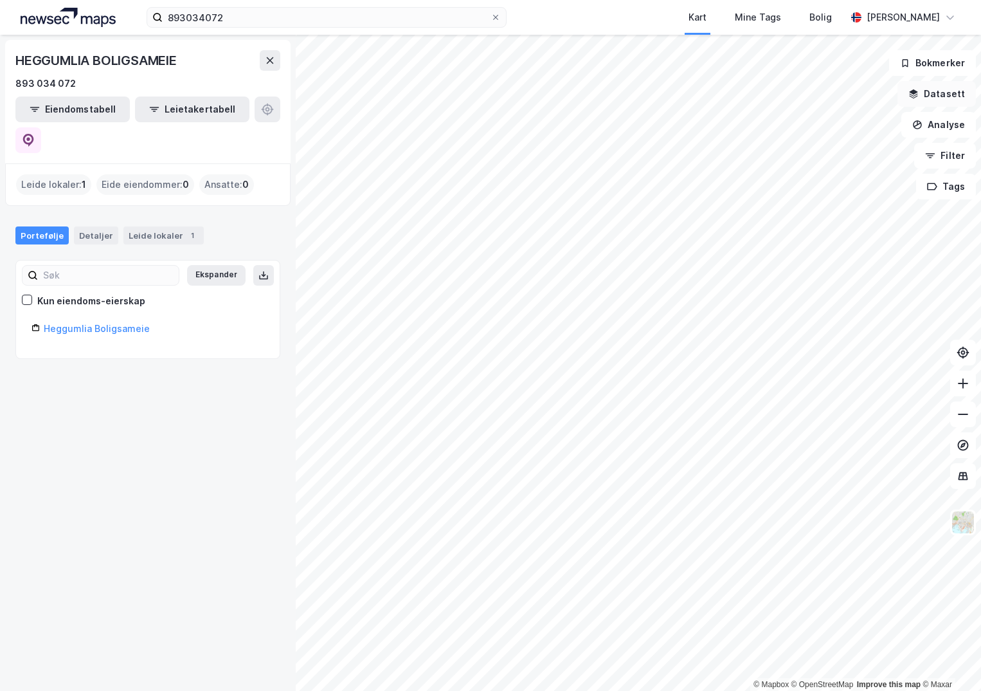
click at [945, 99] on button "Datasett" at bounding box center [937, 94] width 78 height 26
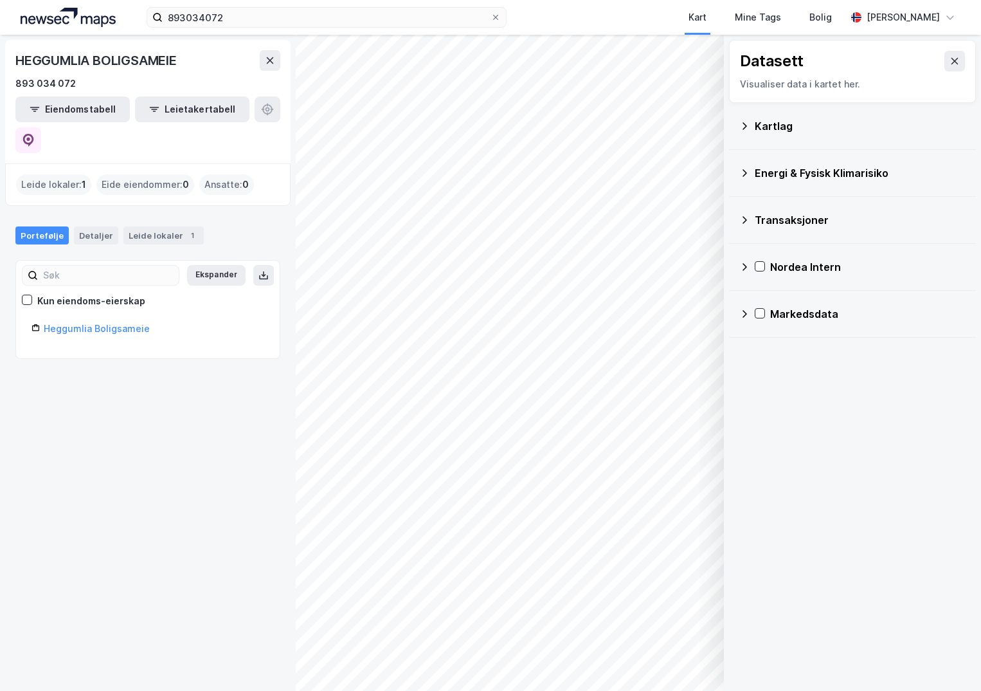
click at [767, 123] on div "Kartlag" at bounding box center [860, 125] width 211 height 15
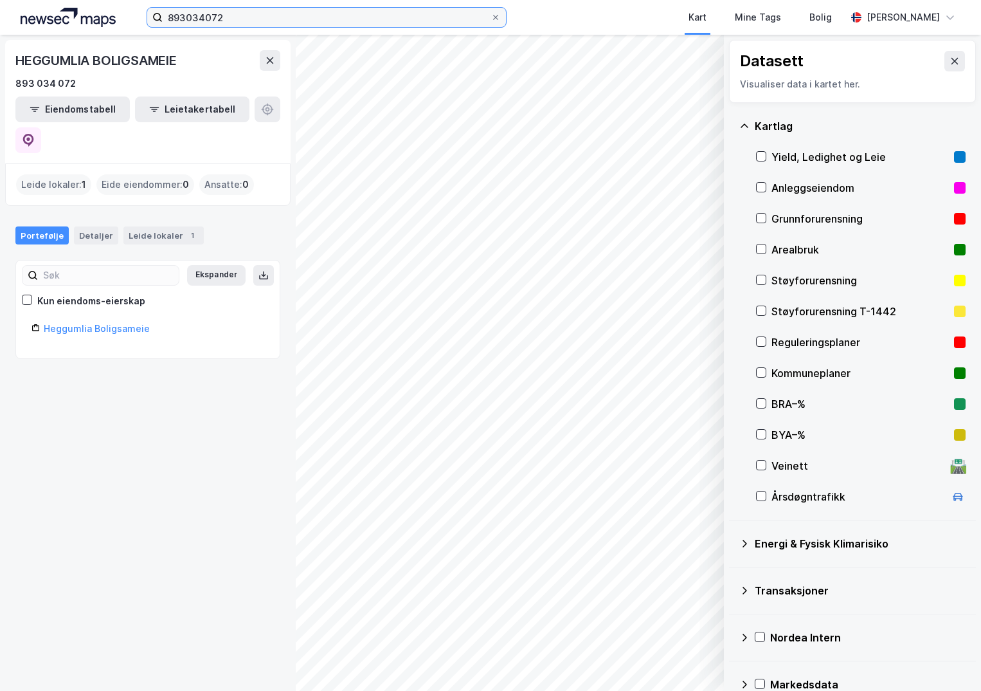
click at [229, 15] on input "893034072" at bounding box center [327, 17] width 328 height 19
click at [163, 457] on div "HEGGUMLIA BOLIGSAMEIE 893 034 072 Eiendomstabell Leietakertabell Leide lokaler …" at bounding box center [148, 363] width 296 height 656
click at [73, 323] on link "Heggumlia Boligsameie" at bounding box center [97, 328] width 106 height 11
click at [83, 323] on link "Heggumlia Boligsameie" at bounding box center [97, 328] width 106 height 11
click at [68, 60] on div "HEGGUMLIA BOLIGSAMEIE" at bounding box center [97, 60] width 164 height 21
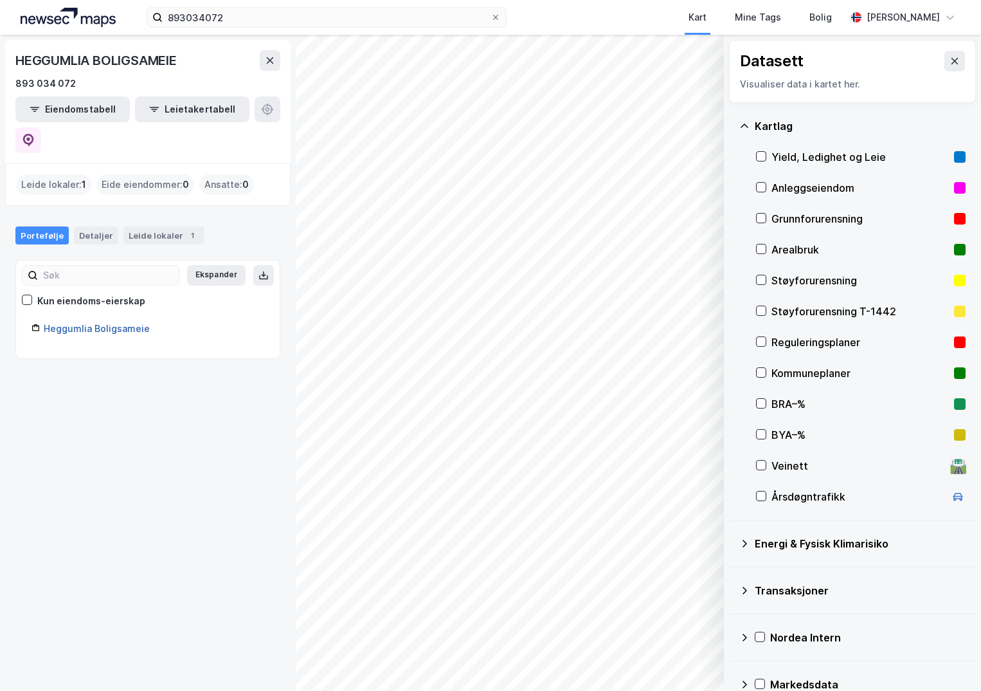
click at [86, 323] on link "Heggumlia Boligsameie" at bounding box center [97, 328] width 106 height 11
click at [27, 297] on icon at bounding box center [27, 299] width 7 height 5
click at [24, 297] on icon at bounding box center [27, 299] width 7 height 5
click at [28, 297] on icon at bounding box center [27, 299] width 7 height 5
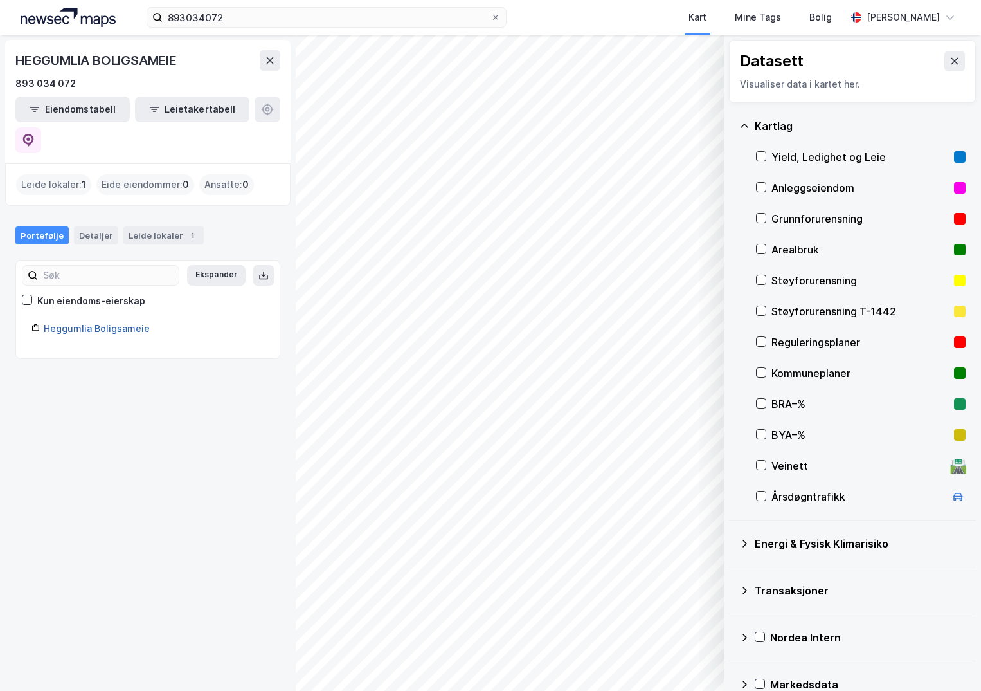
click at [84, 323] on link "Heggumlia Boligsameie" at bounding box center [97, 328] width 106 height 11
click at [83, 226] on div "Detaljer" at bounding box center [96, 235] width 44 height 18
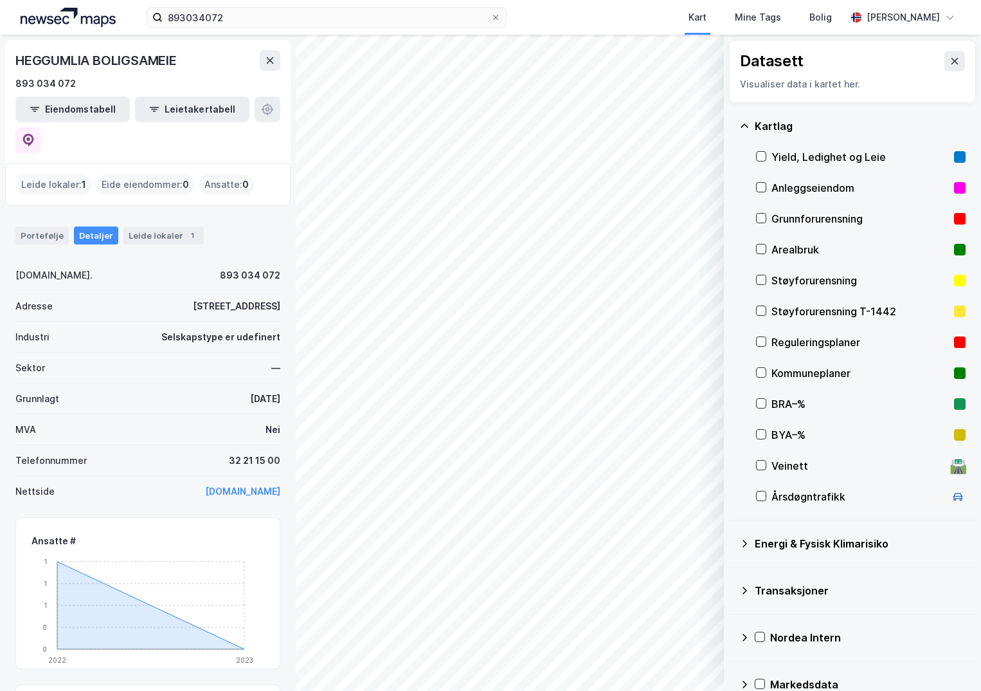
drag, startPoint x: 113, startPoint y: 275, endPoint x: 197, endPoint y: 282, distance: 84.5
click at [197, 291] on div "Adresse [STREET_ADDRESS]" at bounding box center [147, 306] width 265 height 31
copy div "[STREET_ADDRESS],"
click at [268, 60] on icon at bounding box center [270, 60] width 10 height 10
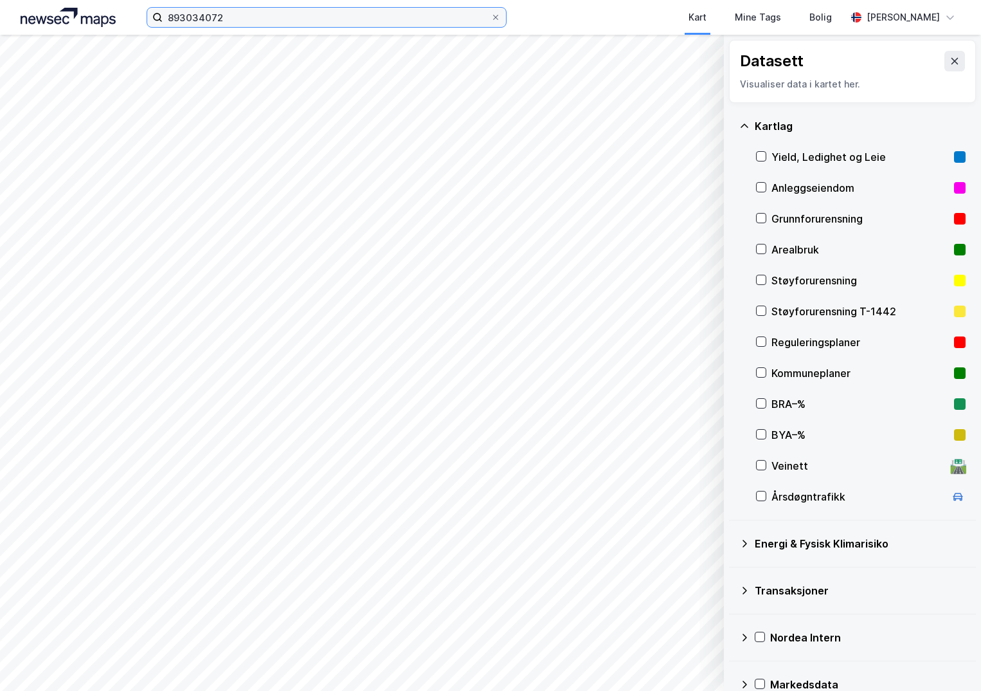
click at [241, 24] on input "893034072" at bounding box center [327, 17] width 328 height 19
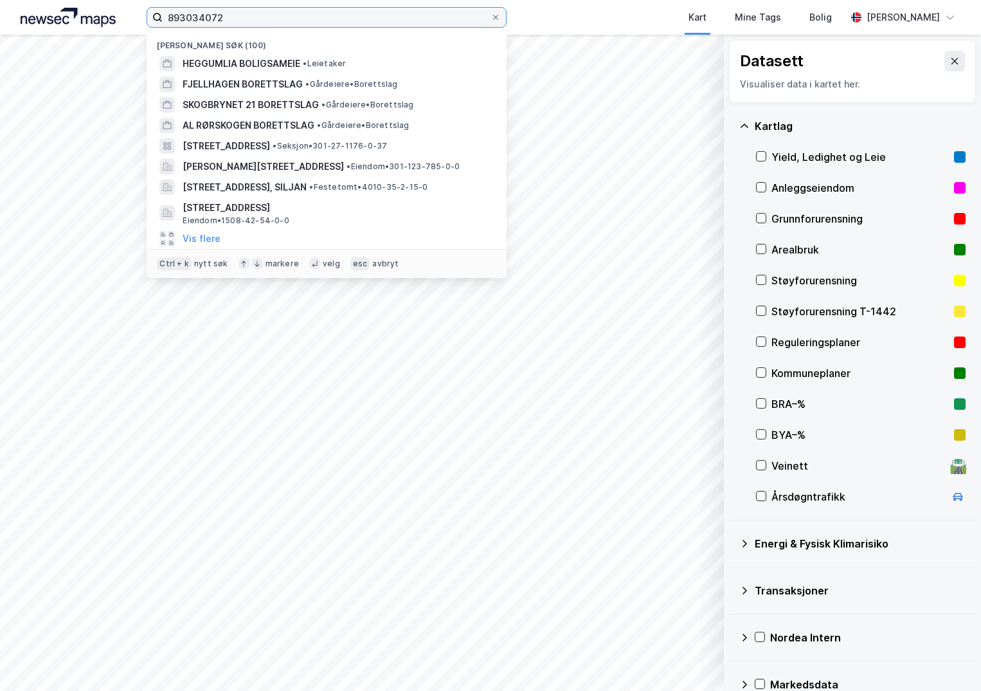
click at [237, 21] on input "893034072" at bounding box center [327, 17] width 328 height 19
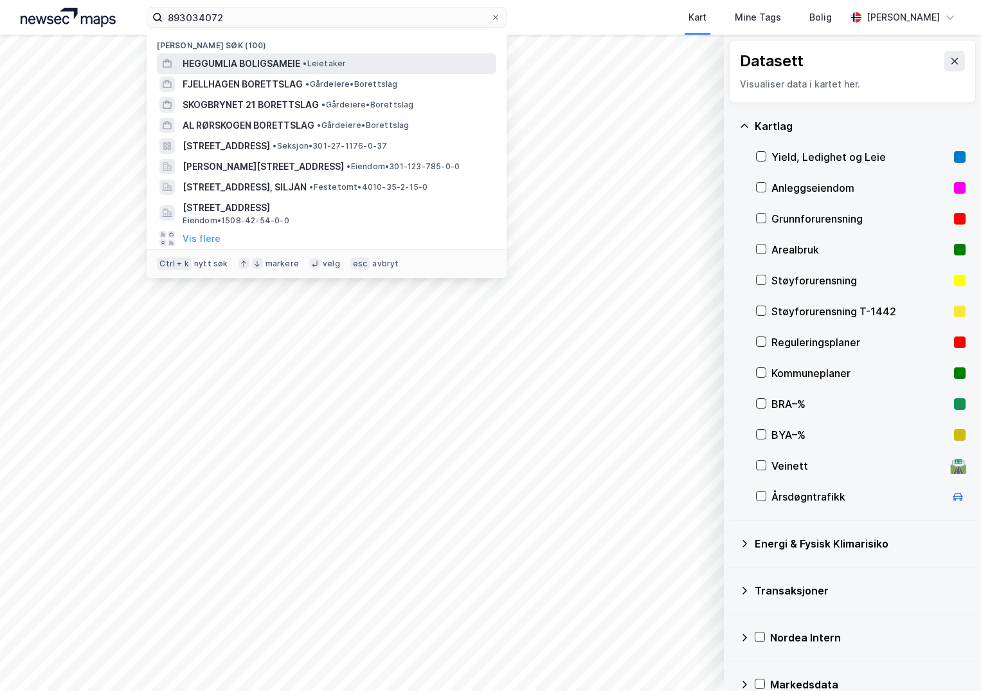
click at [223, 62] on span "HEGGUMLIA BOLIGSAMEIE" at bounding box center [242, 63] width 118 height 15
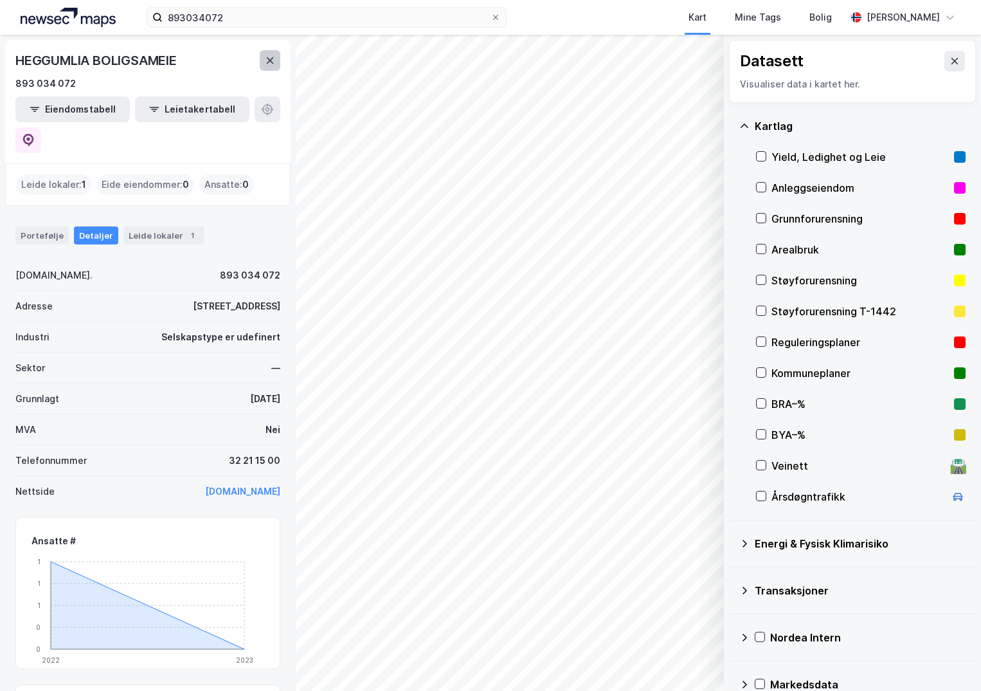
click at [272, 60] on icon at bounding box center [270, 60] width 10 height 10
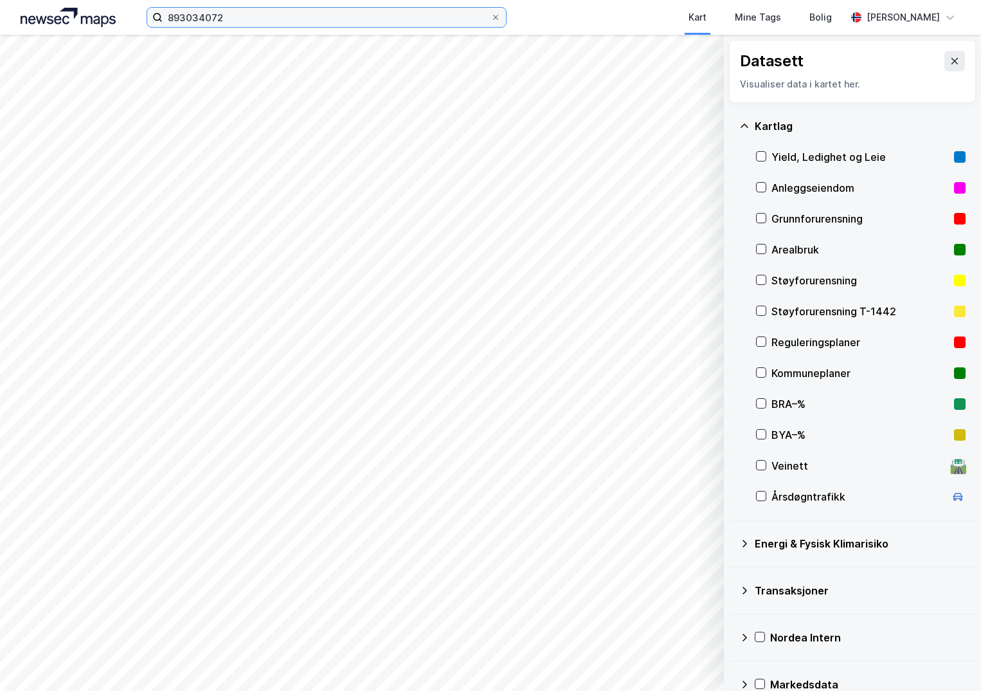
click at [237, 21] on input "893034072" at bounding box center [327, 17] width 328 height 19
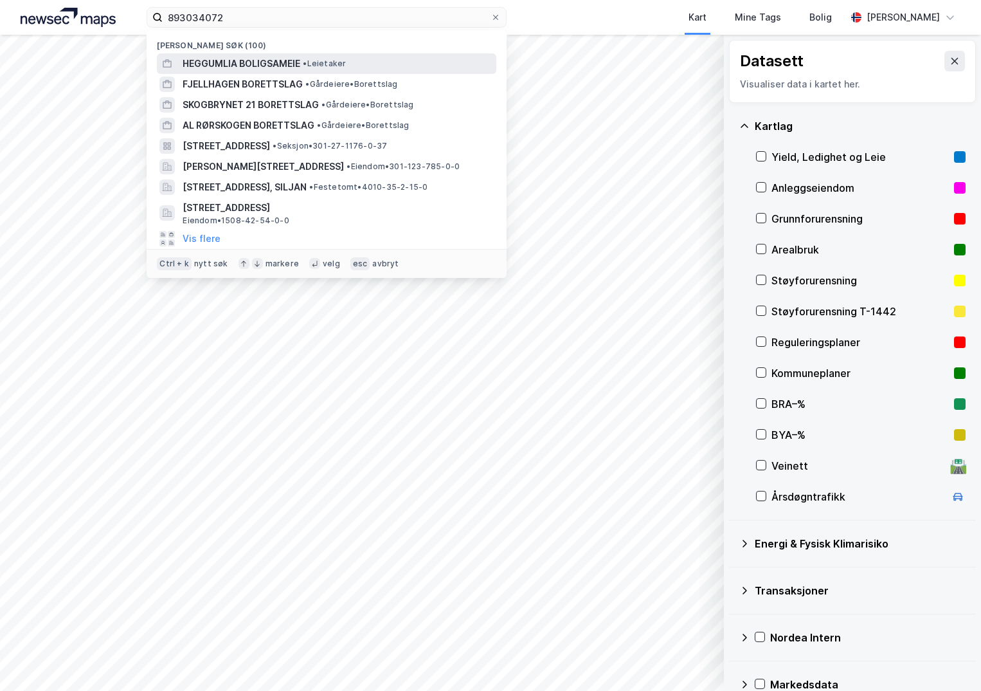
click at [236, 64] on span "HEGGUMLIA BOLIGSAMEIE" at bounding box center [242, 63] width 118 height 15
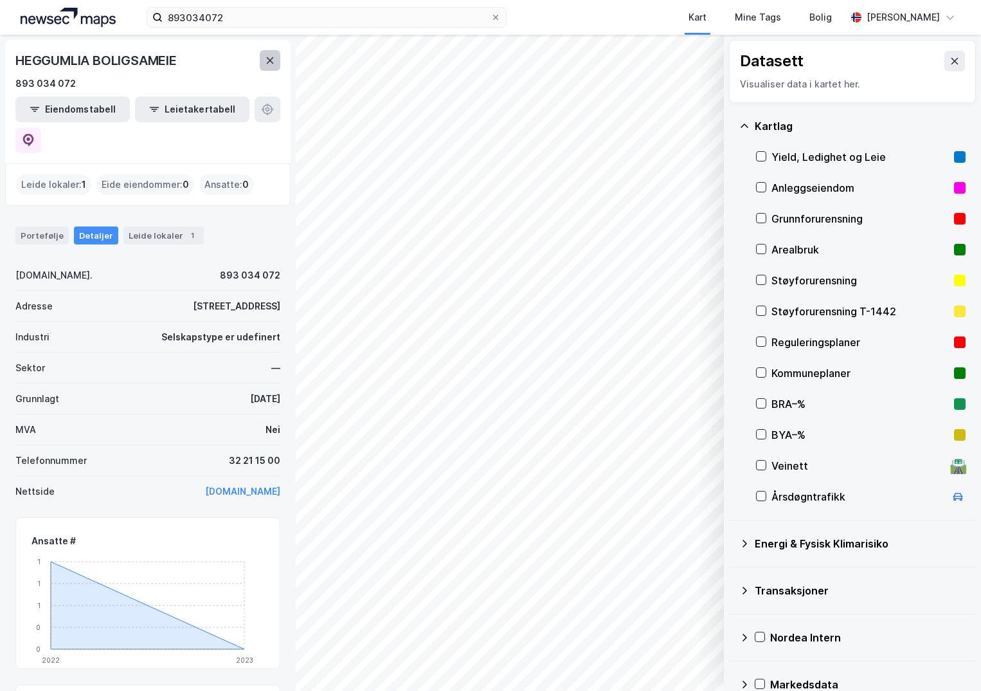
click at [269, 59] on icon at bounding box center [270, 60] width 7 height 6
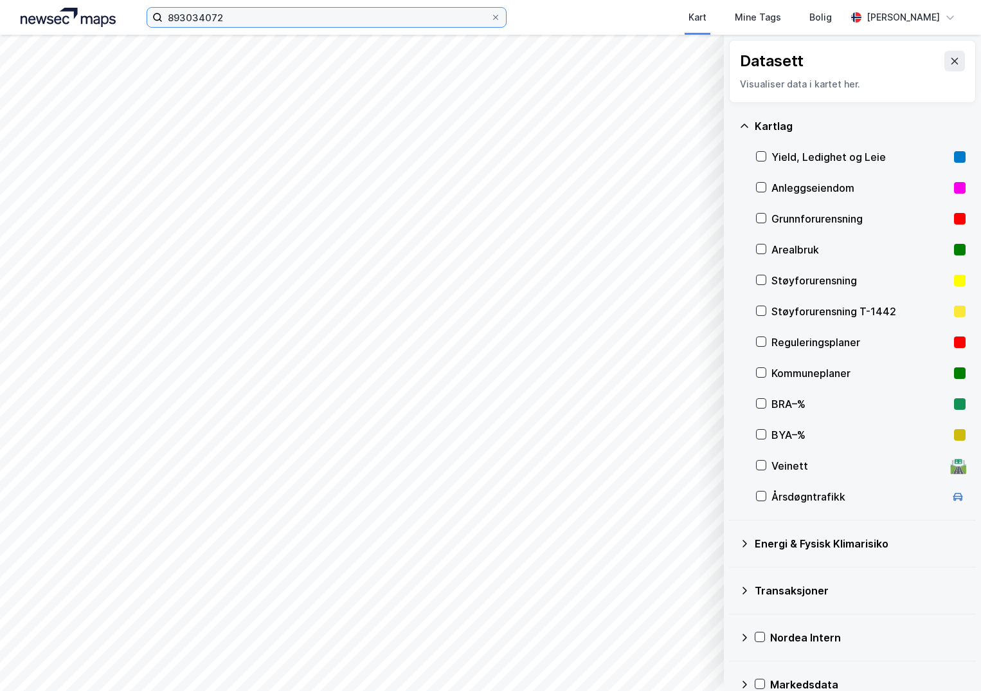
click at [241, 23] on input "893034072" at bounding box center [327, 17] width 328 height 19
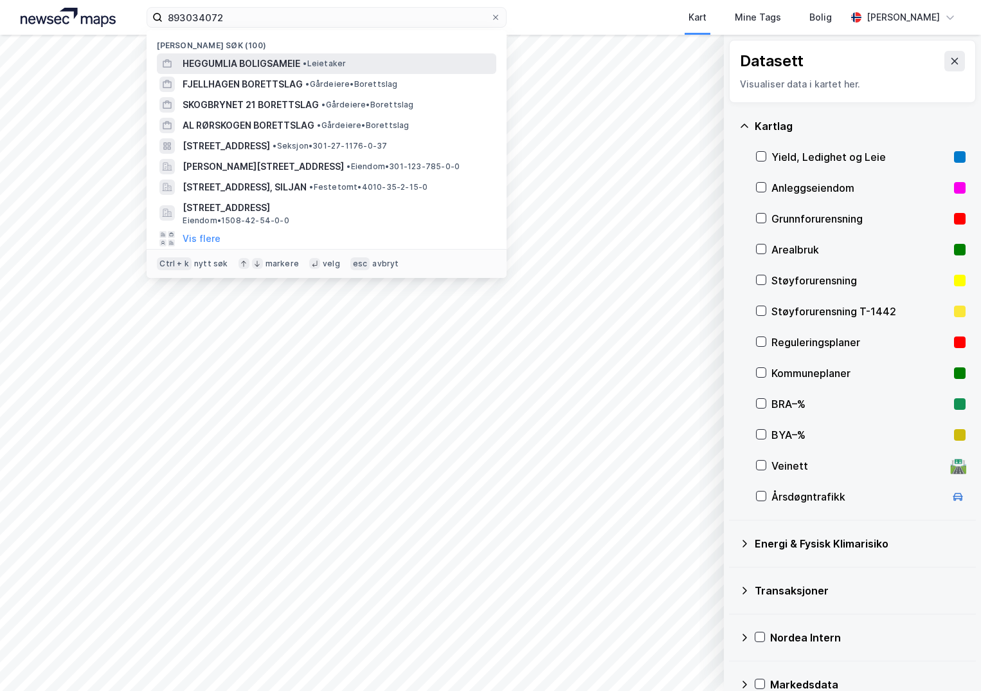
click at [248, 61] on span "HEGGUMLIA BOLIGSAMEIE" at bounding box center [242, 63] width 118 height 15
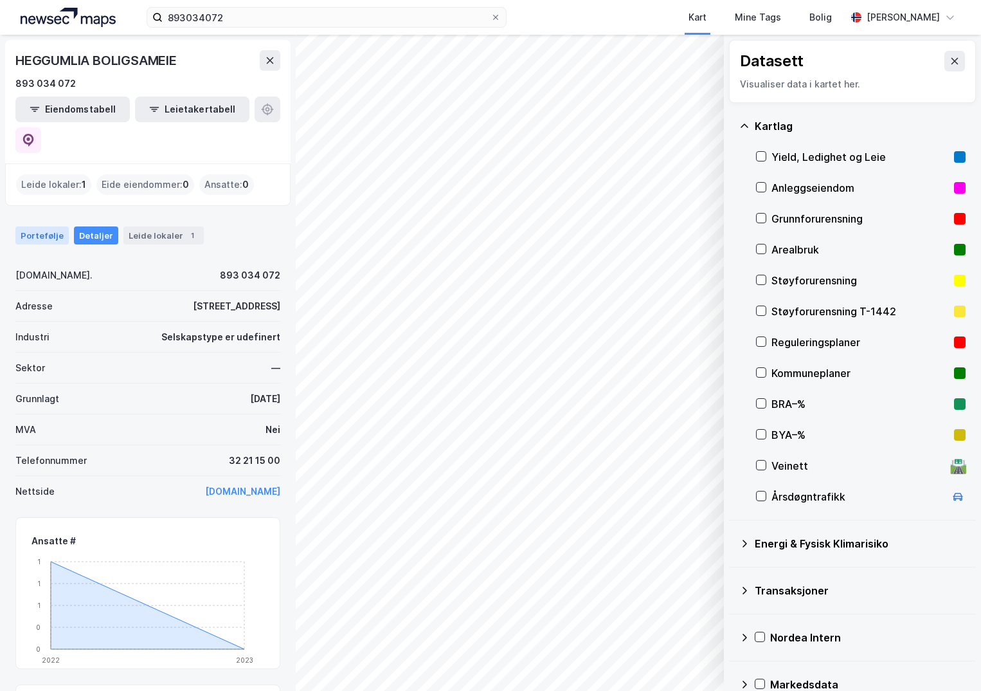
click at [46, 226] on div "Portefølje" at bounding box center [41, 235] width 53 height 18
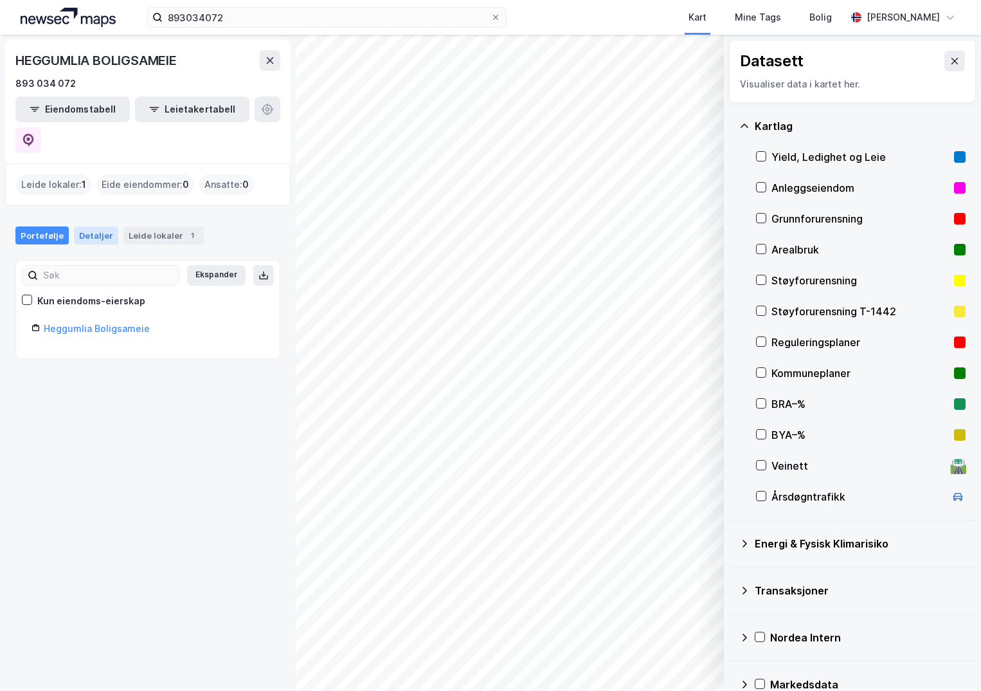
click at [96, 226] on div "Detaljer" at bounding box center [96, 235] width 44 height 18
